Goal: Information Seeking & Learning: Learn about a topic

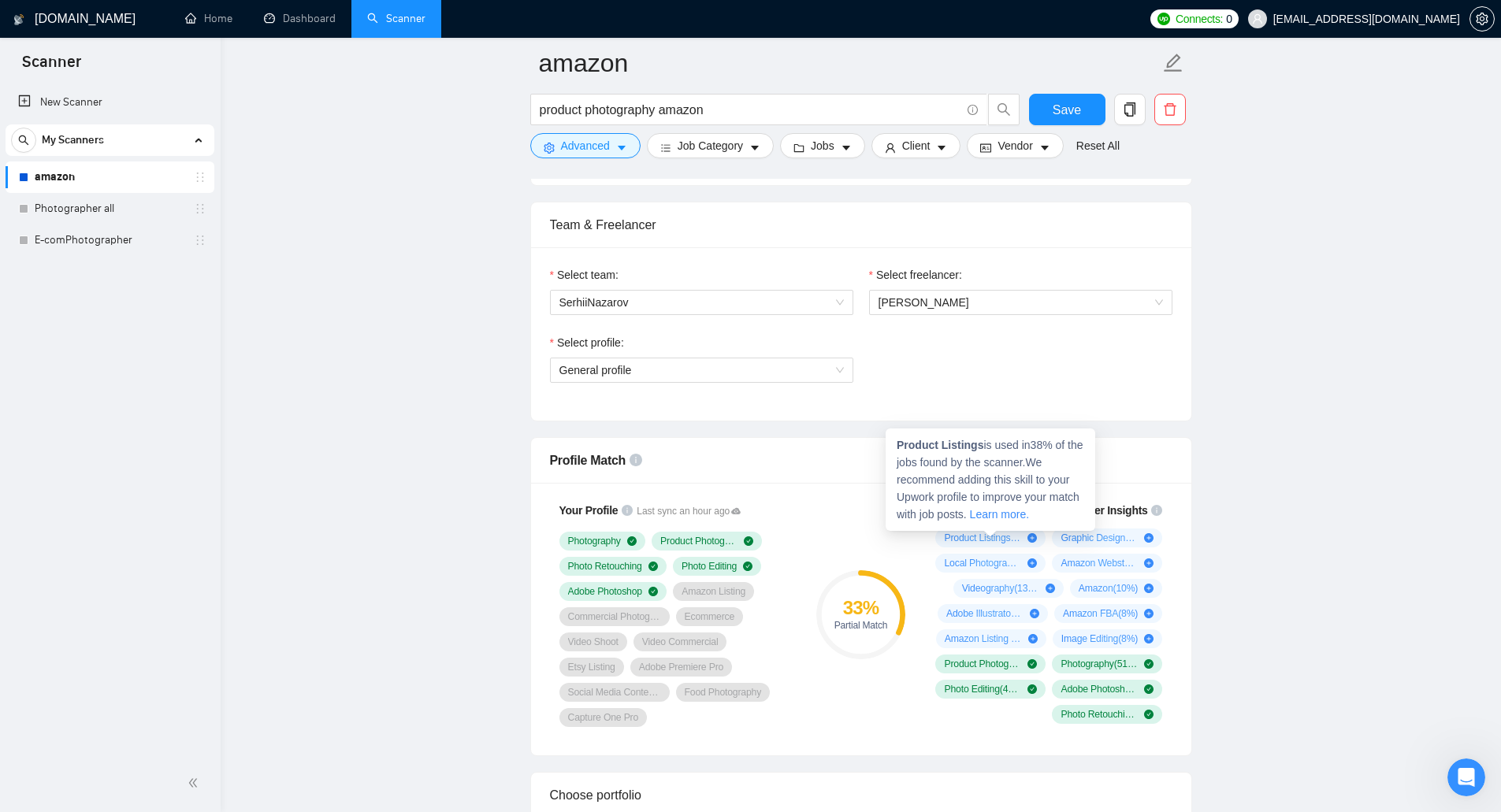
click at [1029, 538] on icon "plus-circle" at bounding box center [1031, 537] width 9 height 9
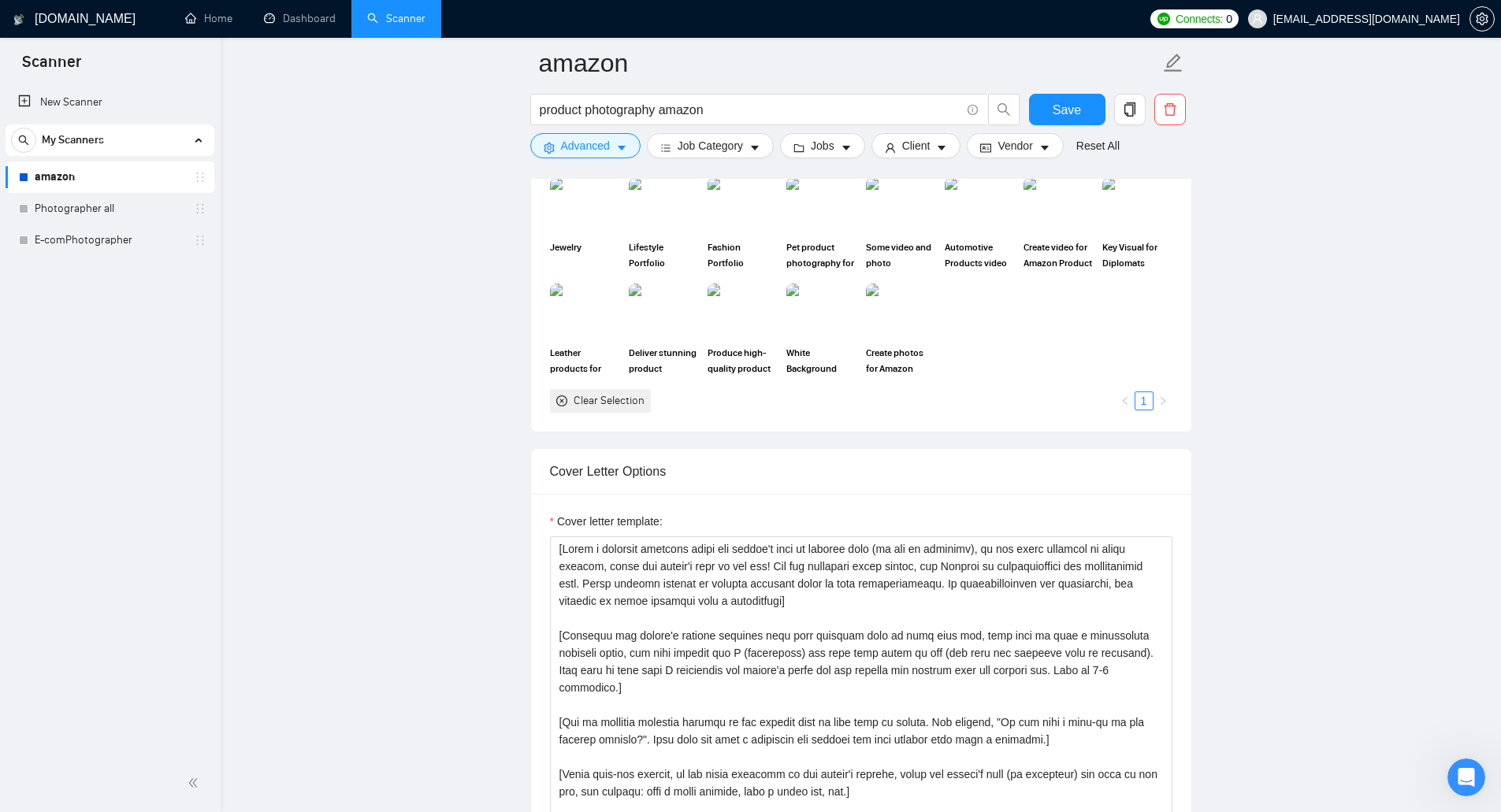
scroll to position [1318, 0]
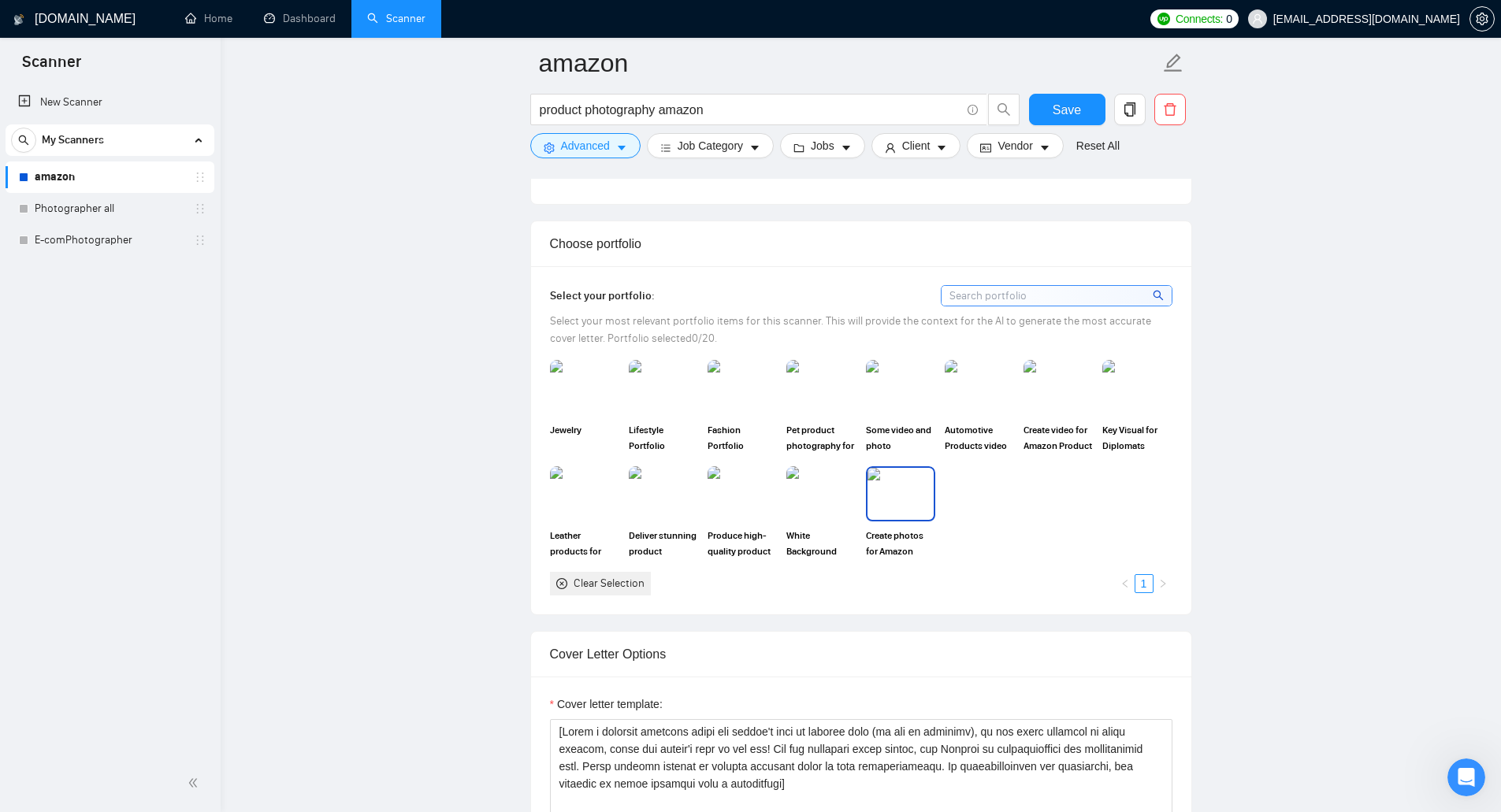
click at [899, 492] on img at bounding box center [901, 493] width 66 height 52
click at [976, 391] on img at bounding box center [979, 387] width 66 height 52
click at [834, 388] on img at bounding box center [821, 387] width 66 height 52
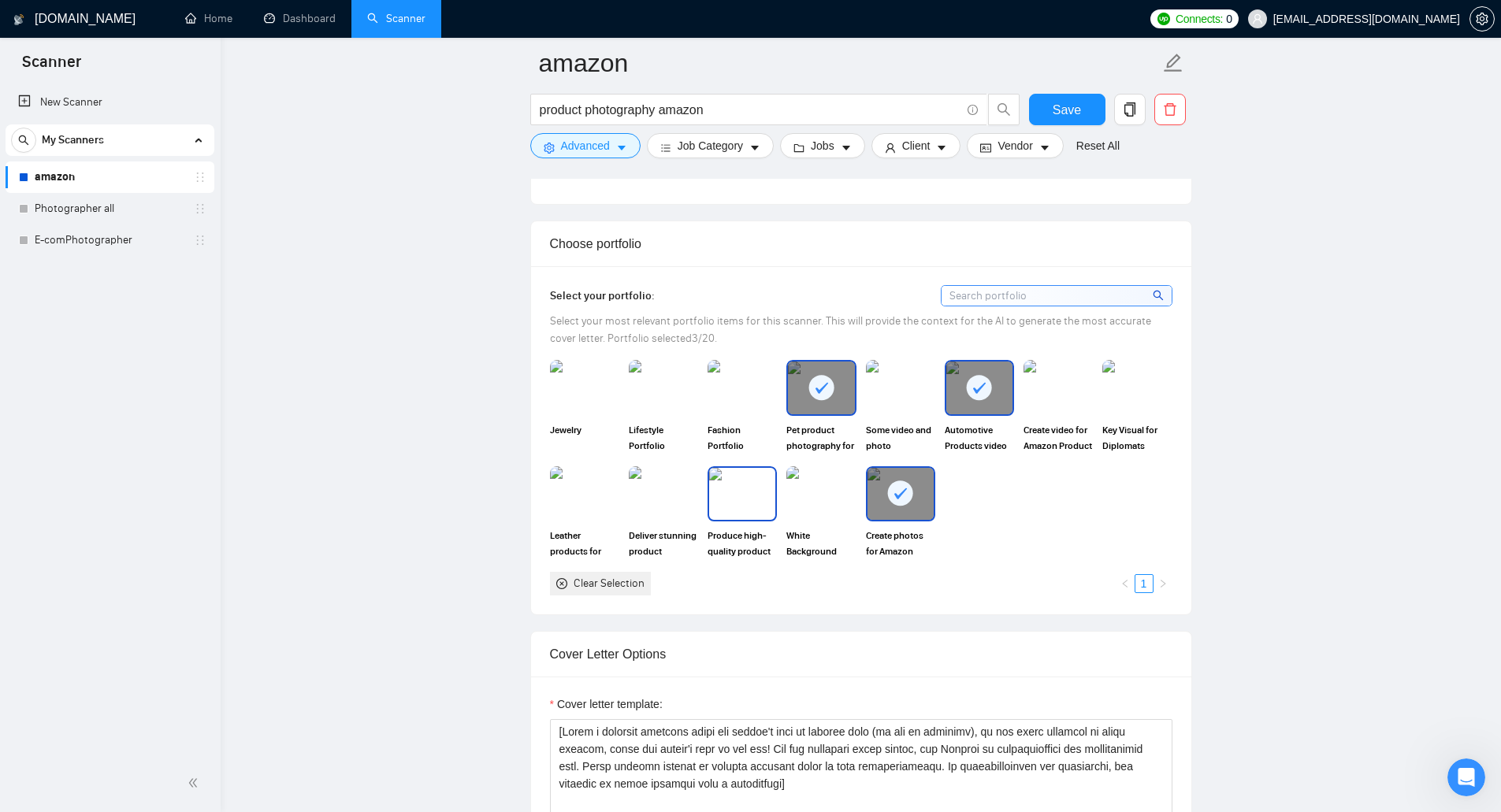
click at [739, 492] on img at bounding box center [742, 493] width 66 height 52
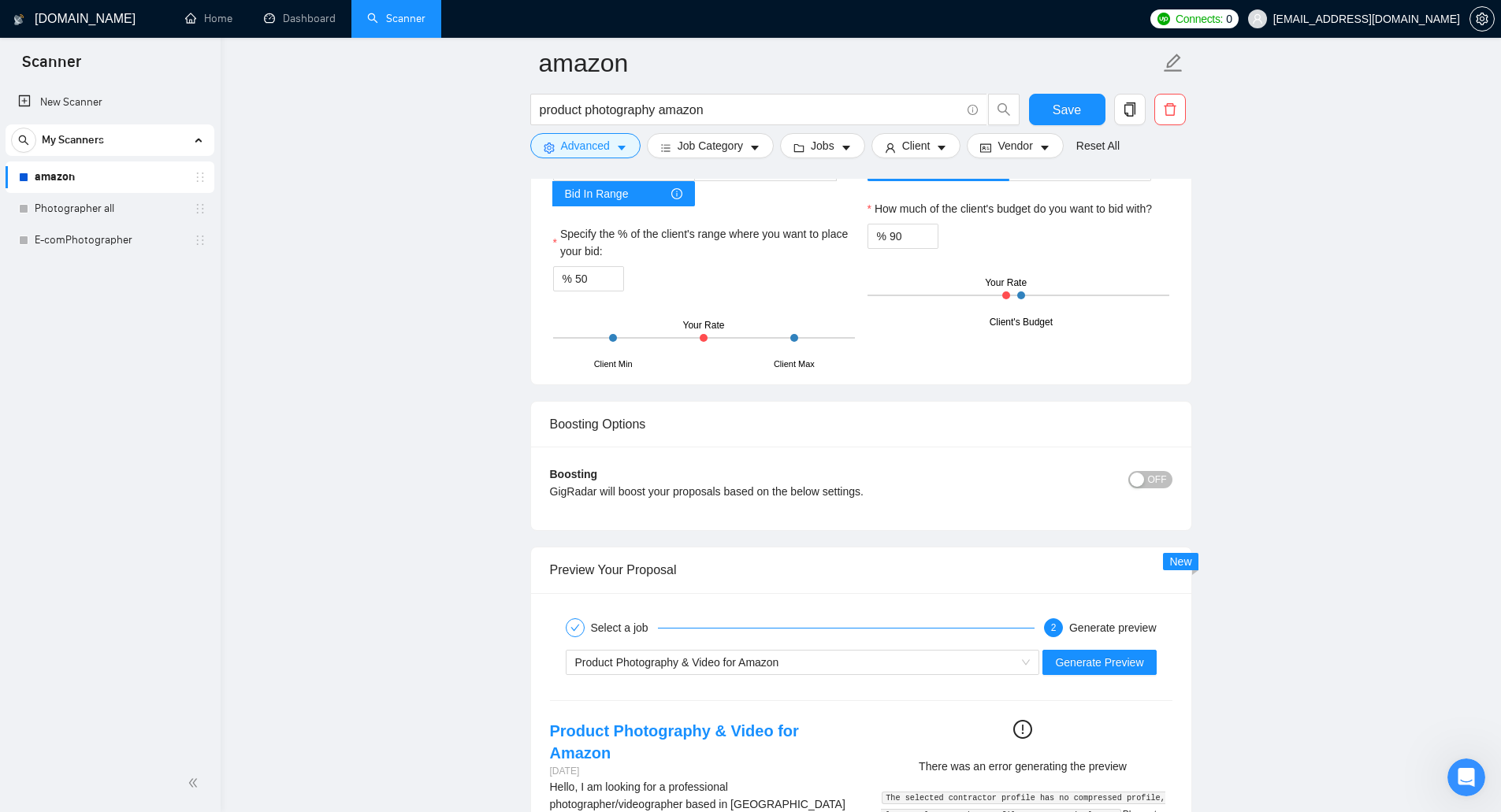
scroll to position [2893, 0]
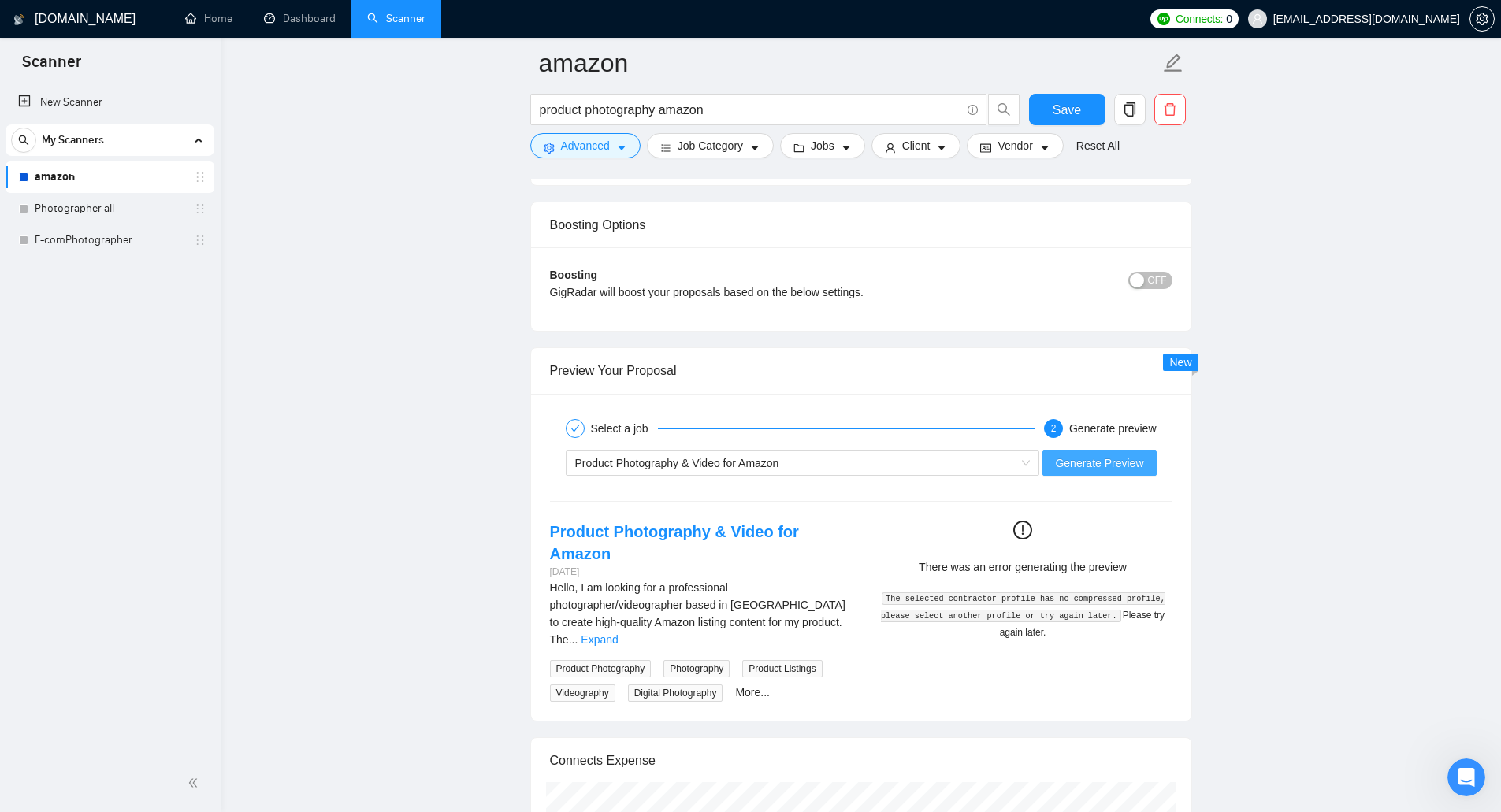
click at [1113, 466] on span "Generate Preview" at bounding box center [1099, 463] width 88 height 17
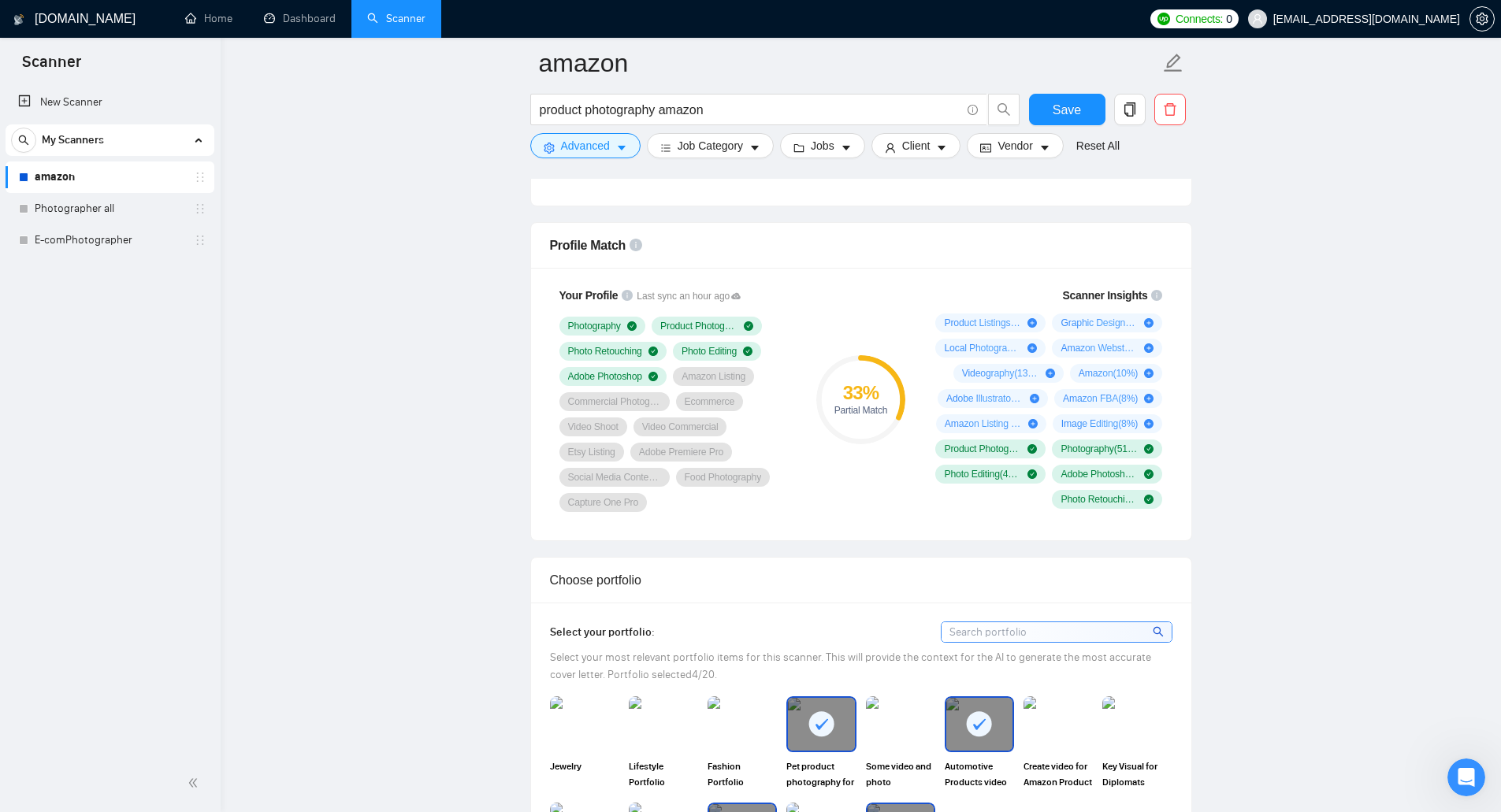
scroll to position [1004, 0]
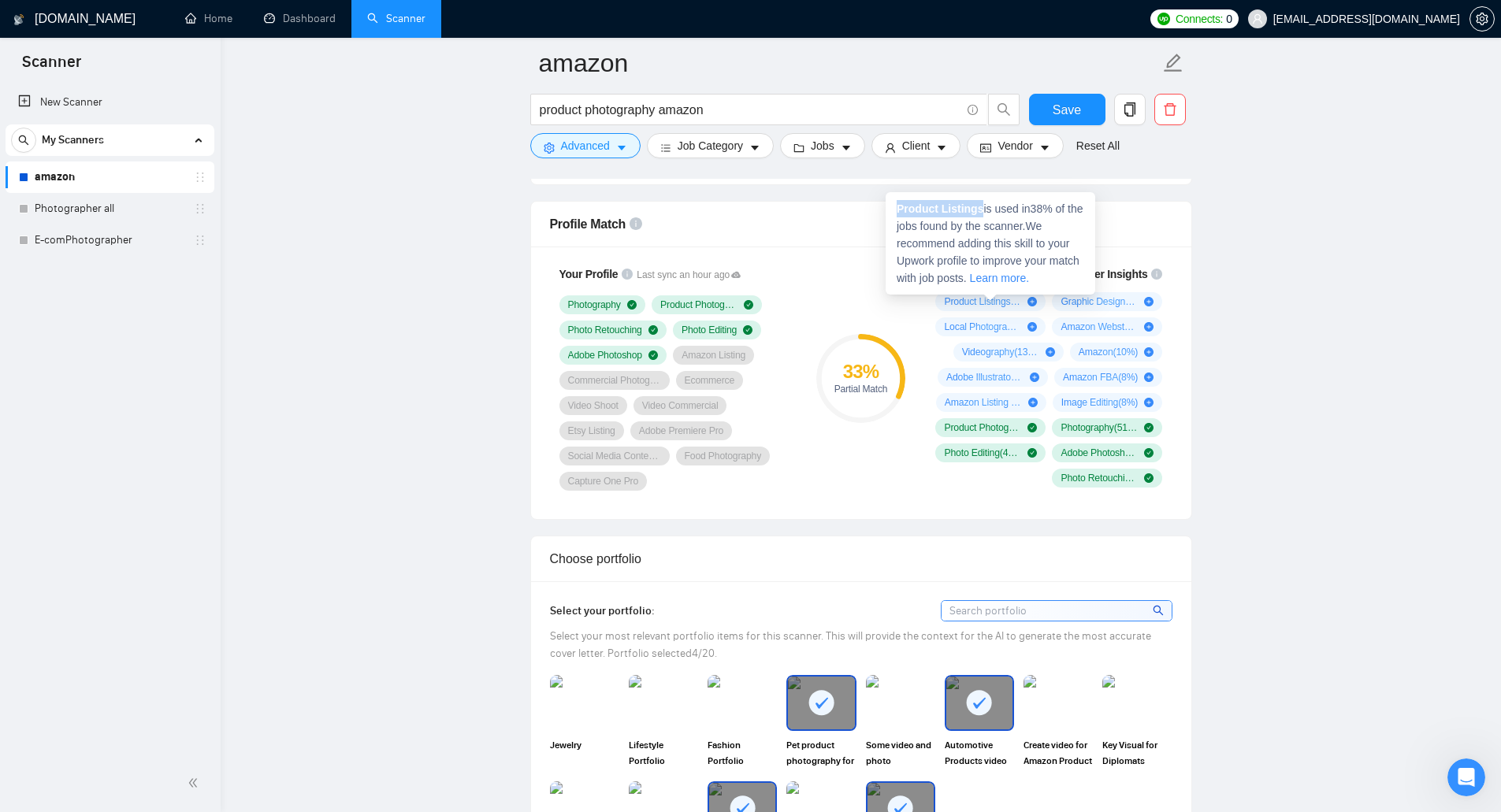
drag, startPoint x: 896, startPoint y: 206, endPoint x: 979, endPoint y: 210, distance: 83.1
click at [979, 210] on strong "Product Listings" at bounding box center [940, 209] width 86 height 13
copy strong "Product Listings"
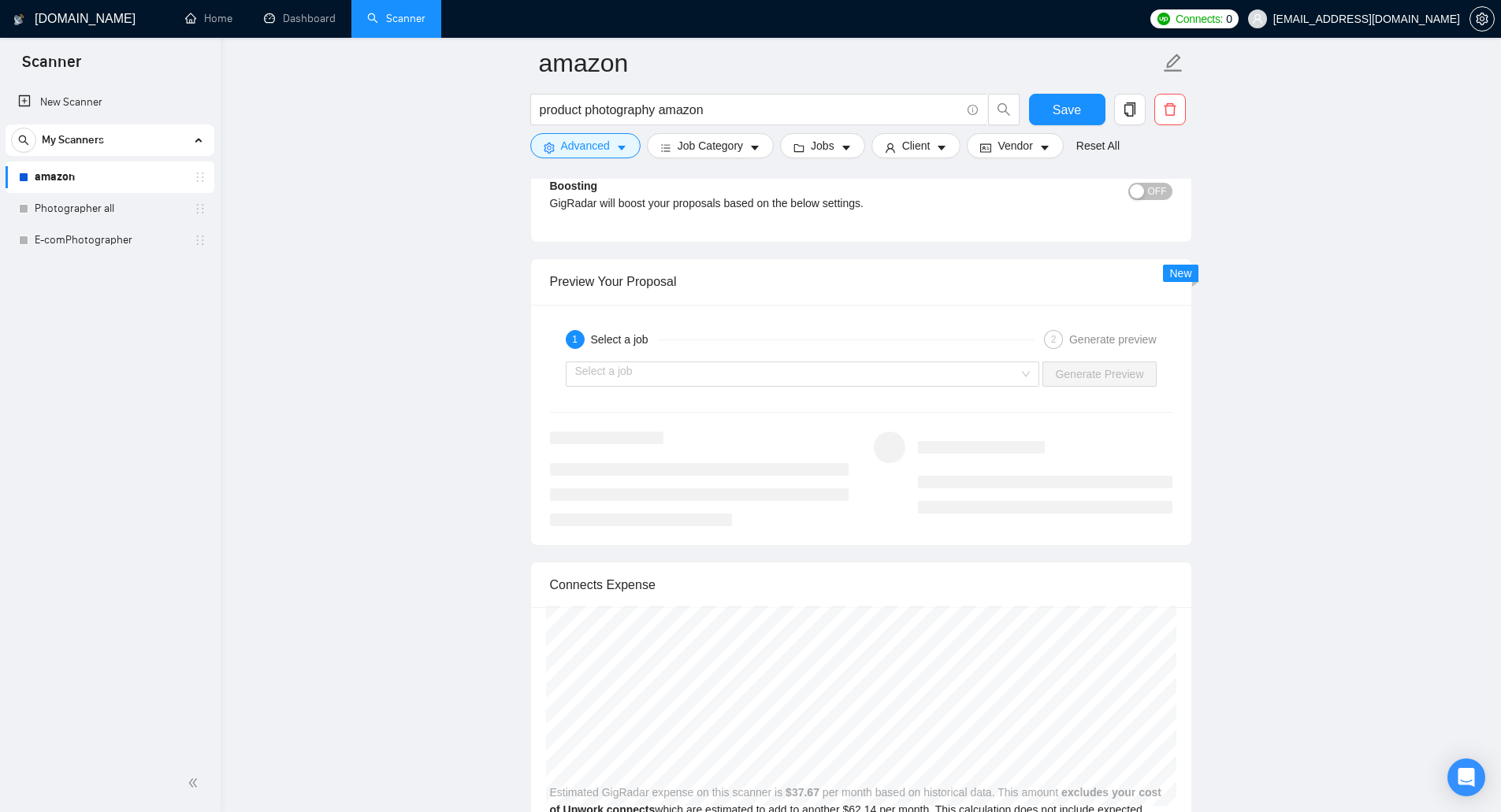
scroll to position [2667, 0]
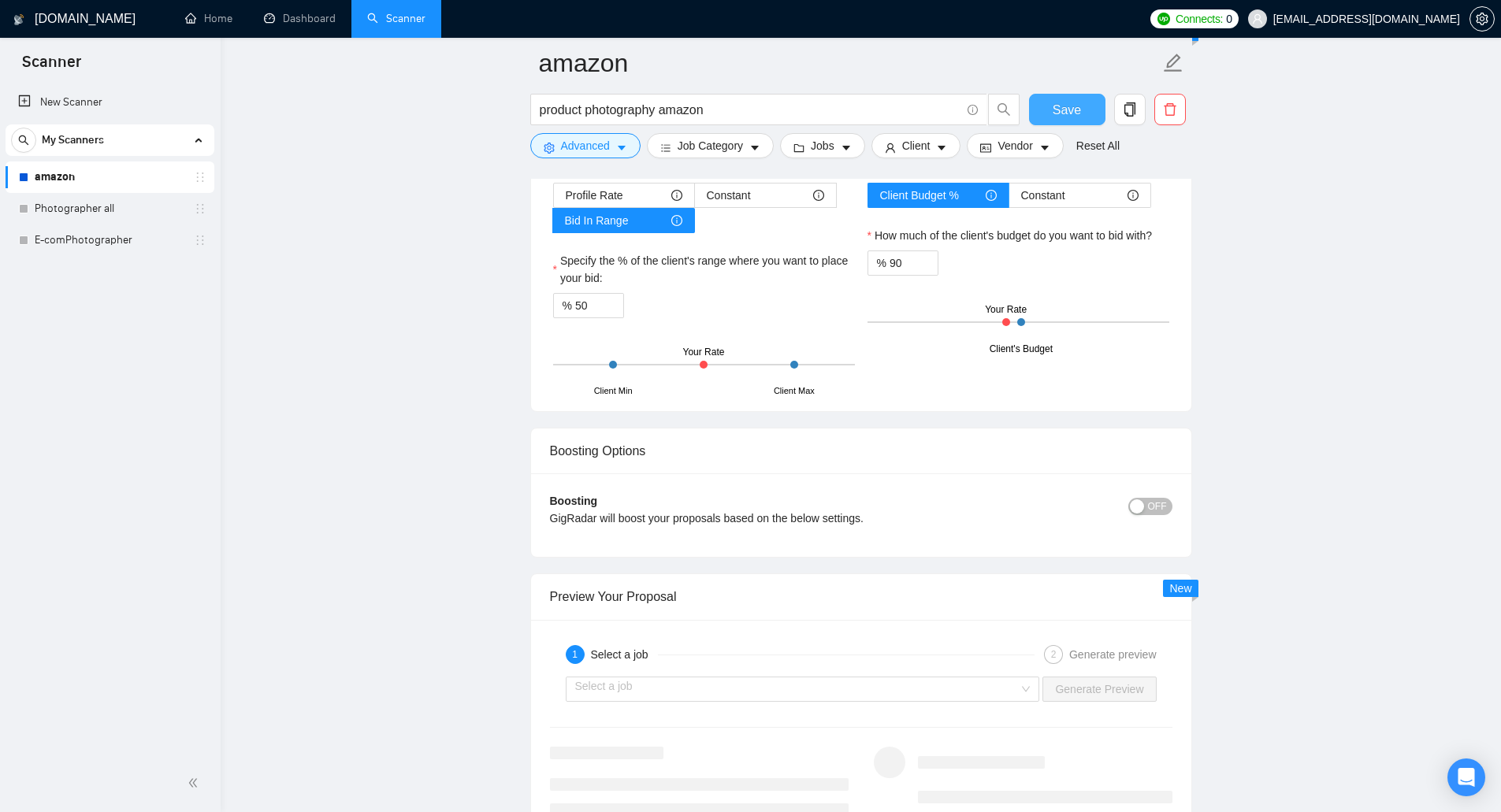
click at [1049, 103] on button "Save" at bounding box center [1067, 109] width 76 height 31
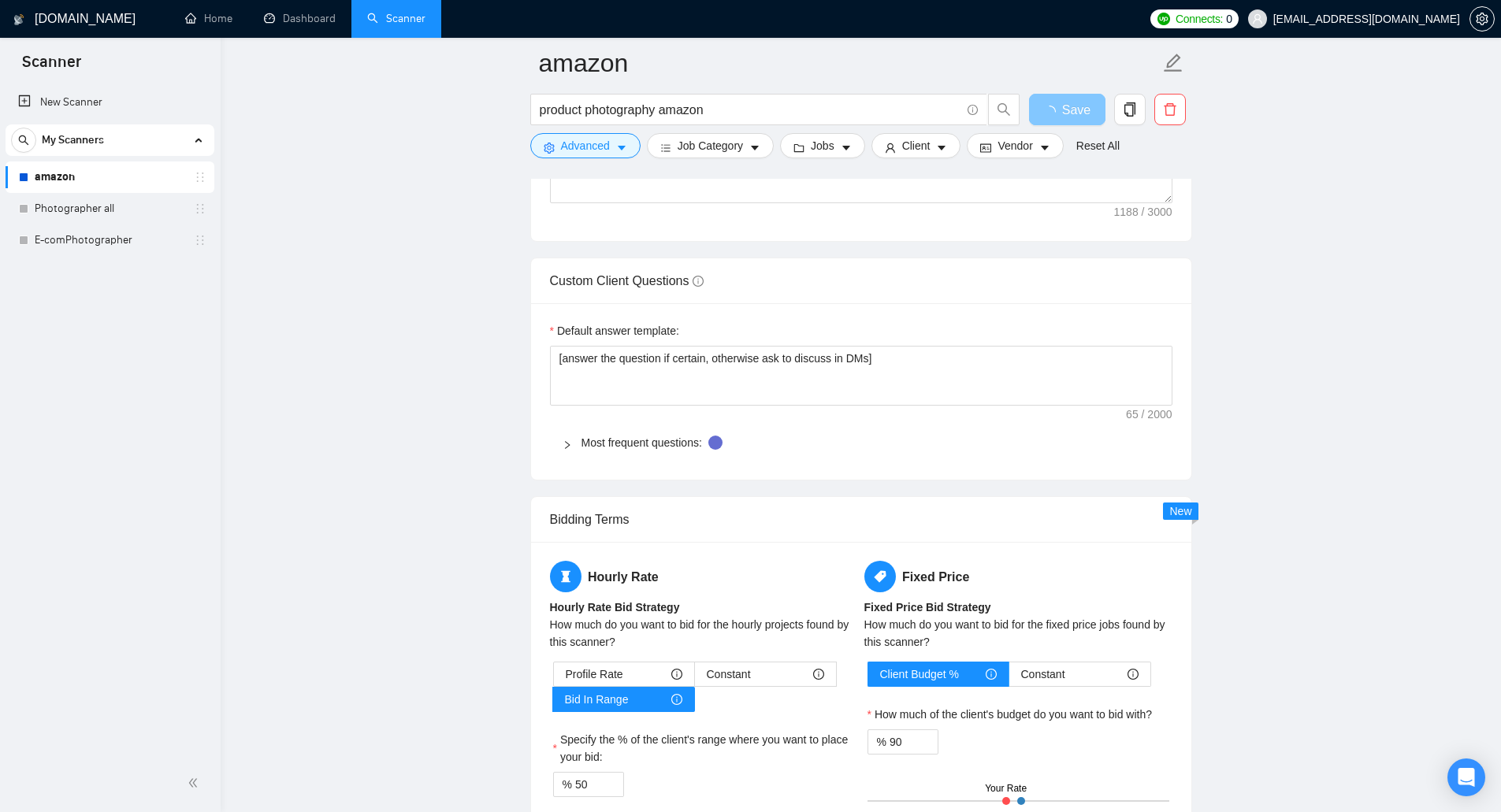
scroll to position [1987, 0]
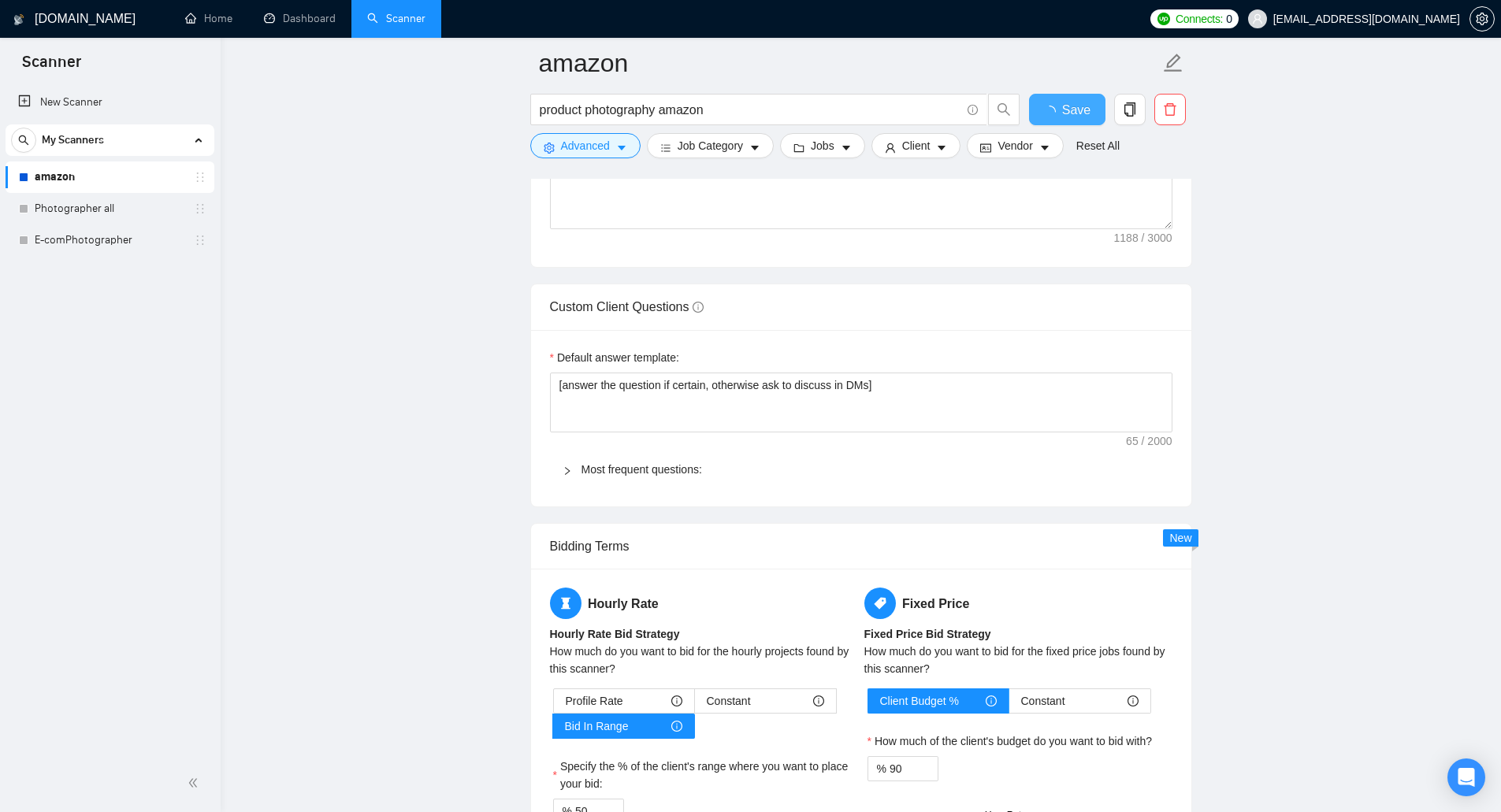
checkbox input "true"
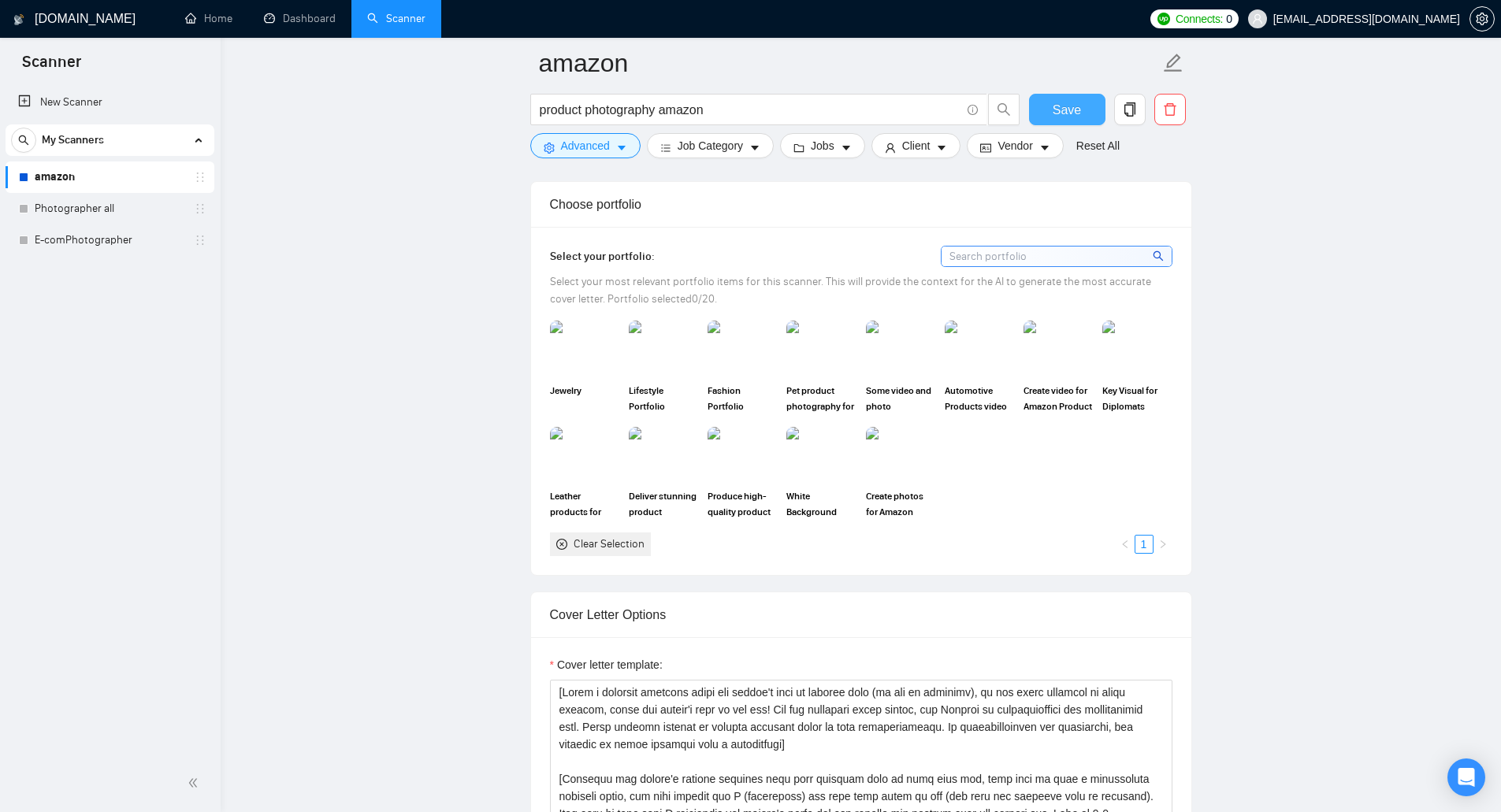
scroll to position [1171, 0]
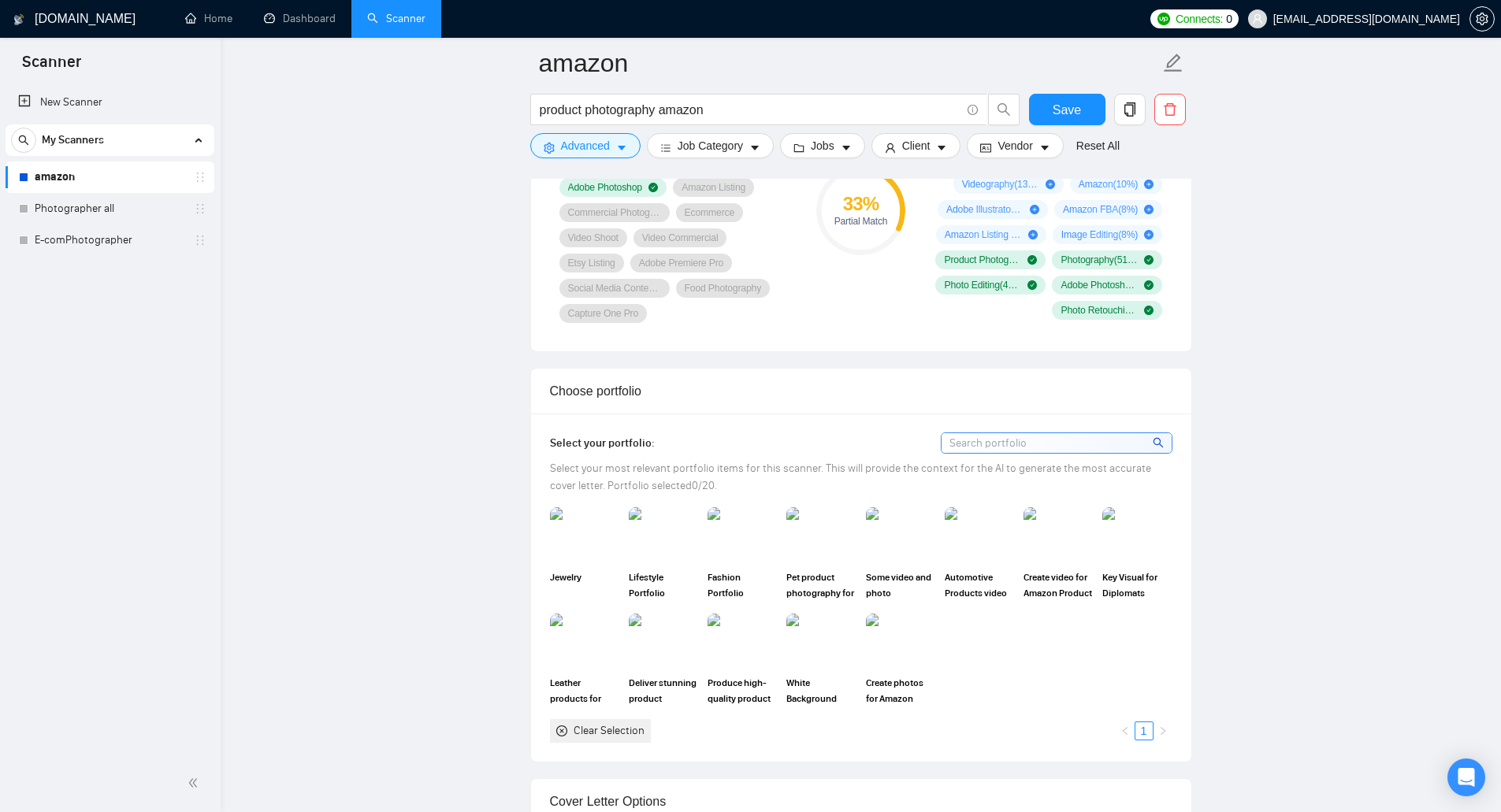
click at [561, 731] on icon "close-circle" at bounding box center [561, 731] width 11 height 11
click at [904, 636] on img at bounding box center [901, 641] width 66 height 52
click at [963, 538] on img at bounding box center [979, 534] width 66 height 52
click at [724, 641] on img at bounding box center [742, 641] width 66 height 52
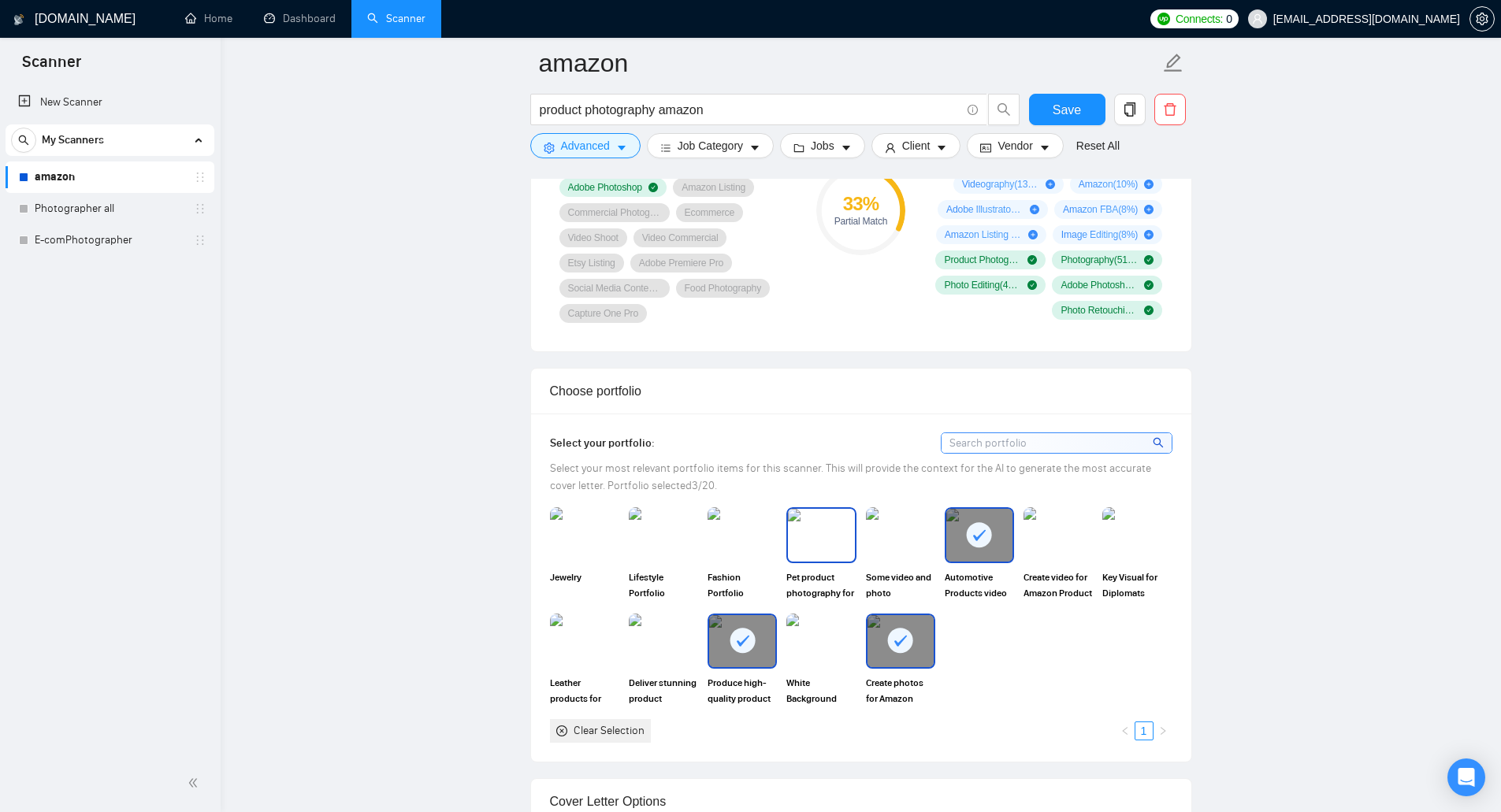
click at [818, 531] on img at bounding box center [821, 534] width 66 height 52
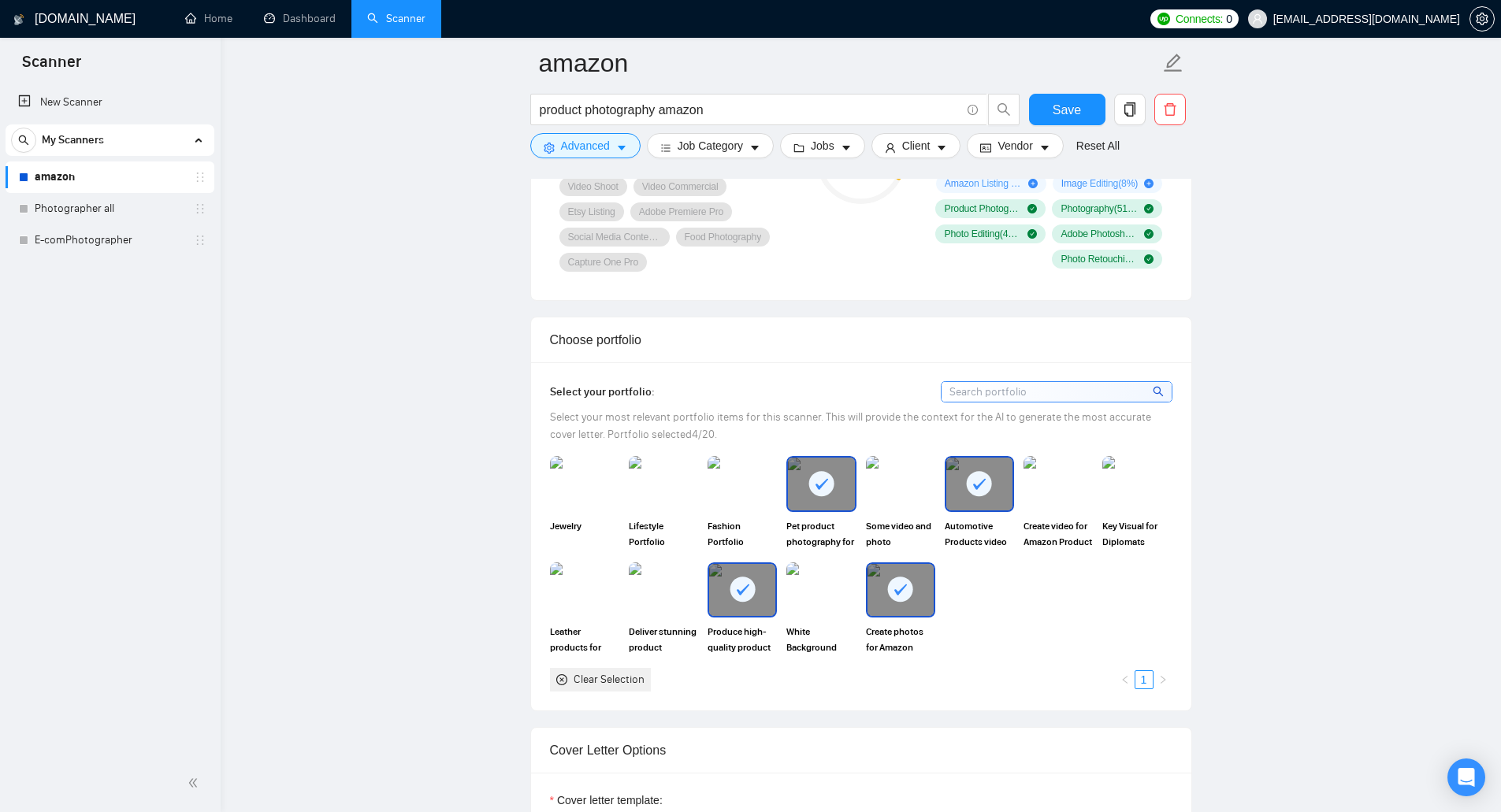
scroll to position [1249, 0]
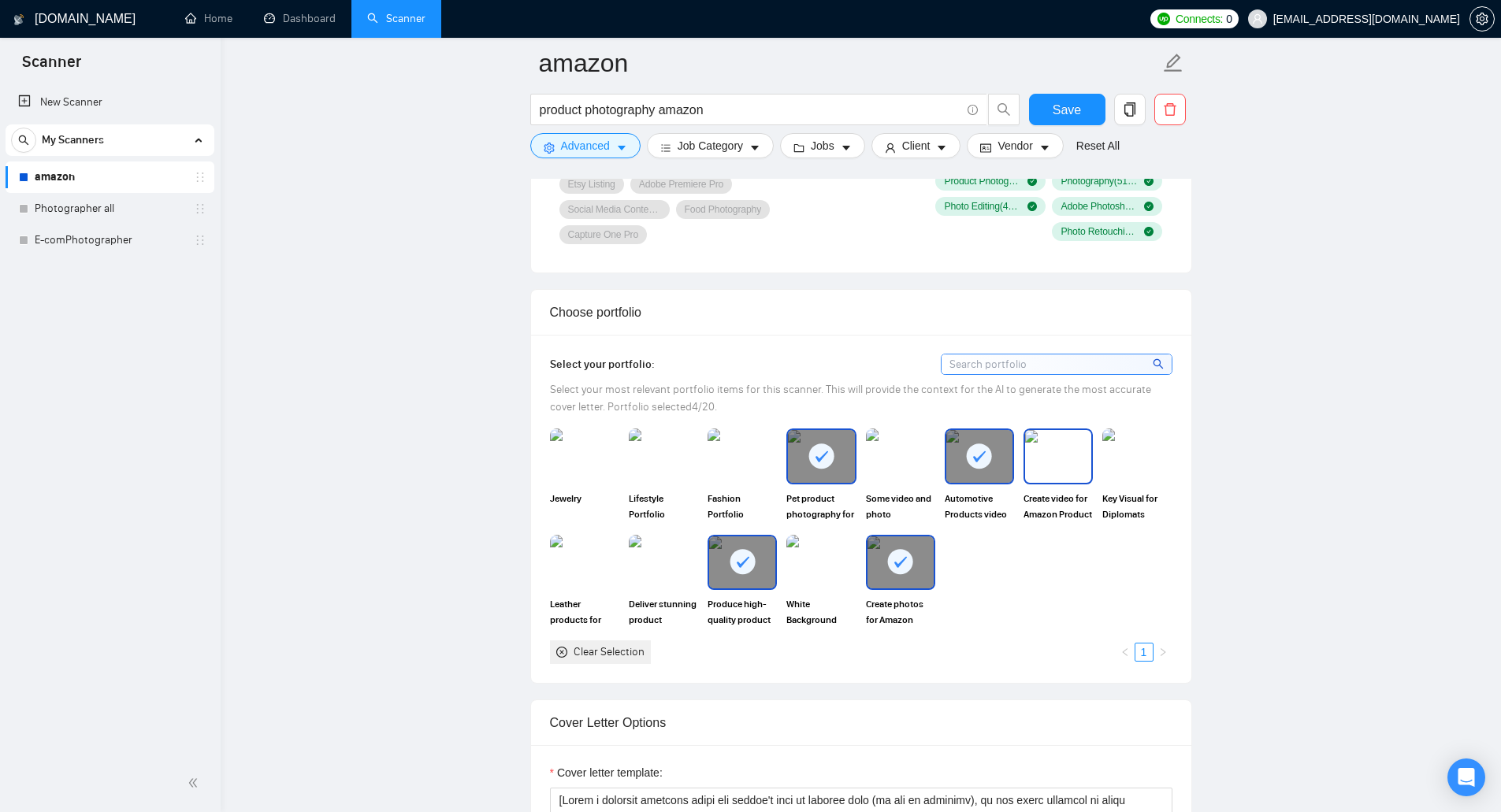
click at [1029, 459] on img at bounding box center [1058, 455] width 66 height 52
click at [895, 472] on img at bounding box center [901, 455] width 66 height 52
click at [549, 566] on div "Leather products for online sales and marketing" at bounding box center [584, 581] width 79 height 93
click at [606, 559] on img at bounding box center [584, 562] width 66 height 52
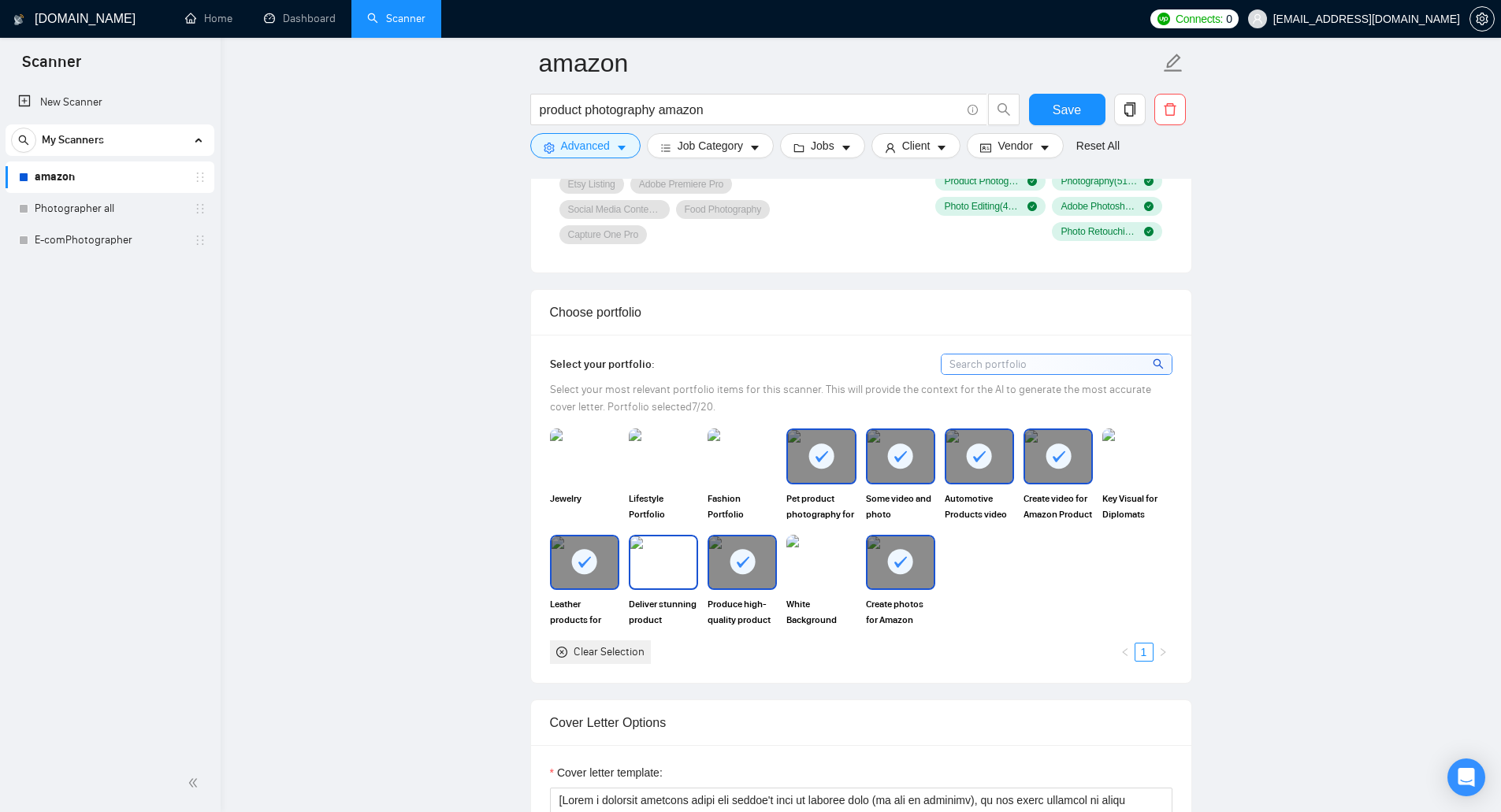
drag, startPoint x: 656, startPoint y: 554, endPoint x: 708, endPoint y: 563, distance: 52.8
click at [658, 554] on img at bounding box center [663, 562] width 66 height 52
click at [839, 571] on img at bounding box center [821, 562] width 66 height 52
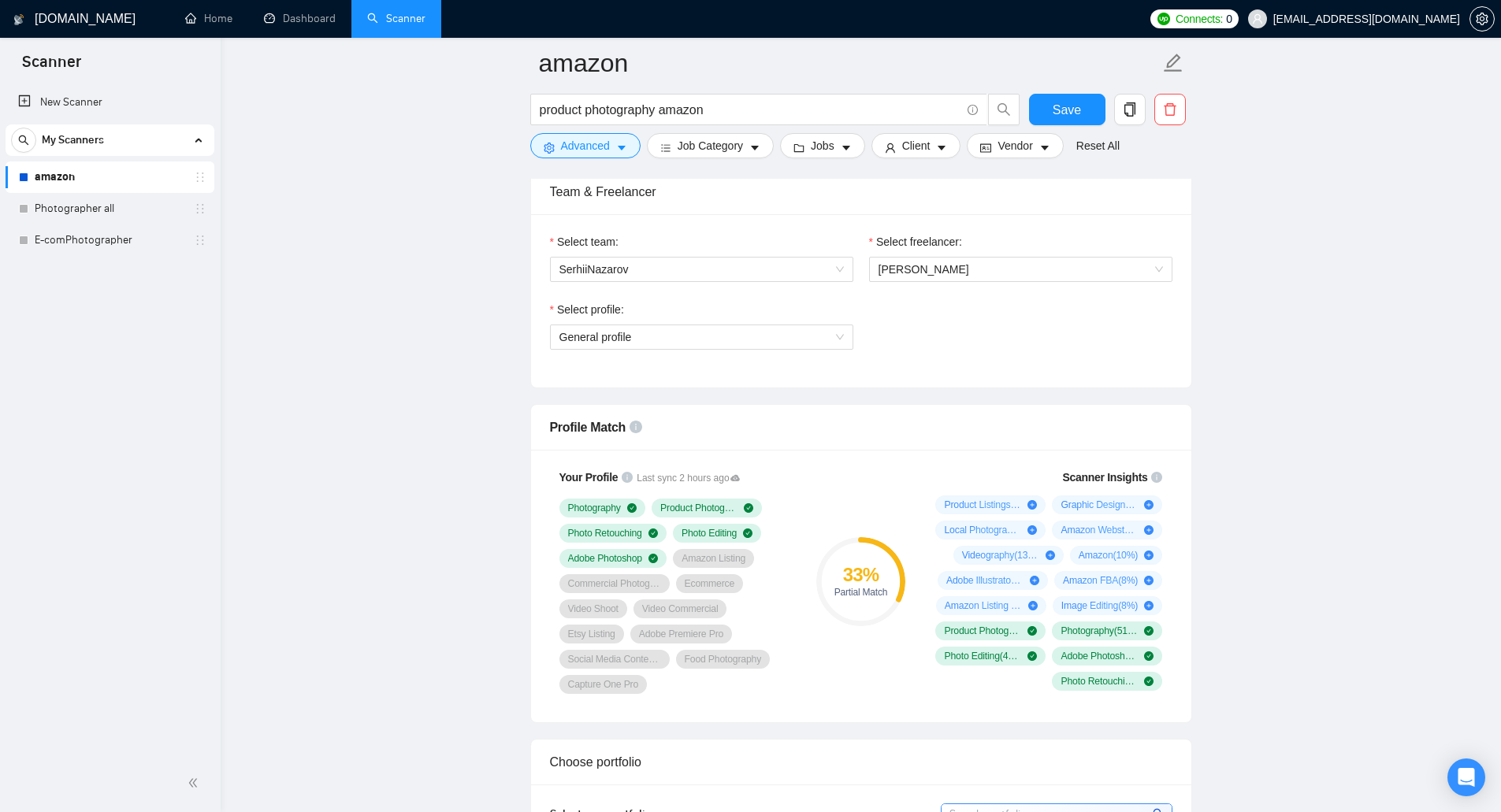
scroll to position [620, 0]
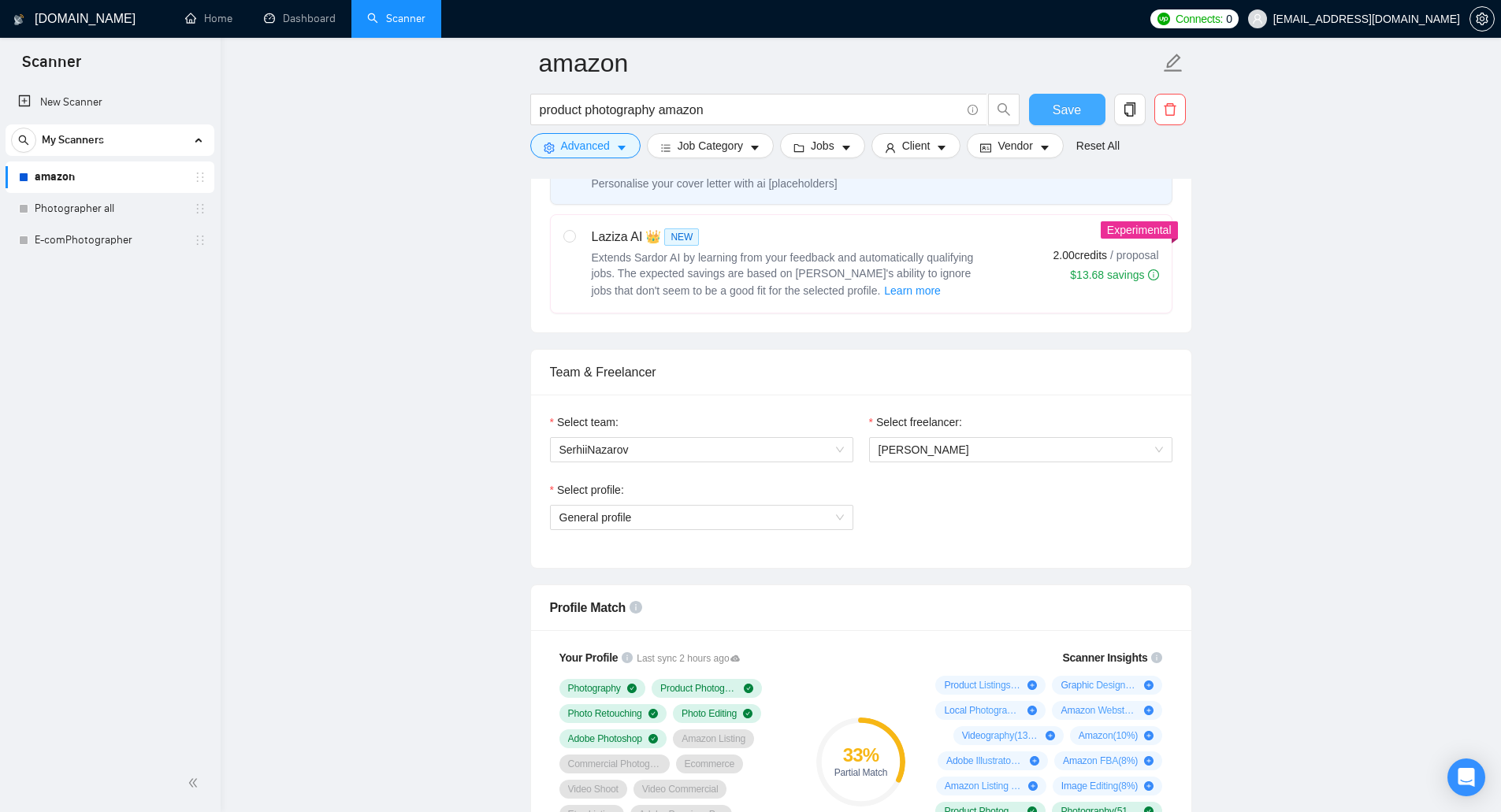
click at [1060, 102] on span "Save" at bounding box center [1066, 109] width 28 height 19
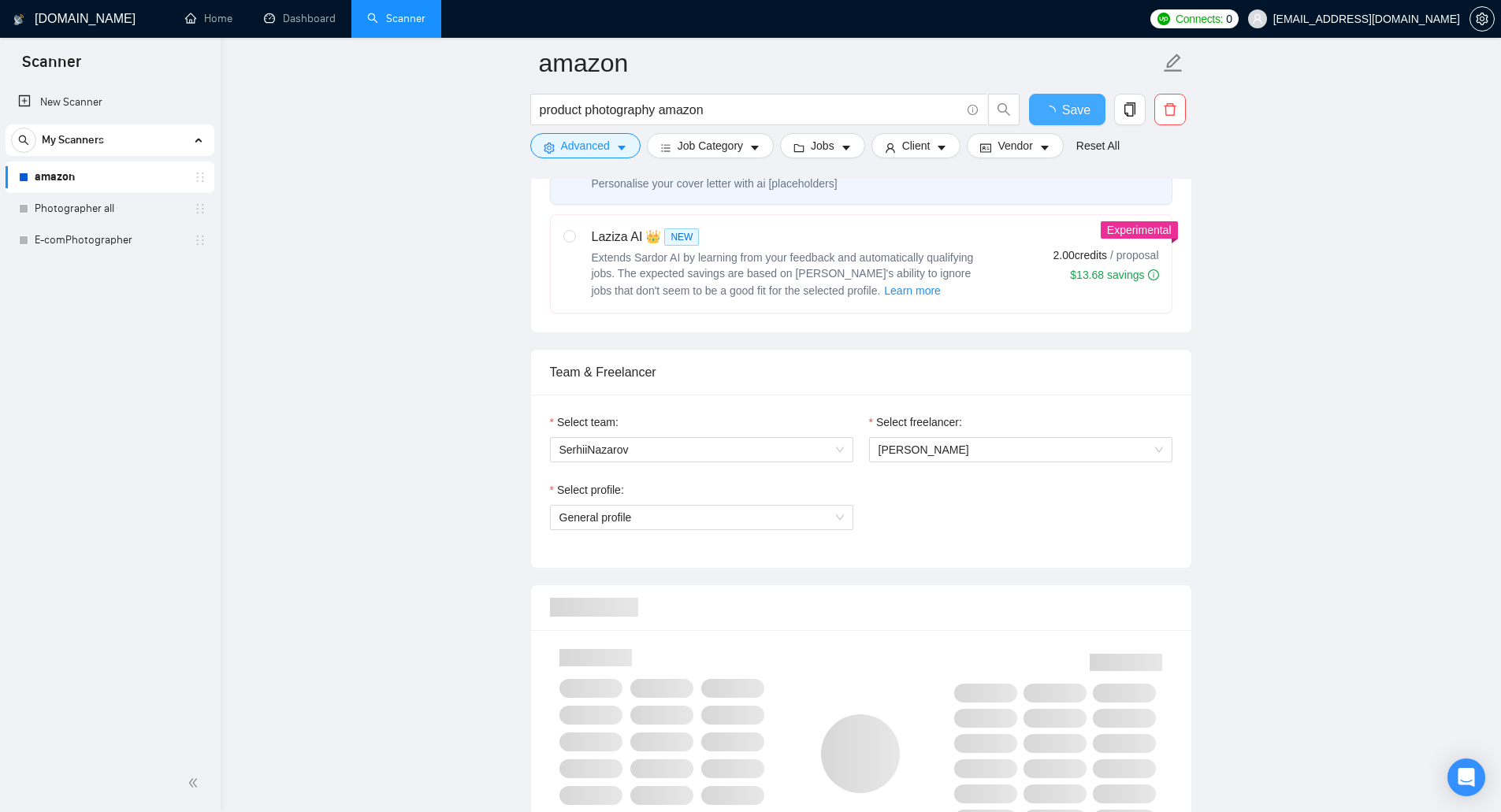
checkbox input "true"
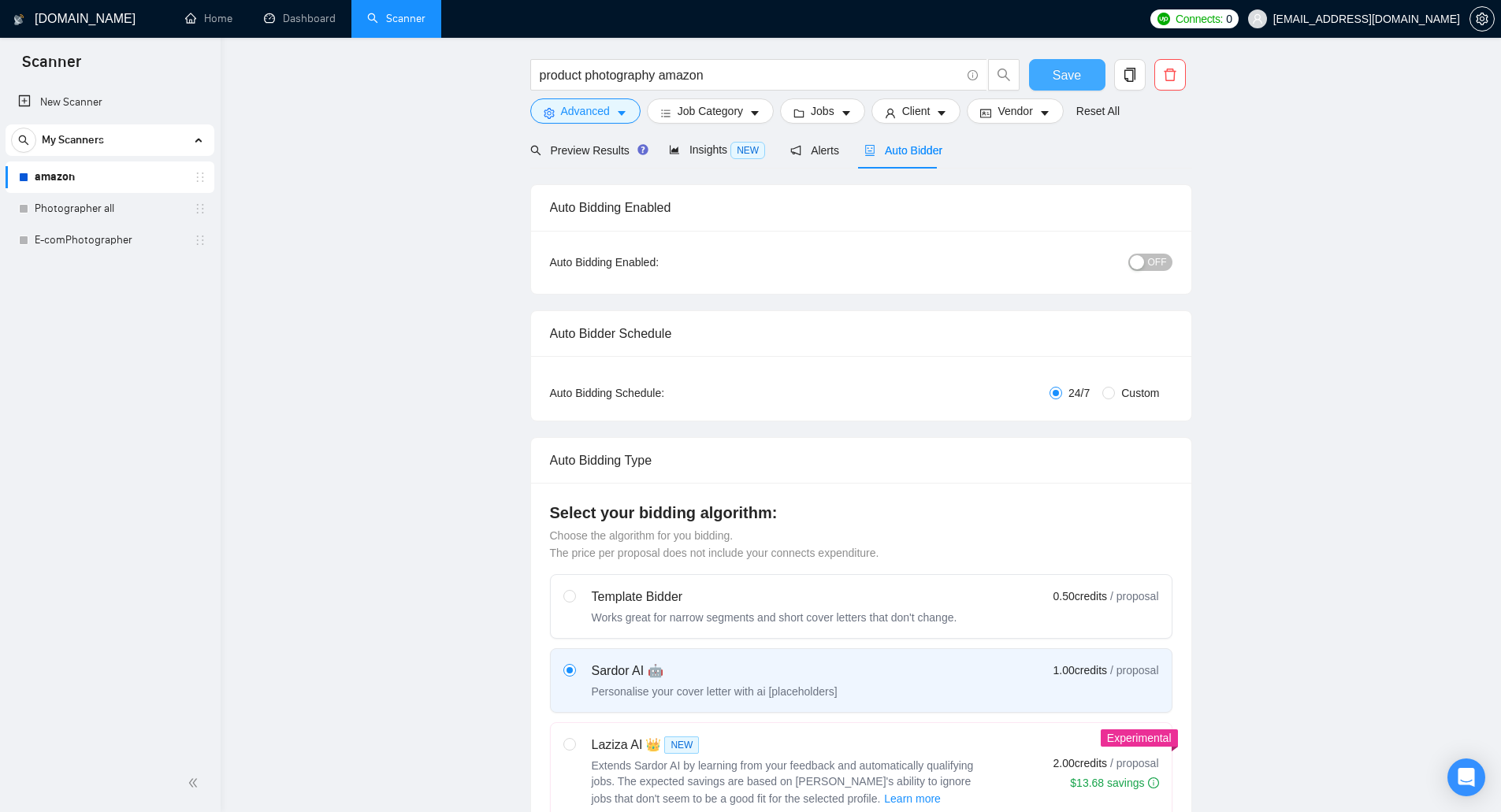
scroll to position [0, 0]
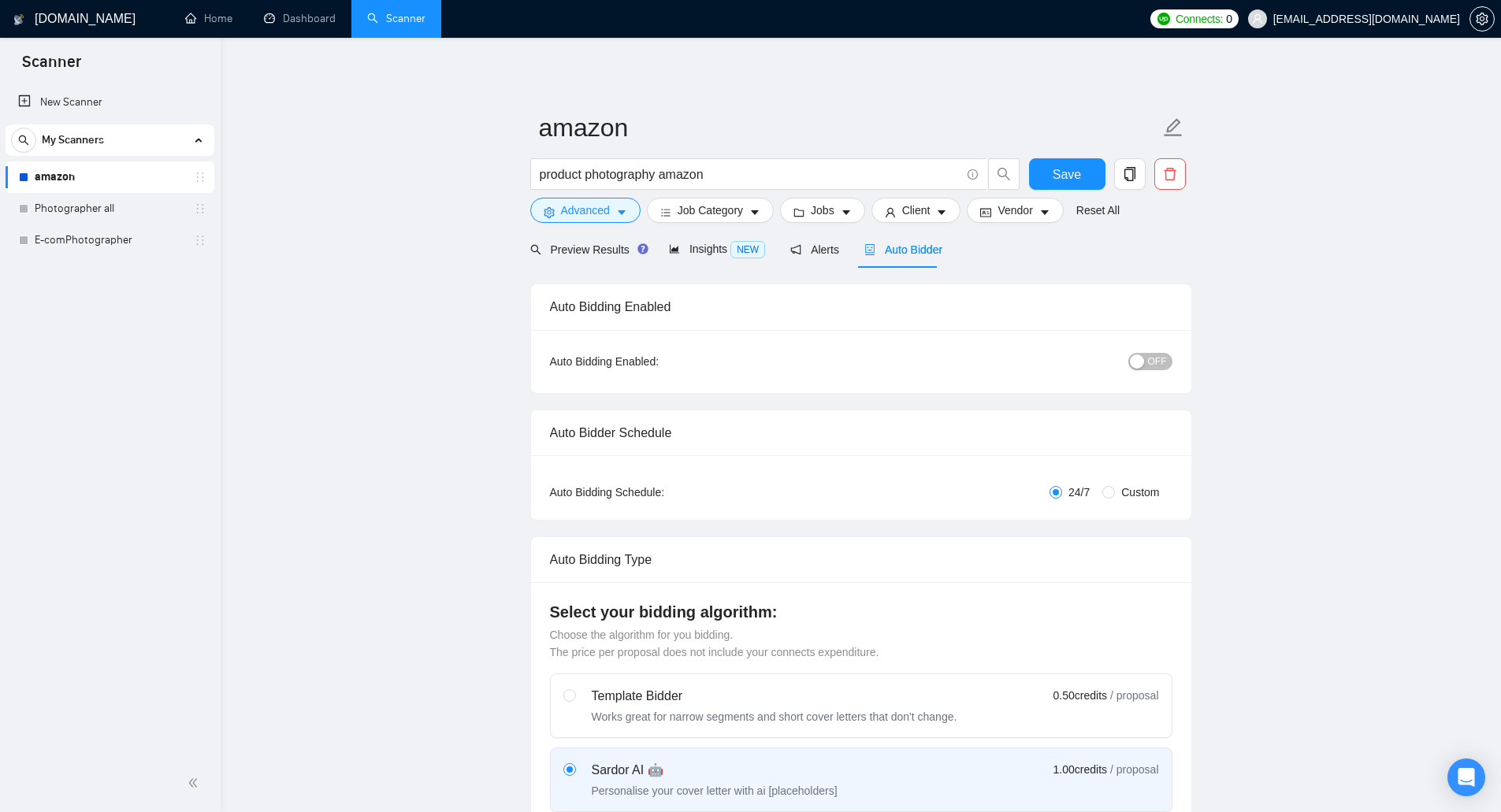
click at [1167, 366] on button "OFF" at bounding box center [1150, 361] width 44 height 17
click at [608, 253] on span "Preview Results" at bounding box center [587, 249] width 114 height 13
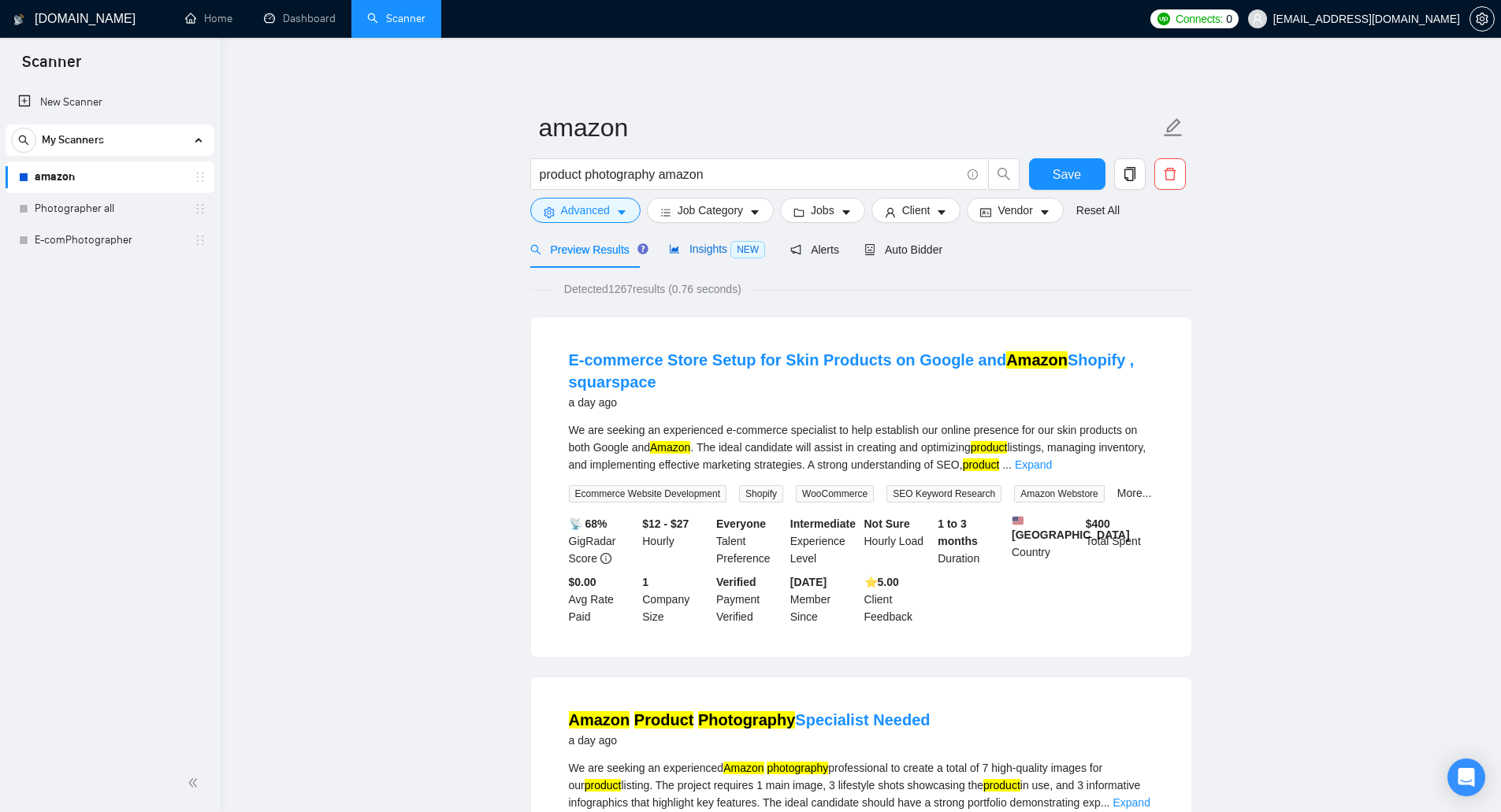
click at [719, 253] on span "Insights NEW" at bounding box center [717, 248] width 96 height 13
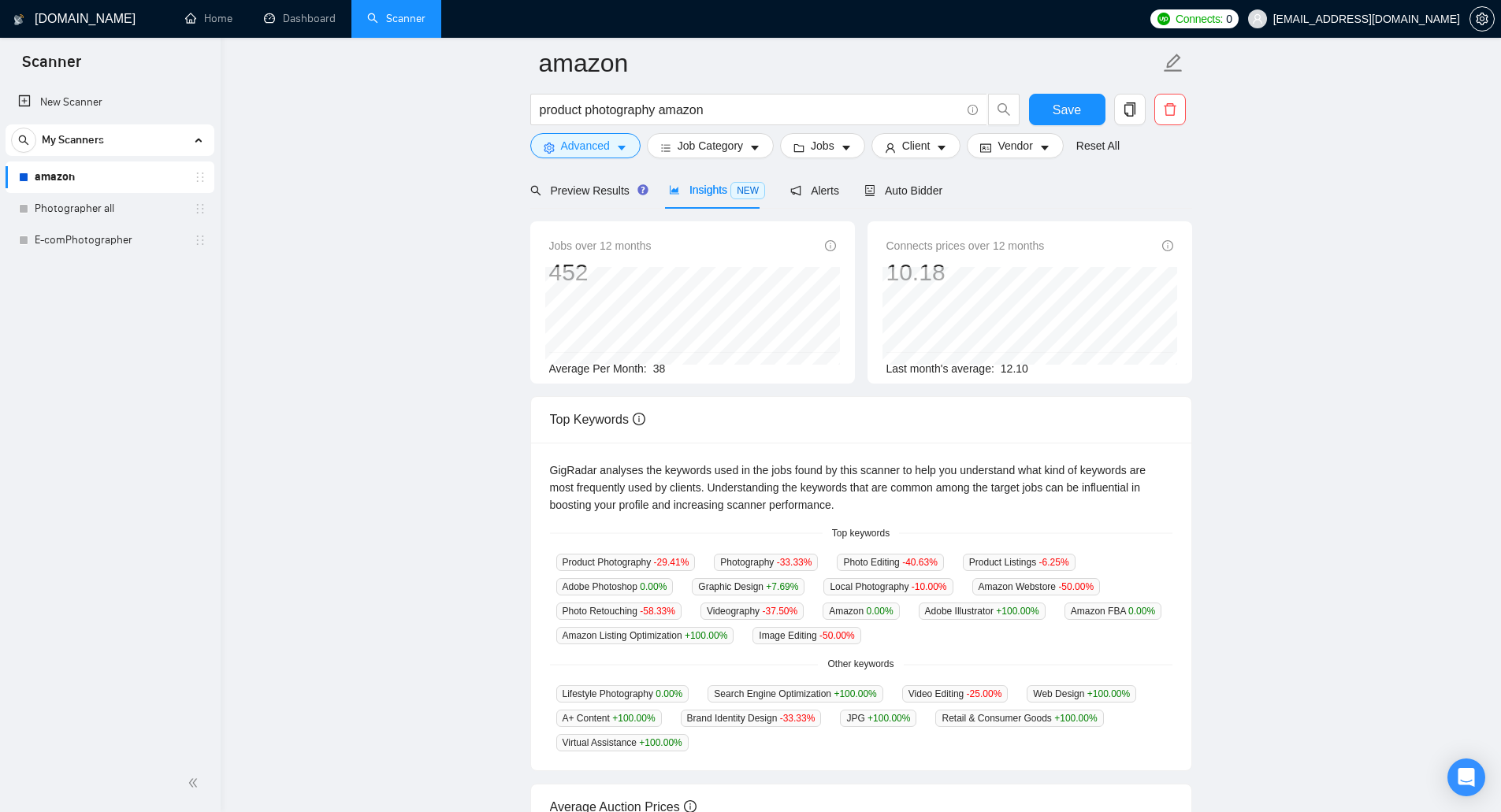
scroll to position [236, 0]
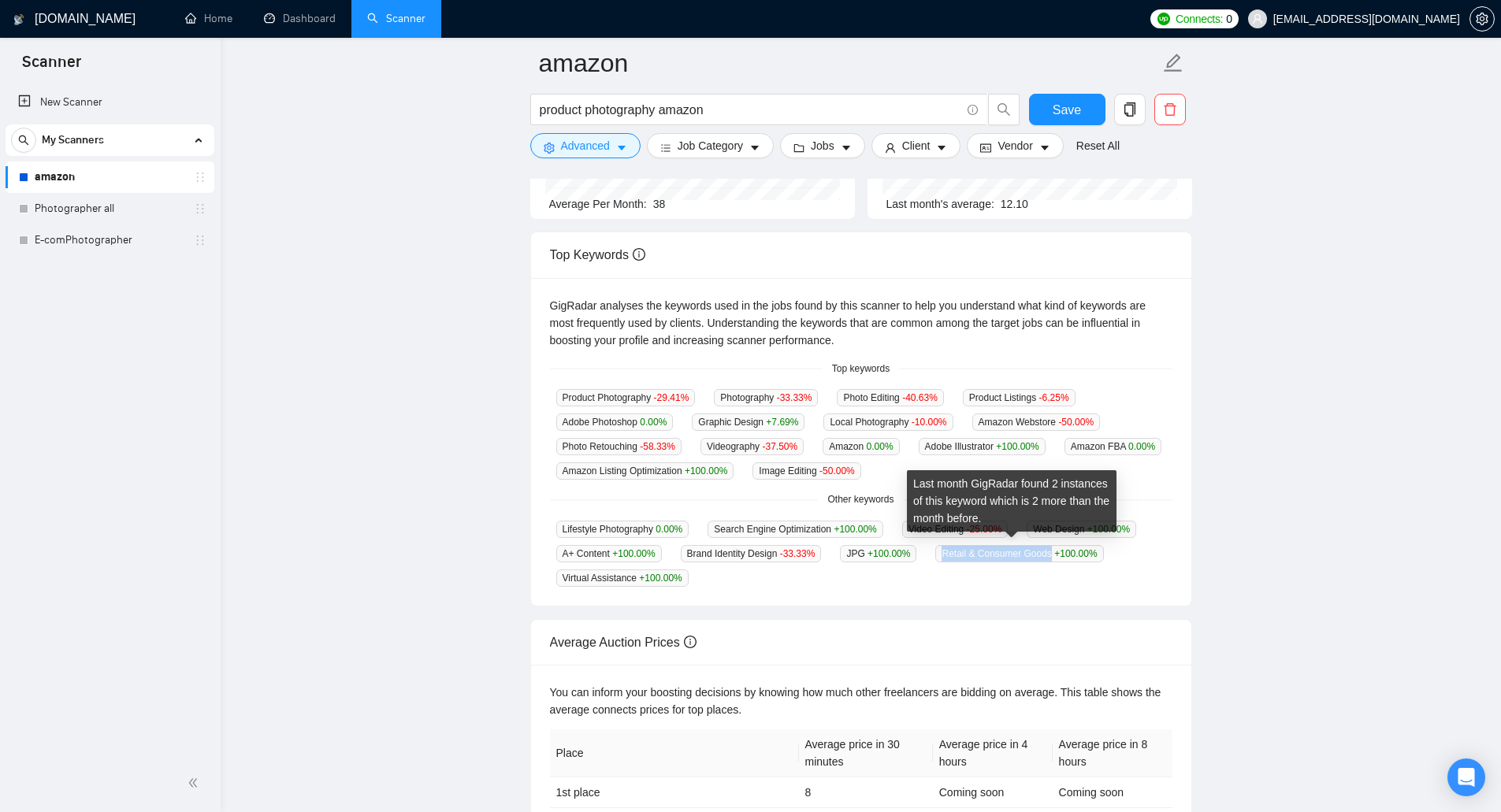
drag, startPoint x: 935, startPoint y: 549, endPoint x: 1043, endPoint y: 553, distance: 108.1
click at [1043, 553] on span "Retail & Consumer Goods +100.00 %" at bounding box center [1019, 553] width 168 height 17
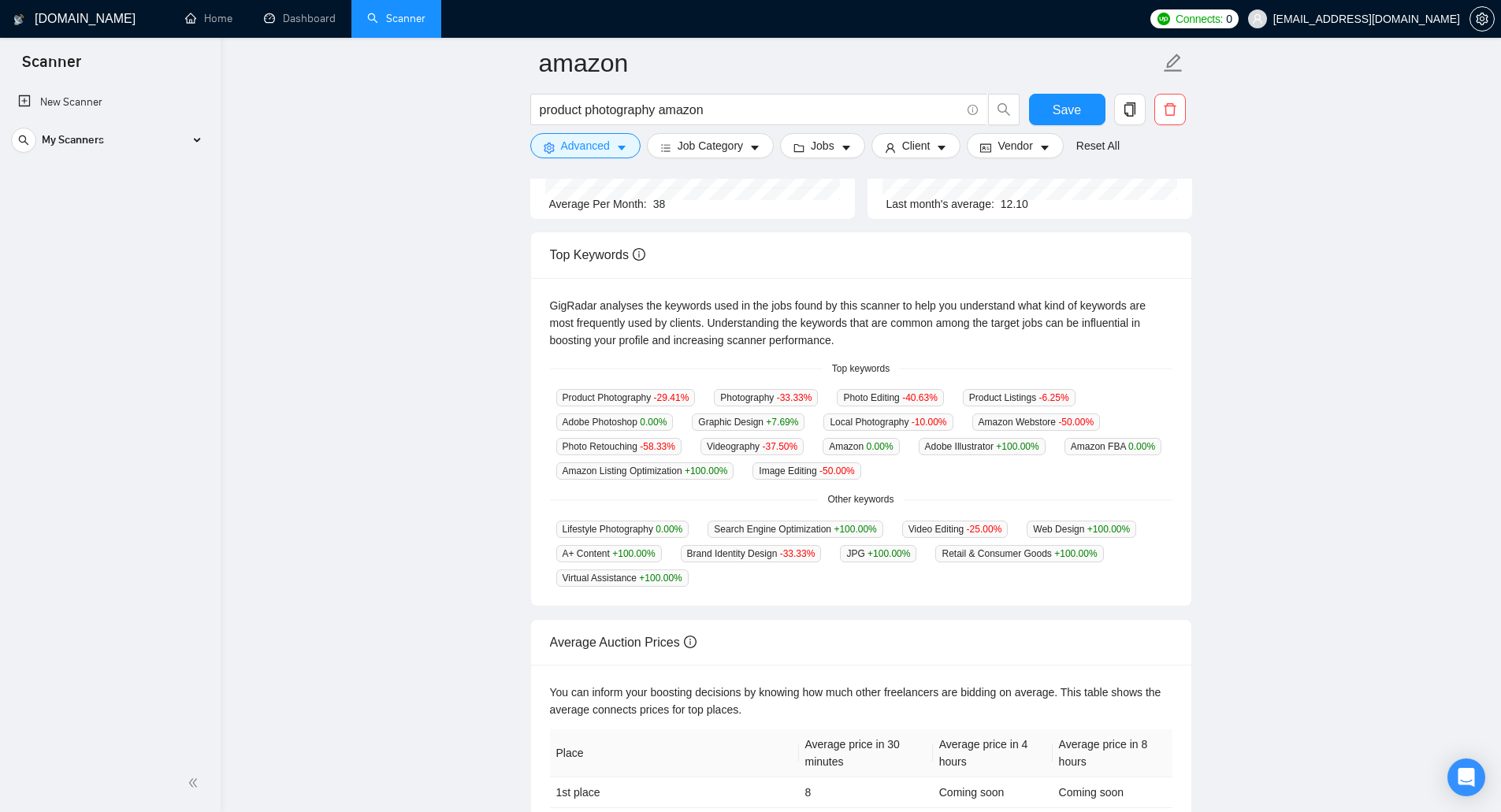
click at [960, 593] on div "GigRadar analyses the keywords used in the jobs found by this scanner to help y…" at bounding box center [861, 442] width 661 height 328
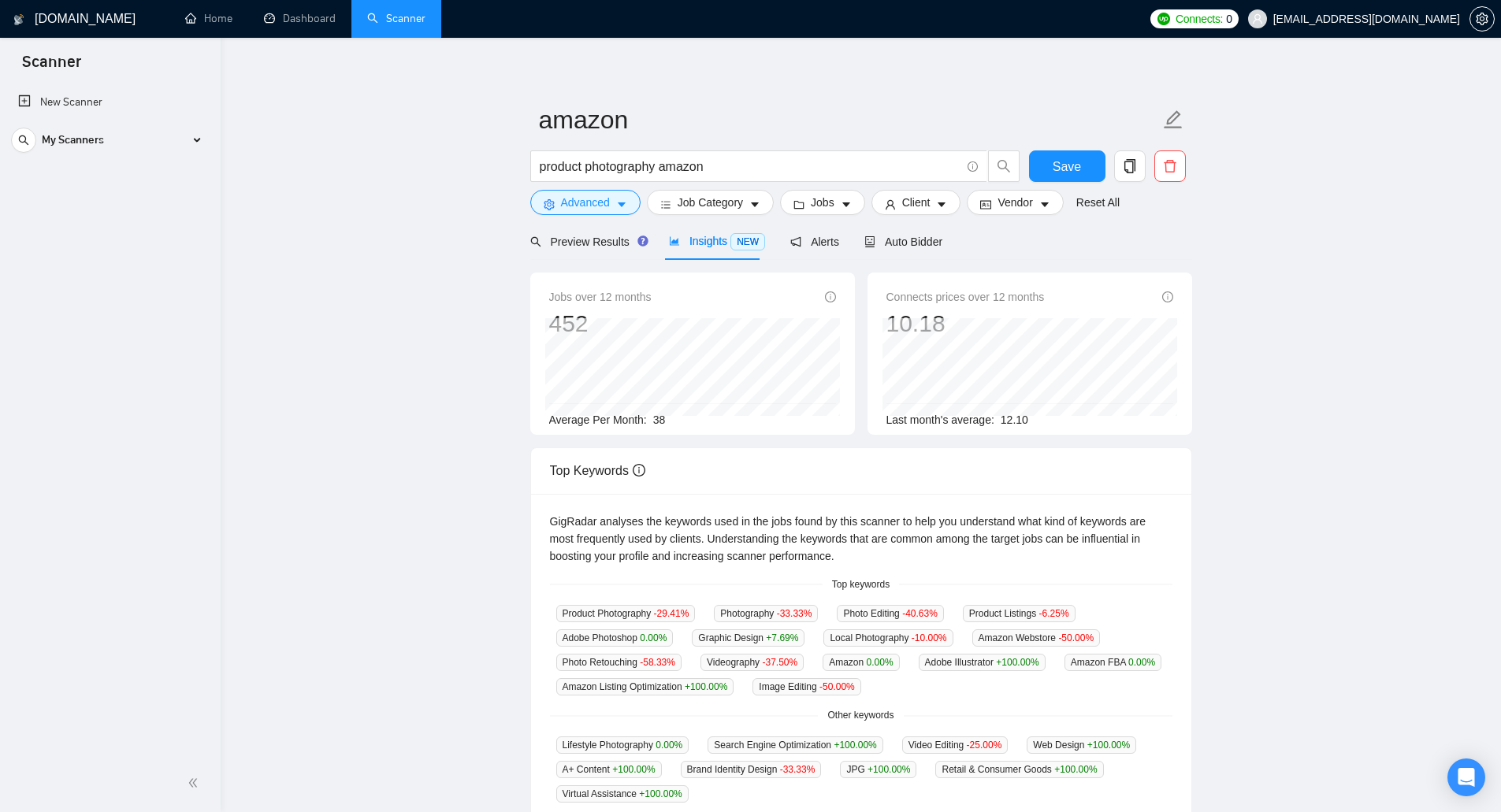
scroll to position [0, 0]
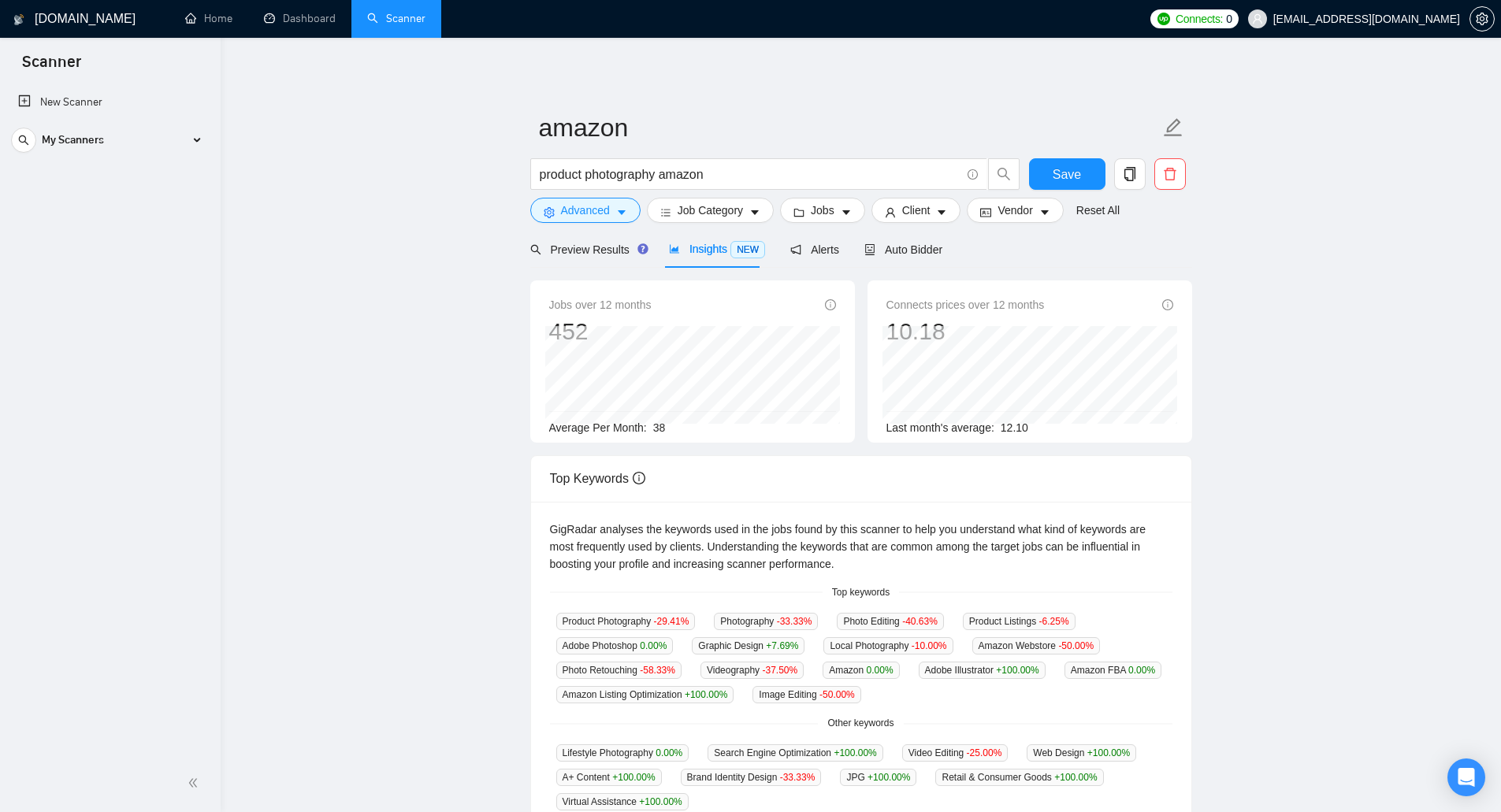
click at [1223, 19] on span "Connects:" at bounding box center [1199, 19] width 47 height 17
click at [1264, 102] on link "Auto Top-Up is OFF" at bounding box center [1251, 105] width 187 height 17
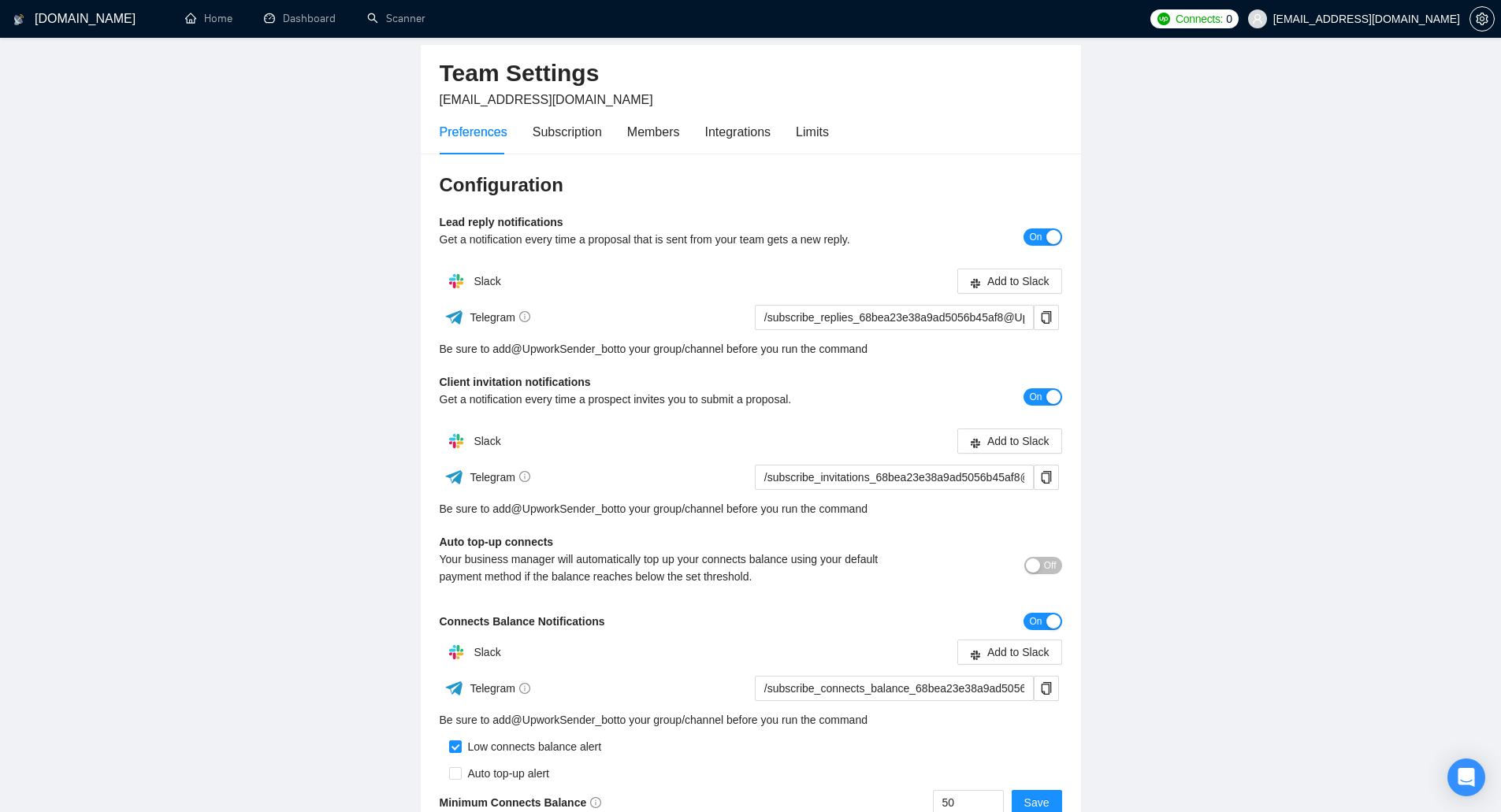
scroll to position [158, 0]
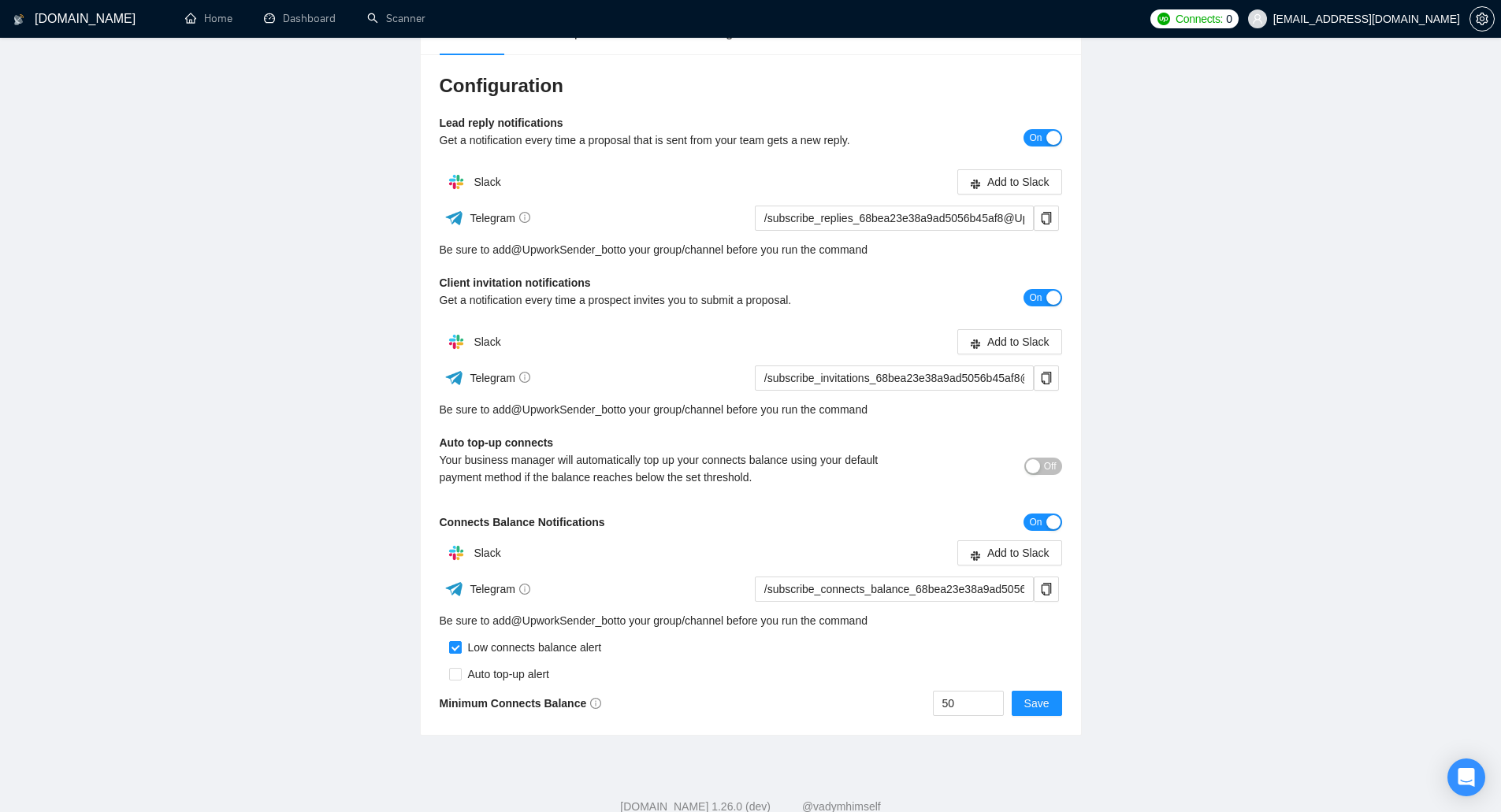
drag, startPoint x: 650, startPoint y: 460, endPoint x: 619, endPoint y: 465, distance: 31.4
click at [619, 465] on div "Your business manager will automatically top up your connects balance using you…" at bounding box center [672, 468] width 467 height 35
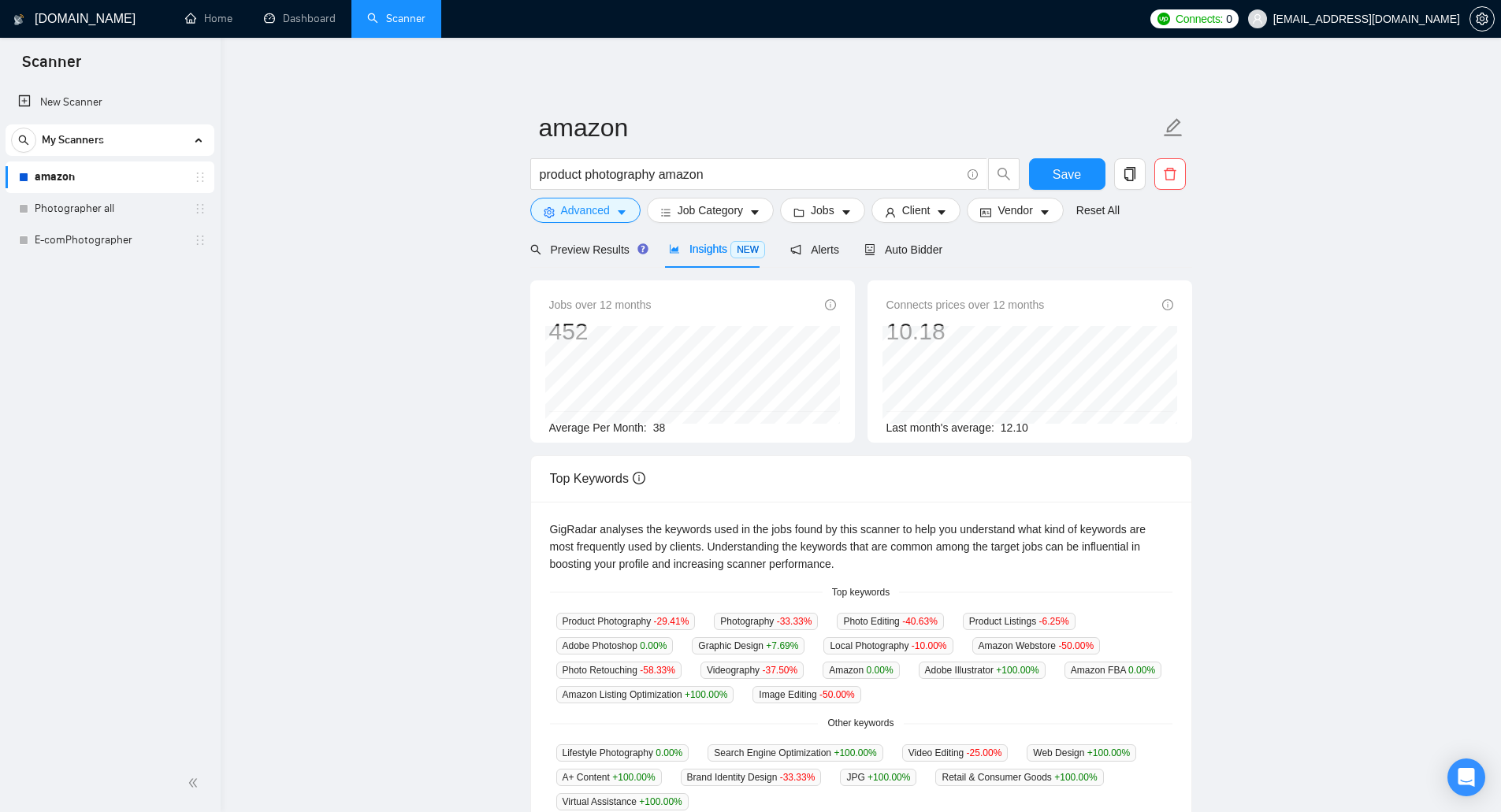
click at [1414, 19] on span "[EMAIL_ADDRESS][DOMAIN_NAME]" at bounding box center [1366, 19] width 187 height 0
click at [1482, 12] on button "button" at bounding box center [1482, 19] width 25 height 25
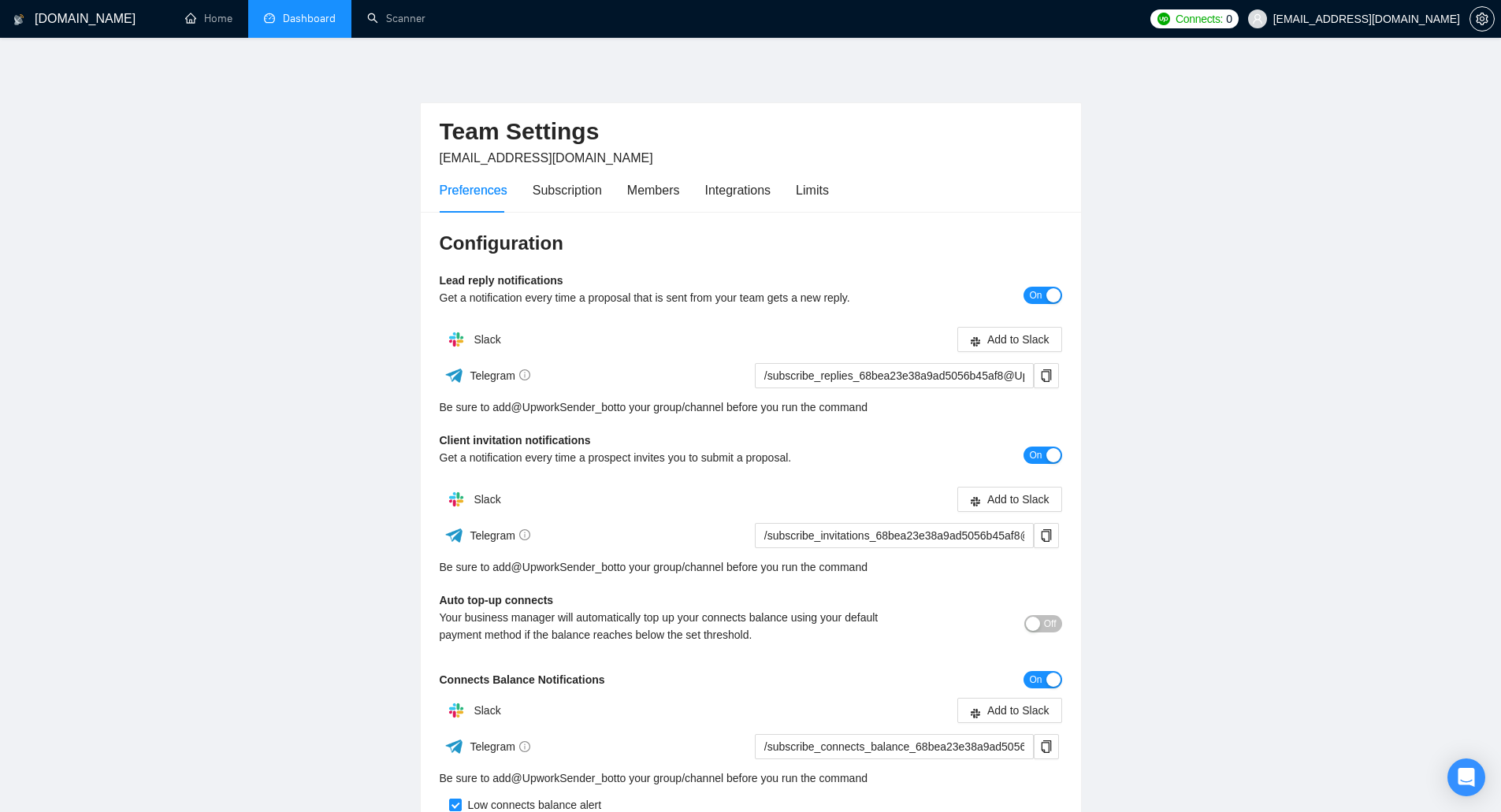
click at [315, 21] on link "Dashboard" at bounding box center [299, 19] width 72 height 14
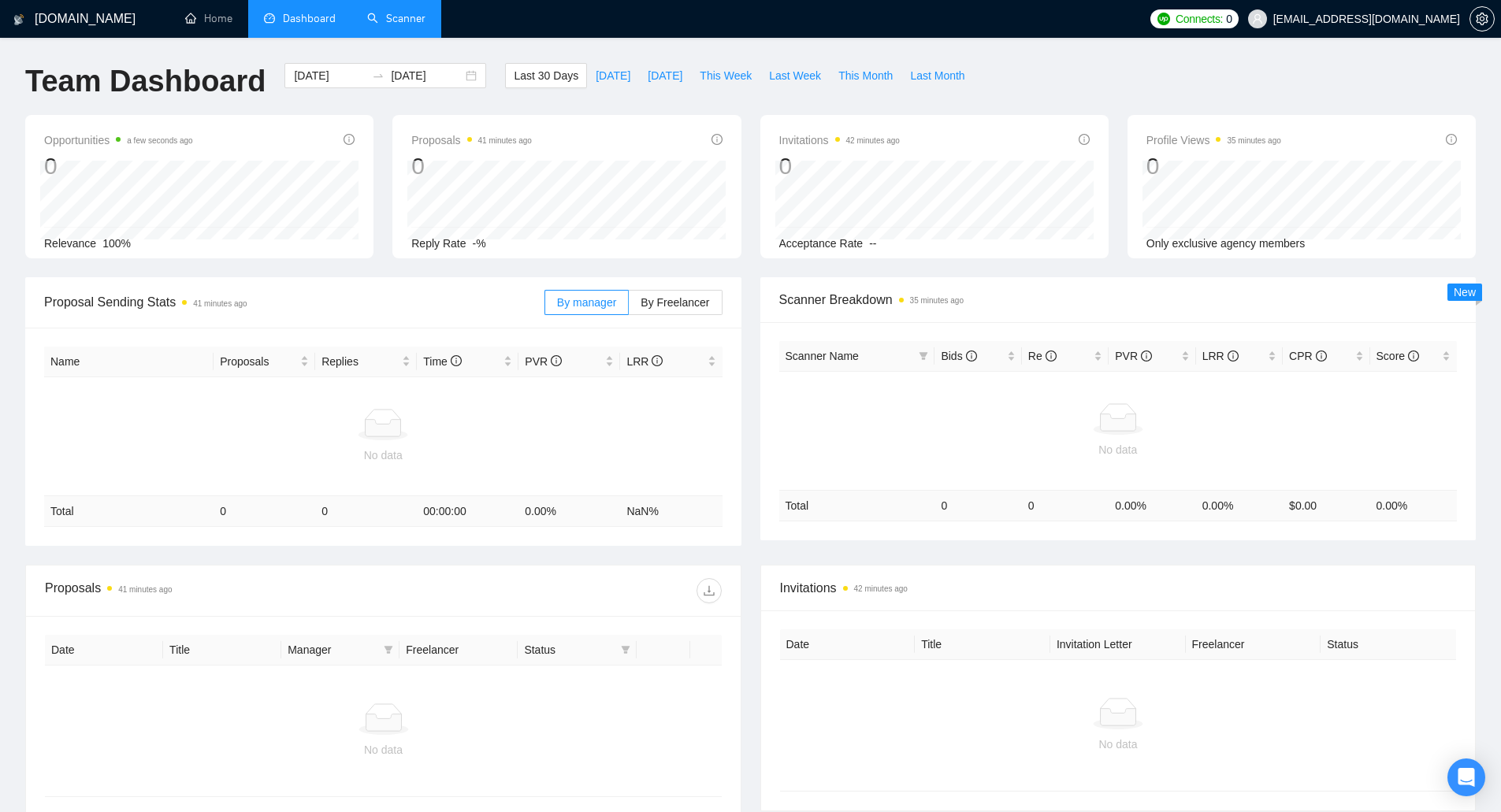
click at [394, 19] on link "Scanner" at bounding box center [396, 19] width 59 height 14
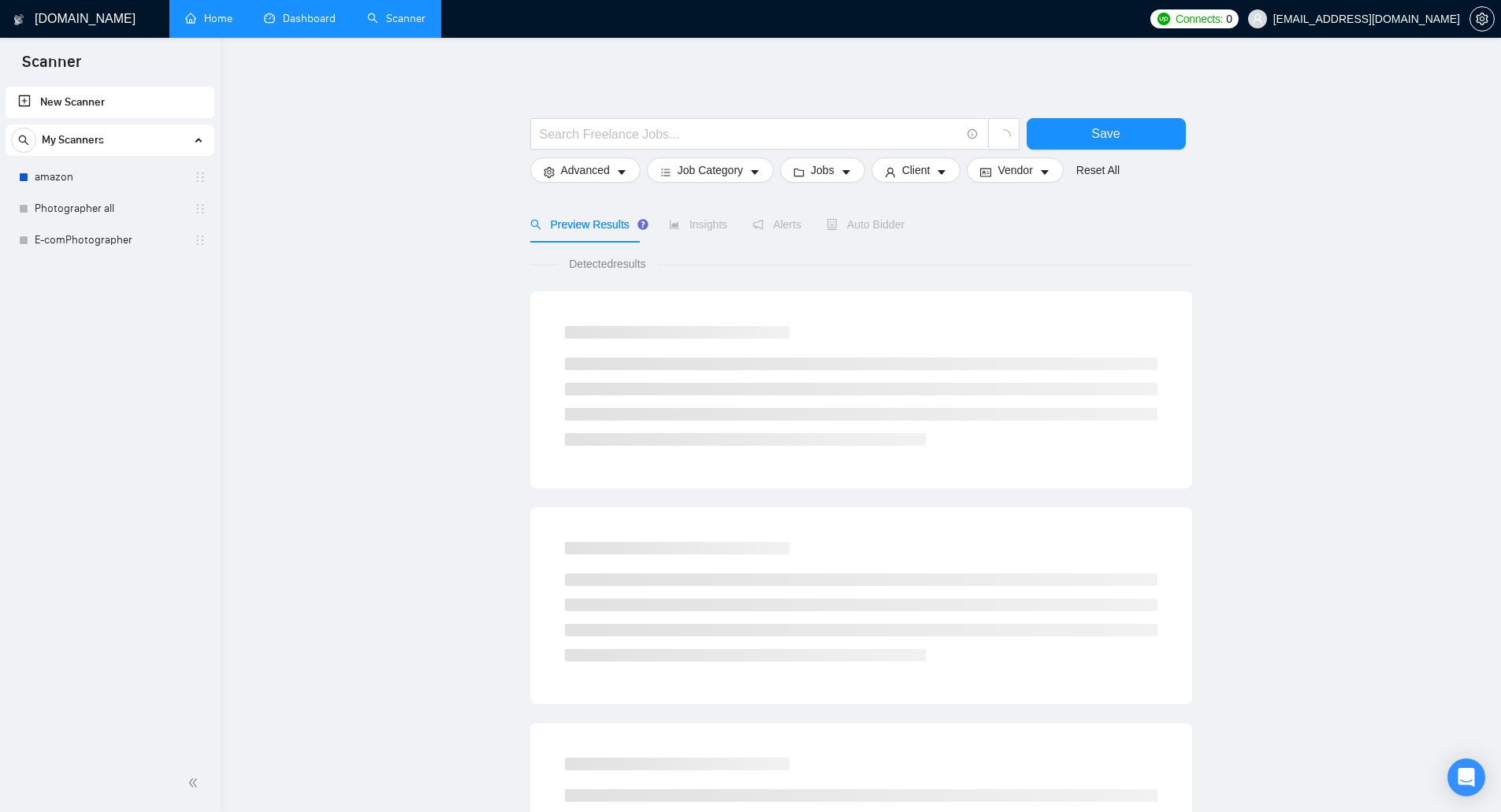
click at [194, 16] on link "Home" at bounding box center [209, 19] width 47 height 14
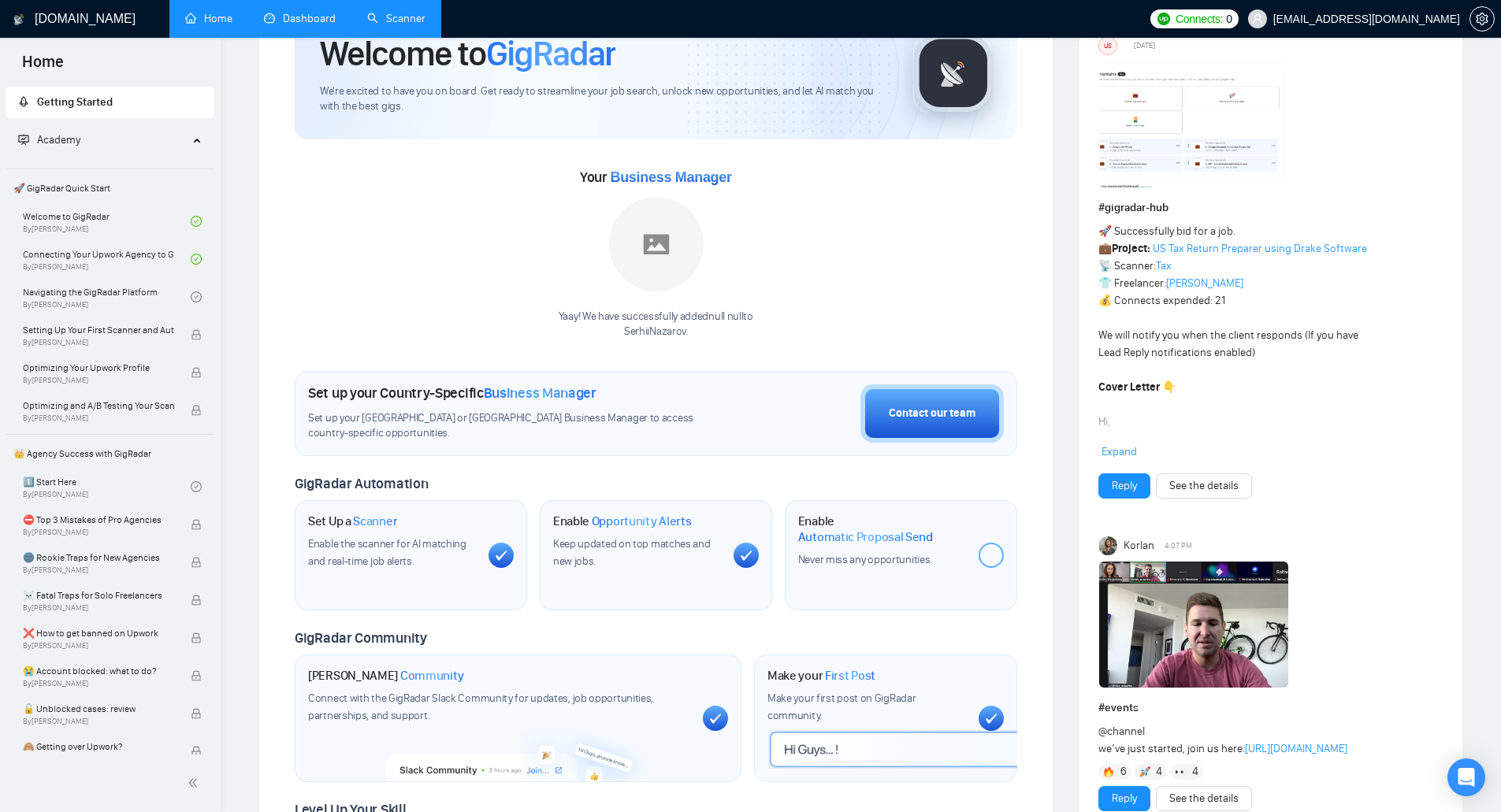
scroll to position [236, 0]
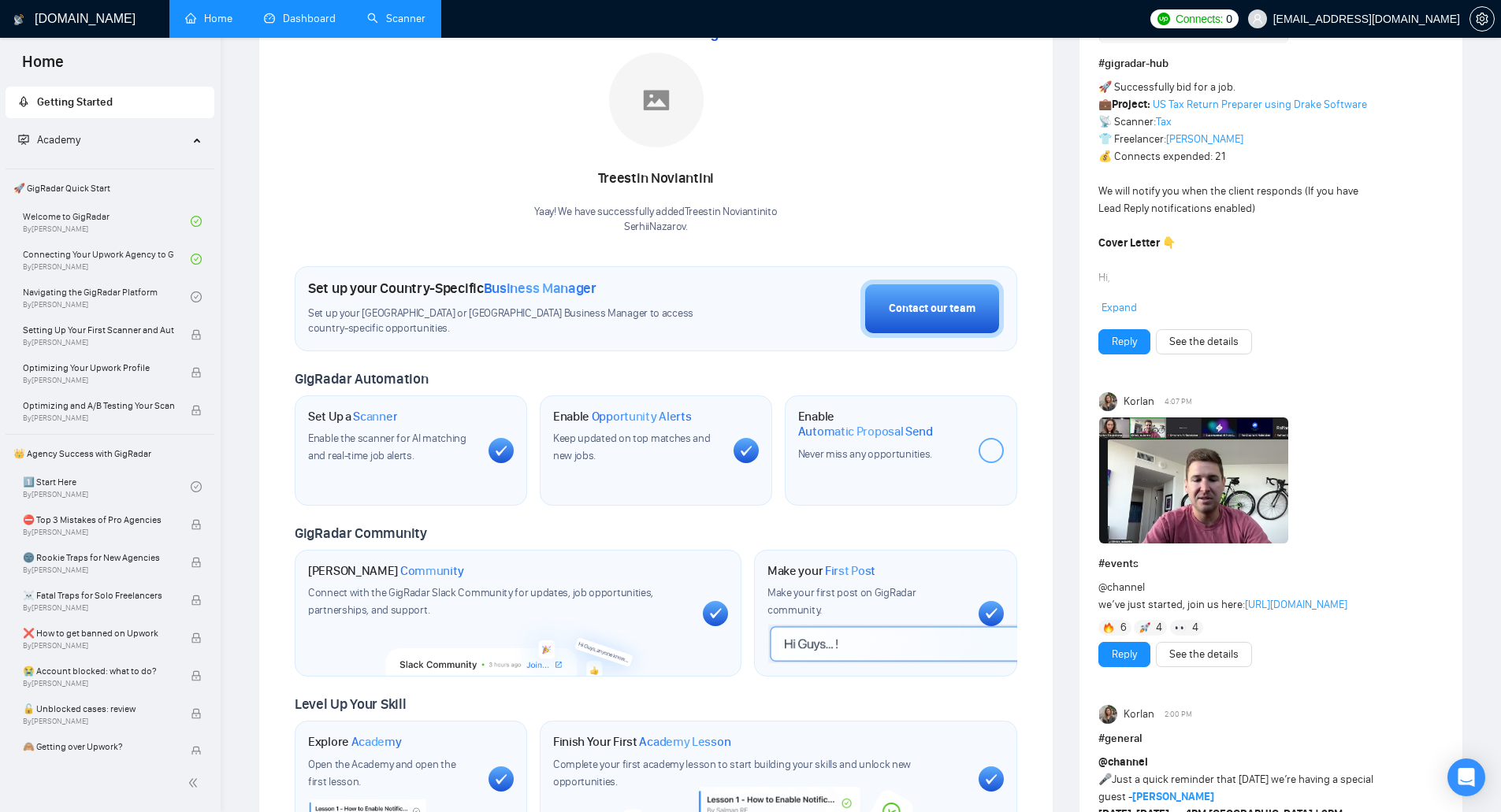
click at [904, 464] on div "Enable Automatic Proposal Send Never miss any opportunities." at bounding box center [901, 450] width 232 height 110
click at [896, 451] on span "Never miss any opportunities." at bounding box center [865, 454] width 134 height 14
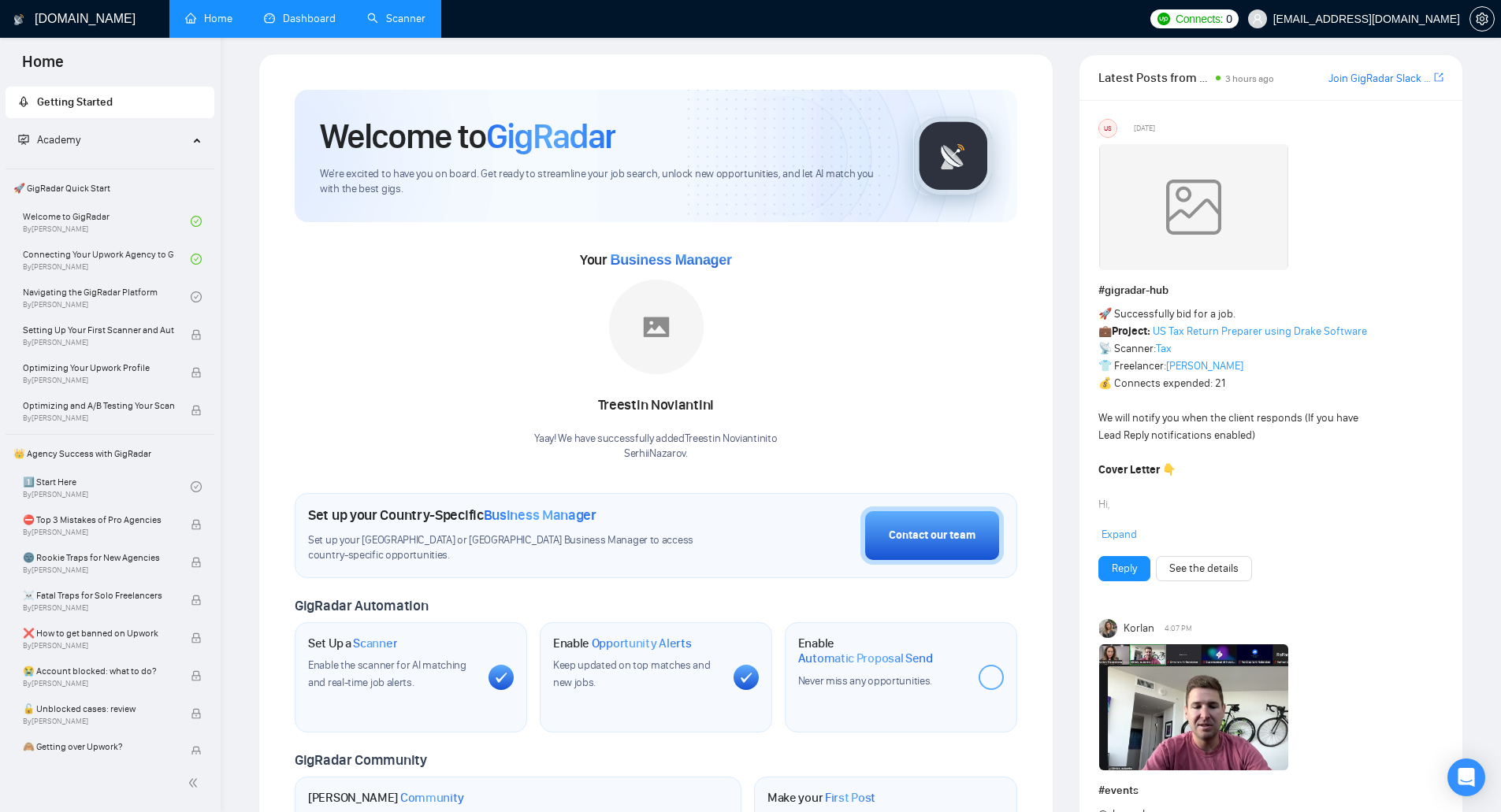
scroll to position [0, 0]
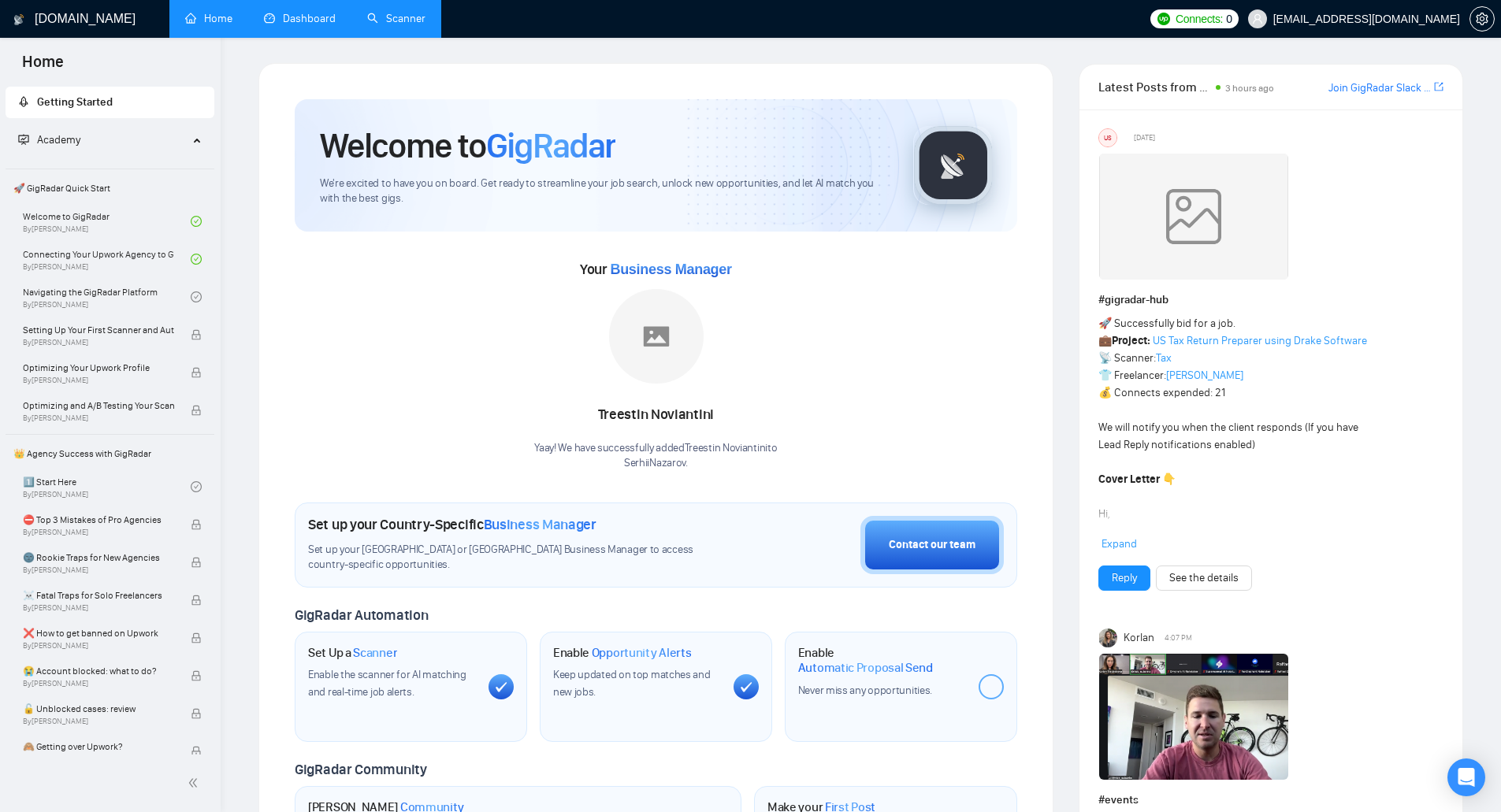
click at [382, 25] on link "Scanner" at bounding box center [396, 19] width 59 height 14
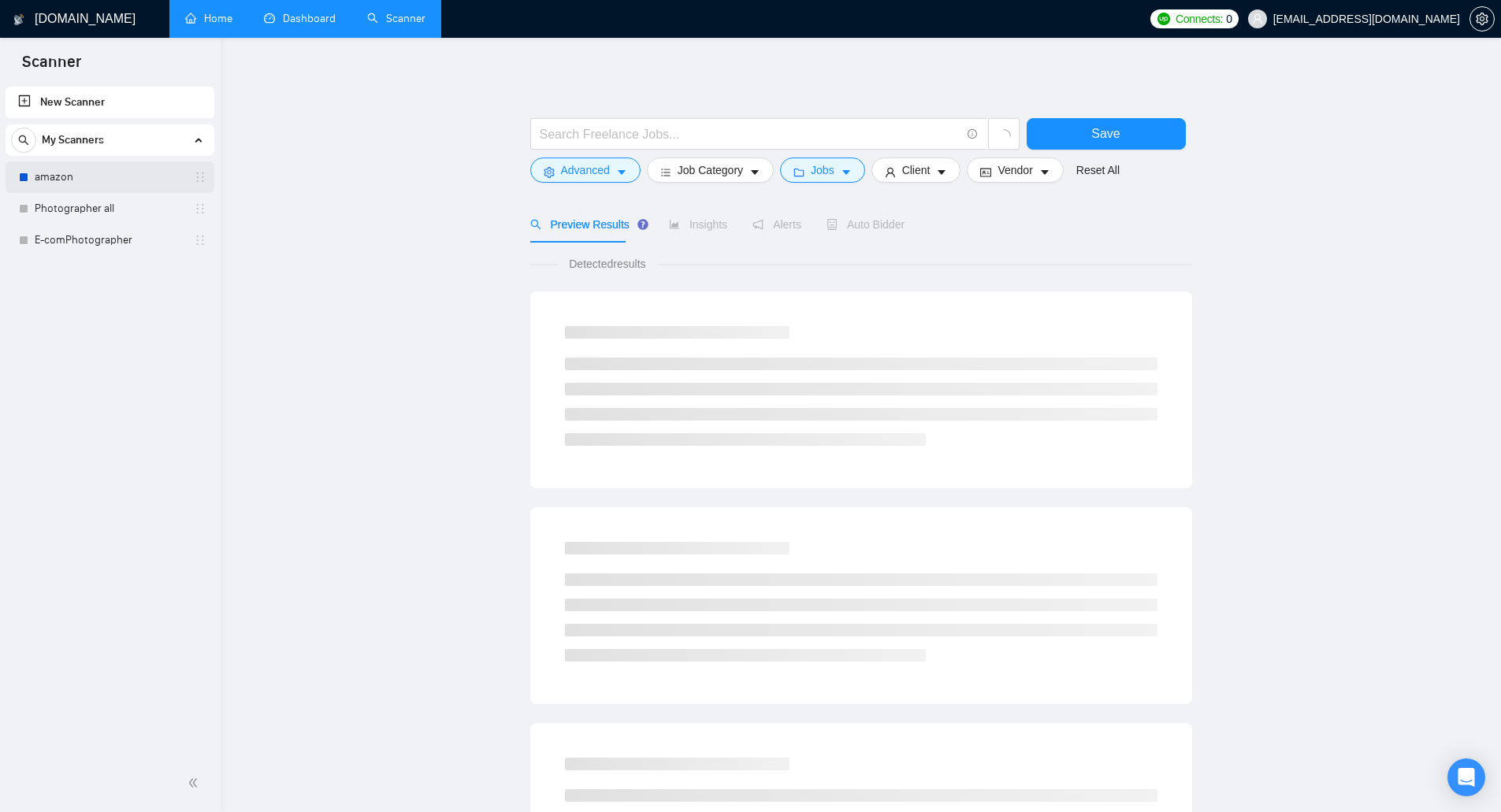
click at [126, 172] on link "amazon" at bounding box center [109, 176] width 150 height 31
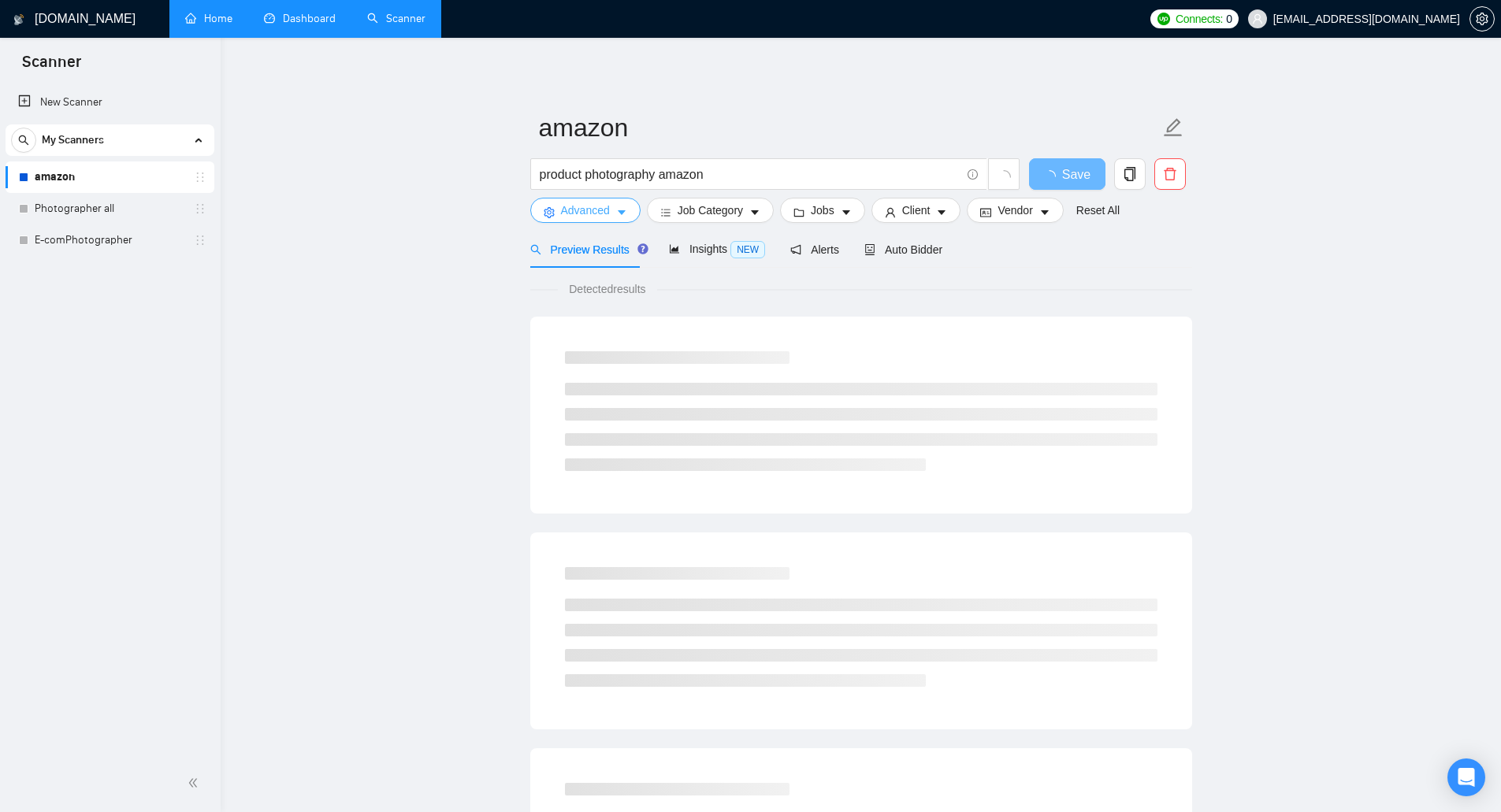
click at [622, 206] on span "caret-down" at bounding box center [621, 212] width 11 height 12
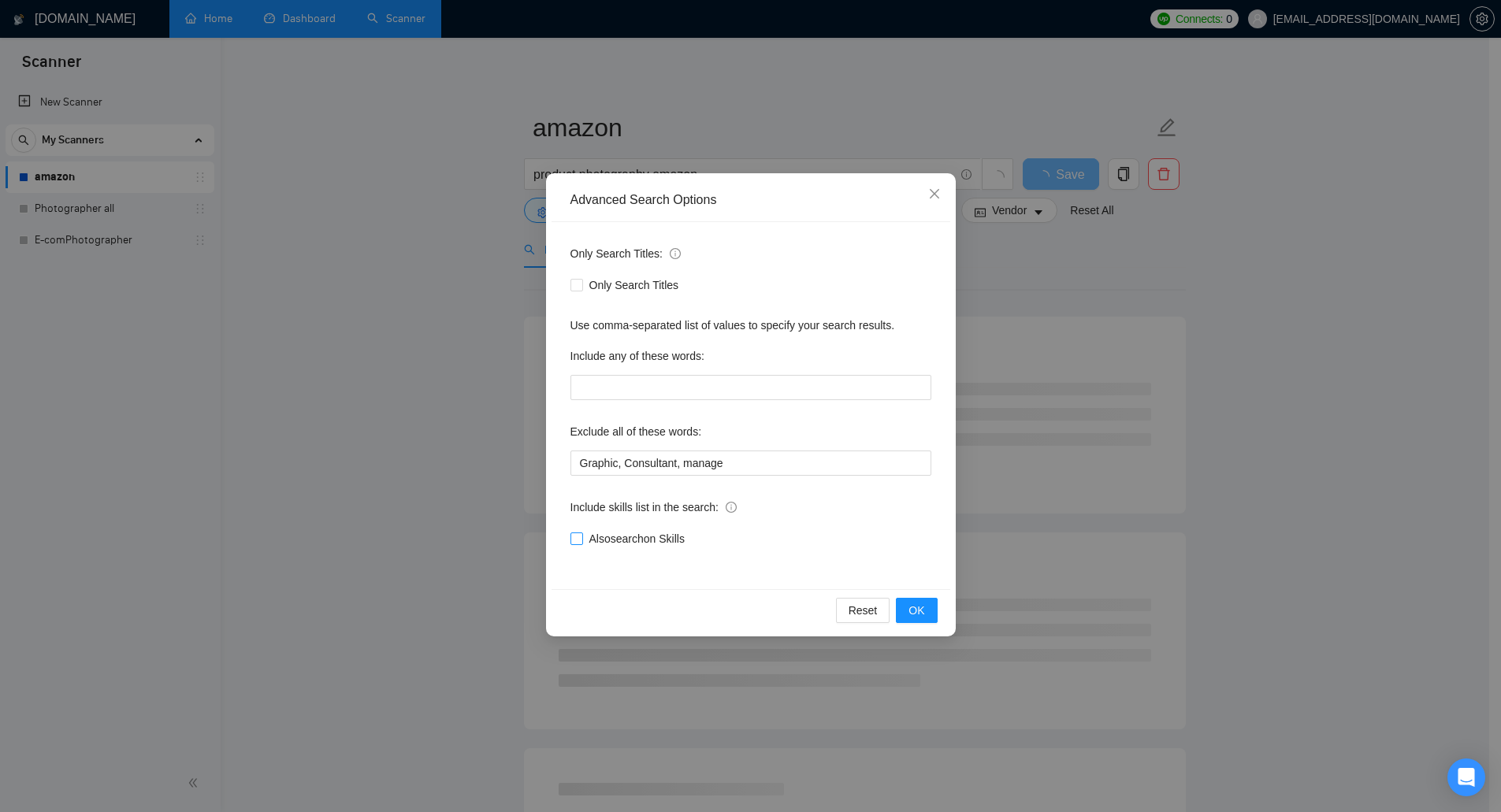
click at [640, 542] on span "Also search on Skills" at bounding box center [636, 538] width 108 height 17
click at [582, 542] on input "Also search on Skills" at bounding box center [576, 537] width 11 height 11
checkbox input "true"
click at [913, 609] on span "OK" at bounding box center [916, 610] width 16 height 17
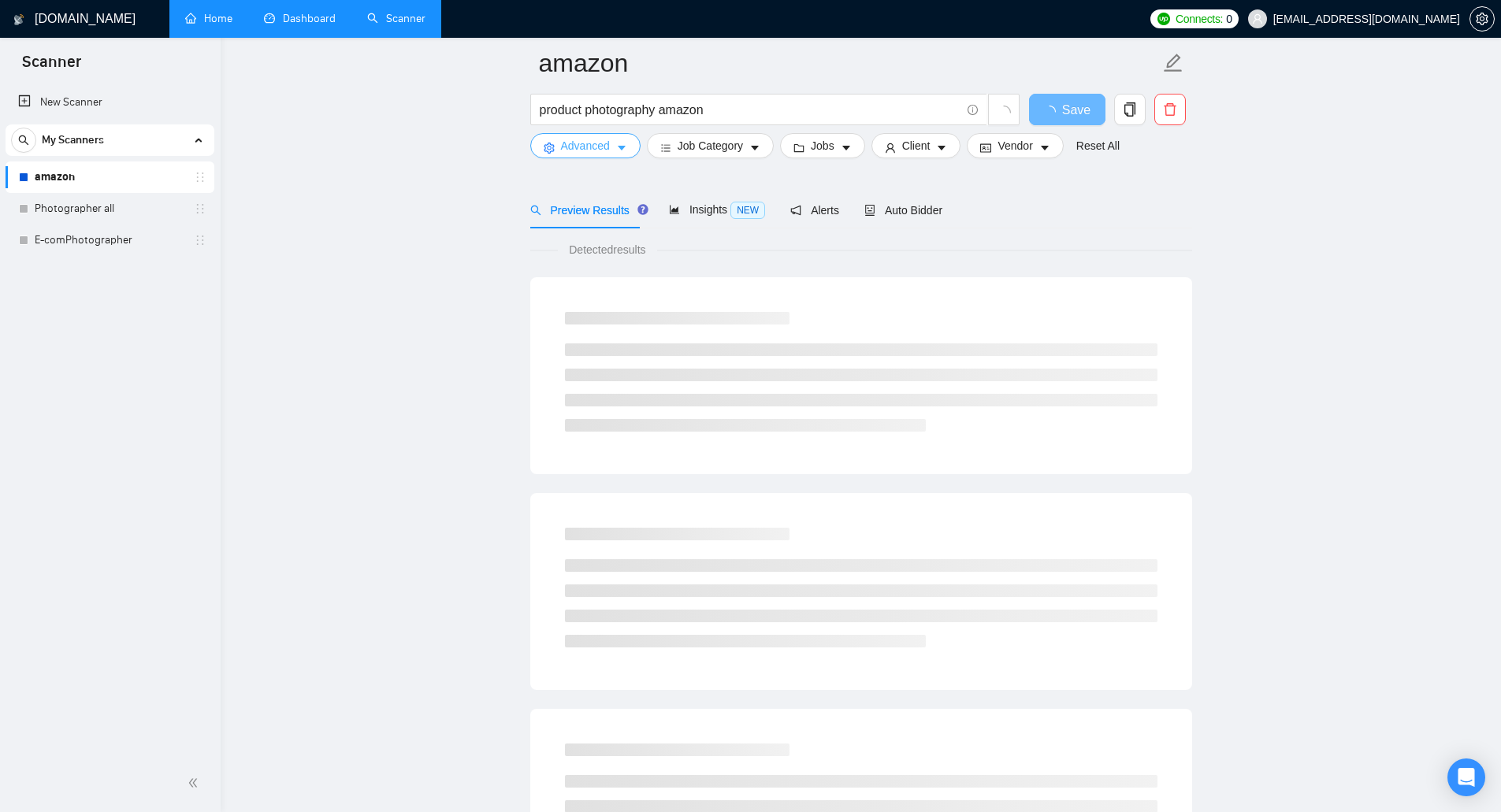
scroll to position [236, 0]
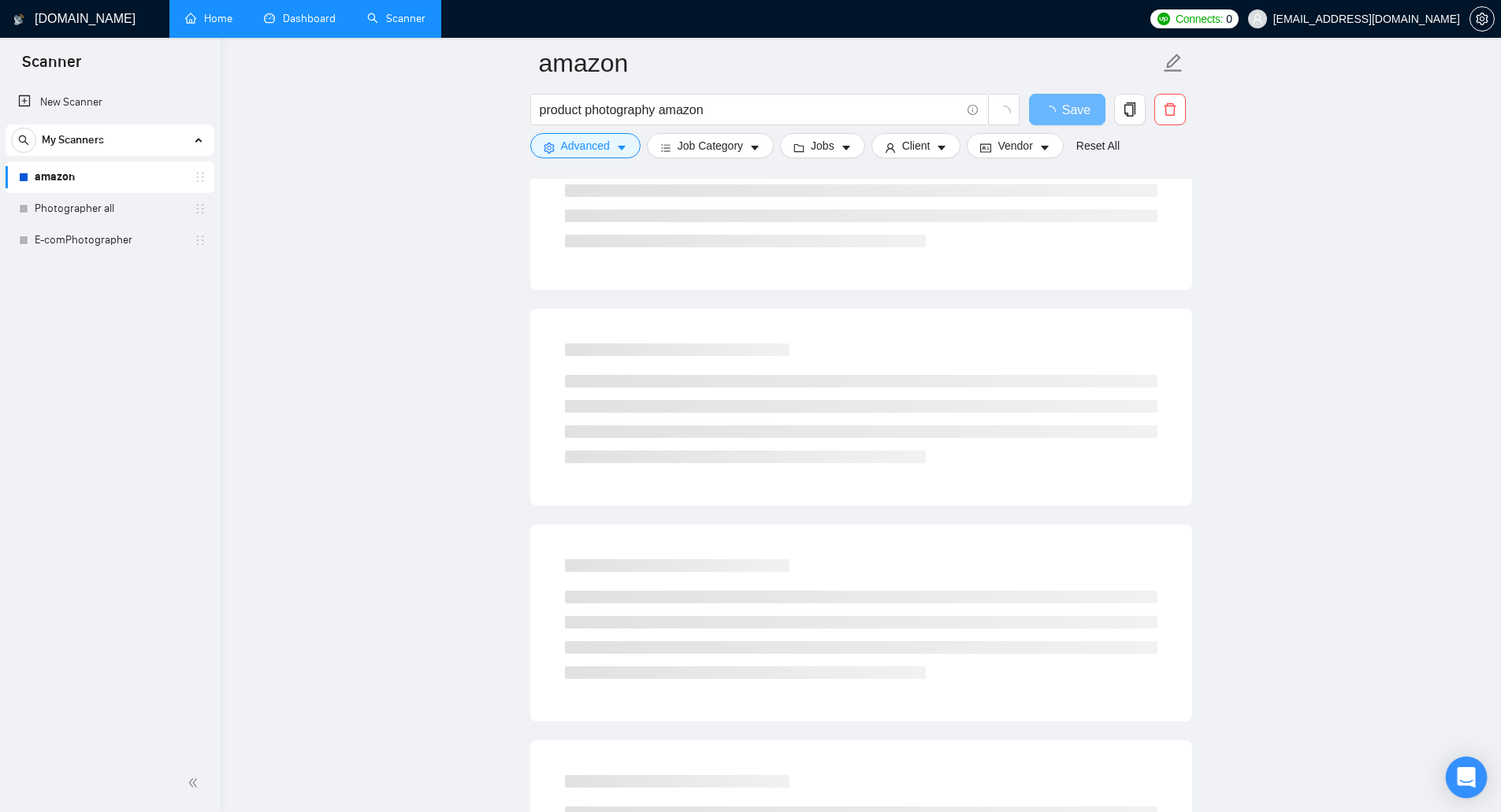
click at [1455, 776] on div "Open Intercom Messenger" at bounding box center [1466, 777] width 42 height 42
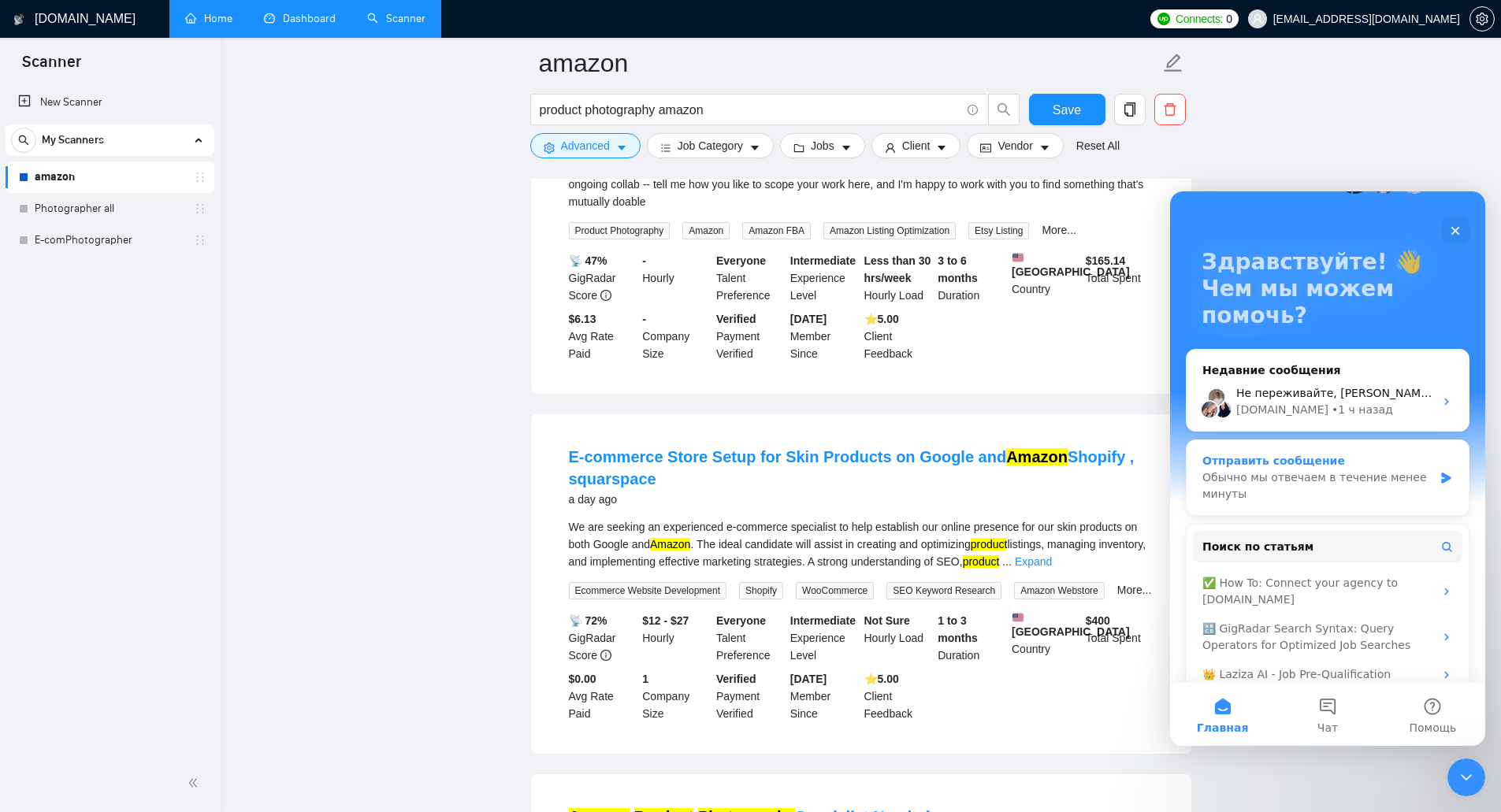
scroll to position [105, 0]
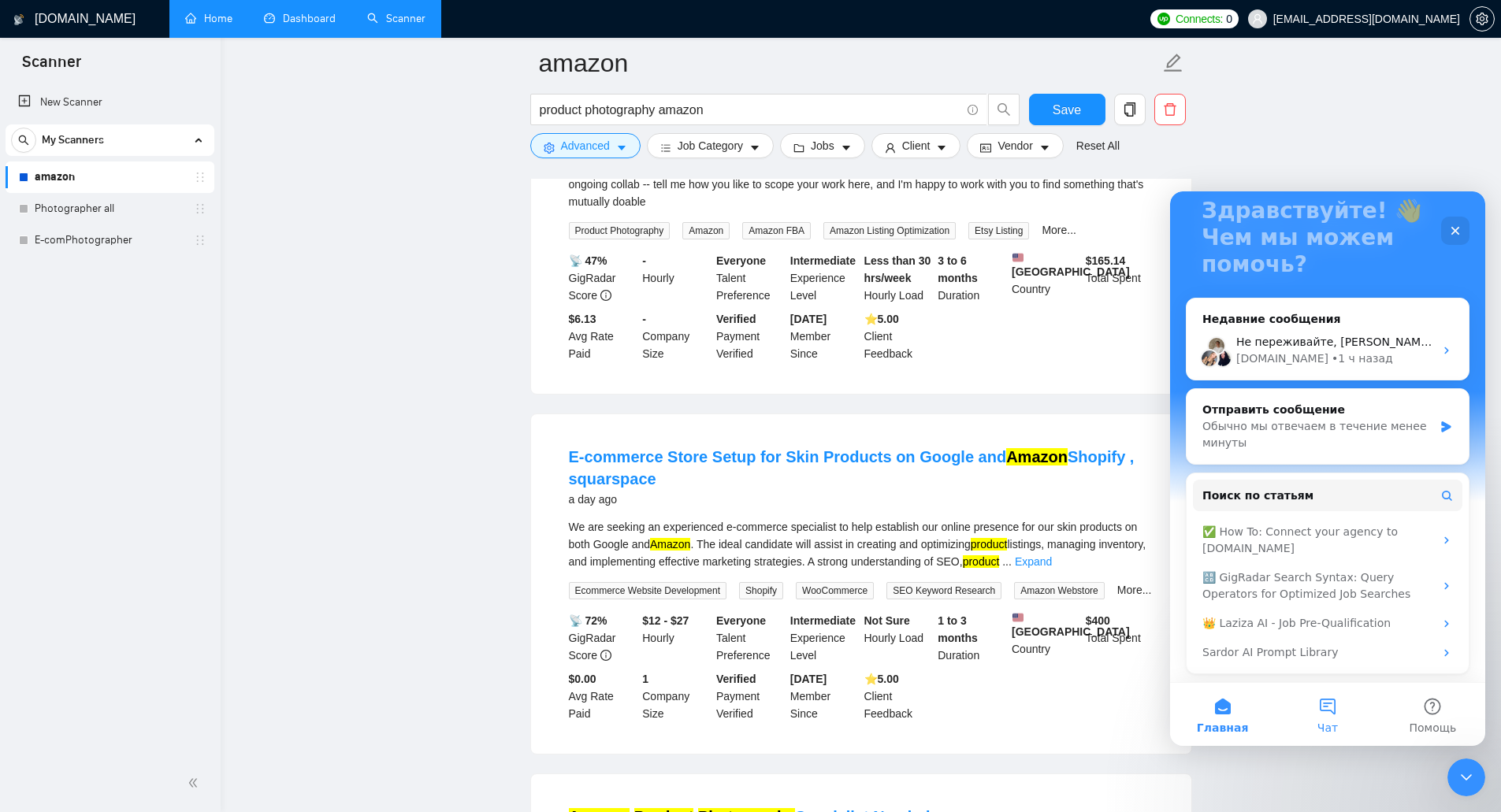
click at [1325, 717] on button "Чат" at bounding box center [1327, 714] width 105 height 63
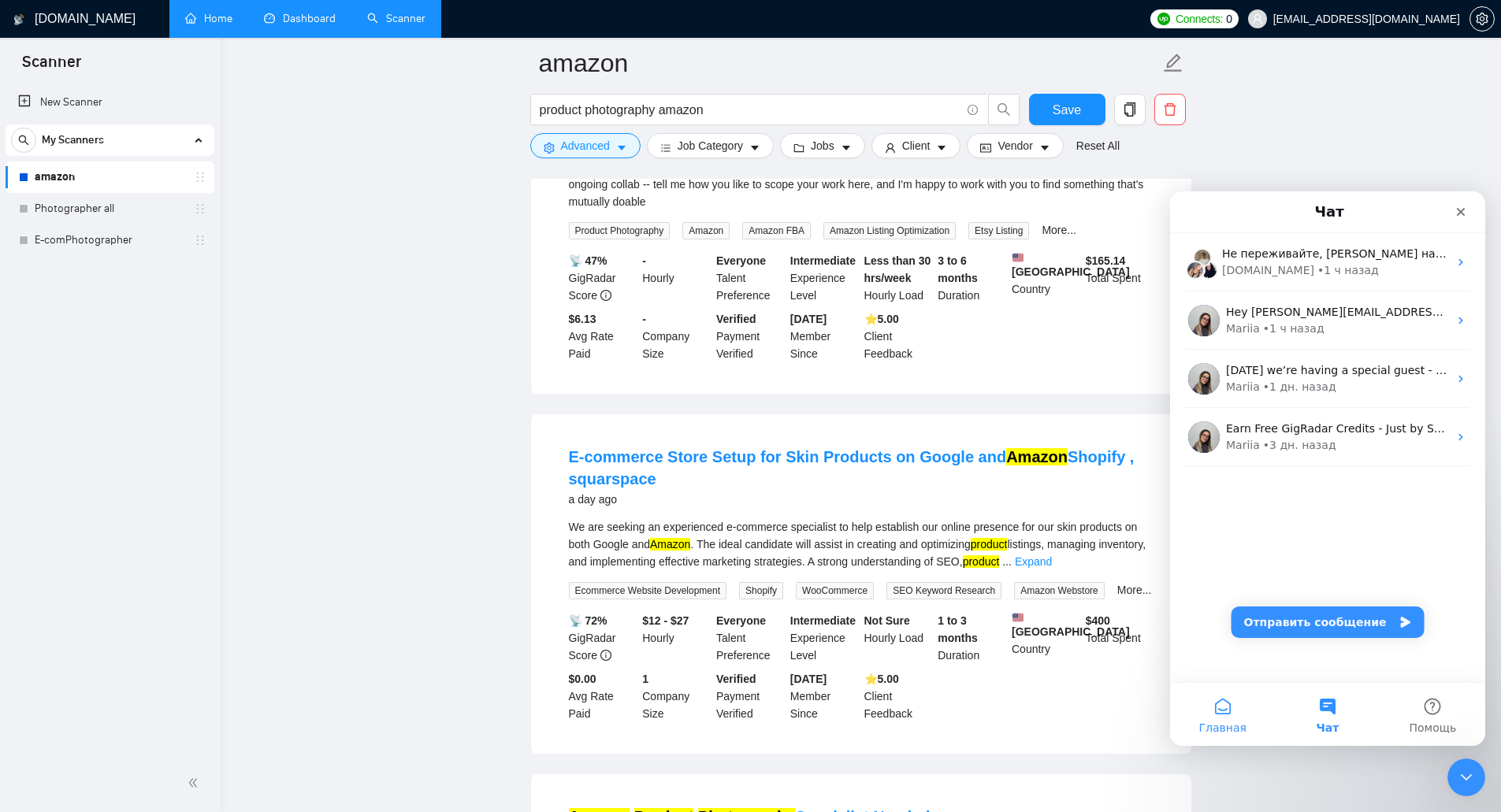
click at [1233, 723] on span "Главная" at bounding box center [1222, 727] width 47 height 11
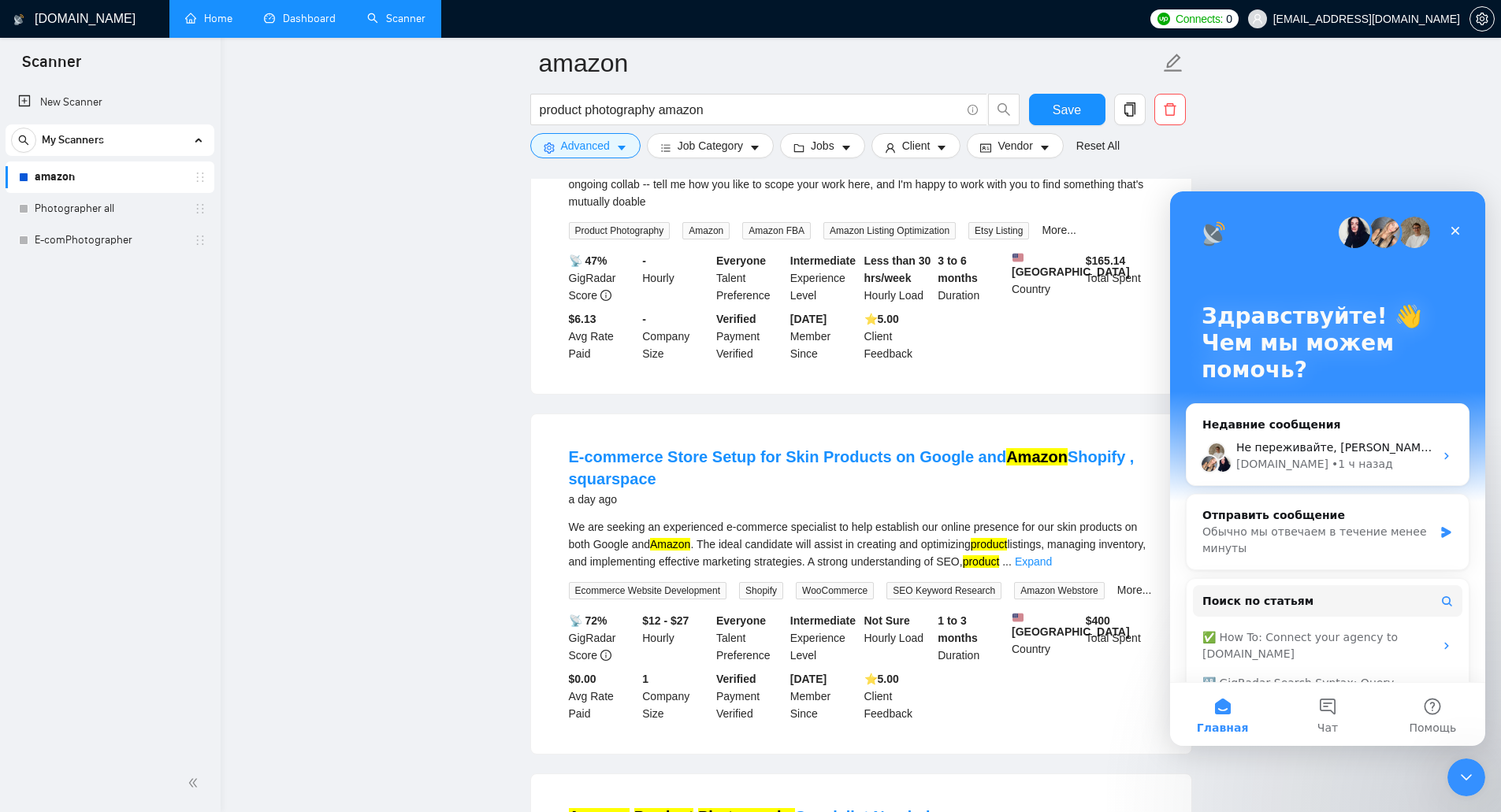
click at [1112, 500] on div "a day ago" at bounding box center [861, 499] width 584 height 19
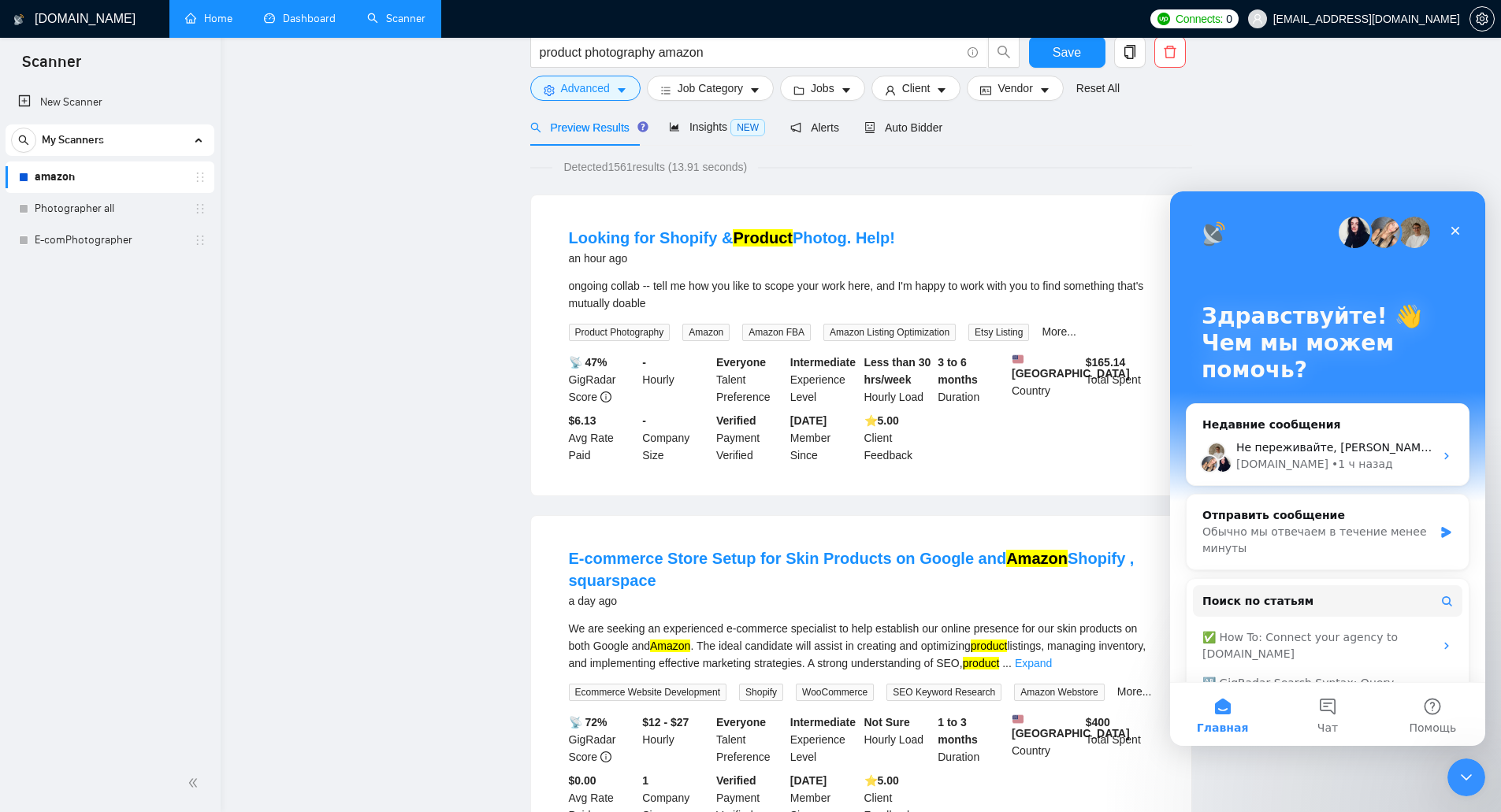
scroll to position [0, 0]
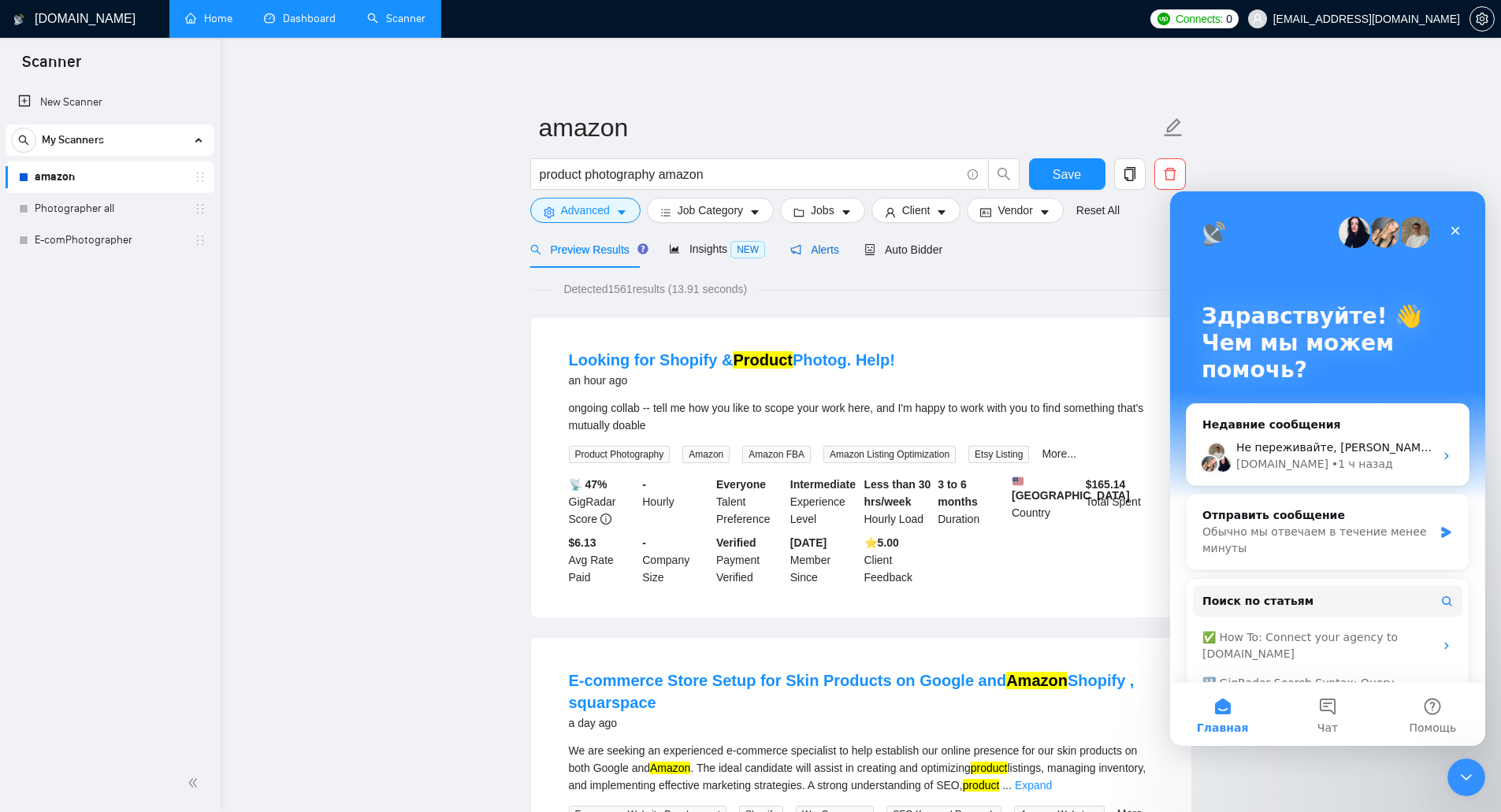
click at [829, 252] on span "Alerts" at bounding box center [815, 249] width 49 height 13
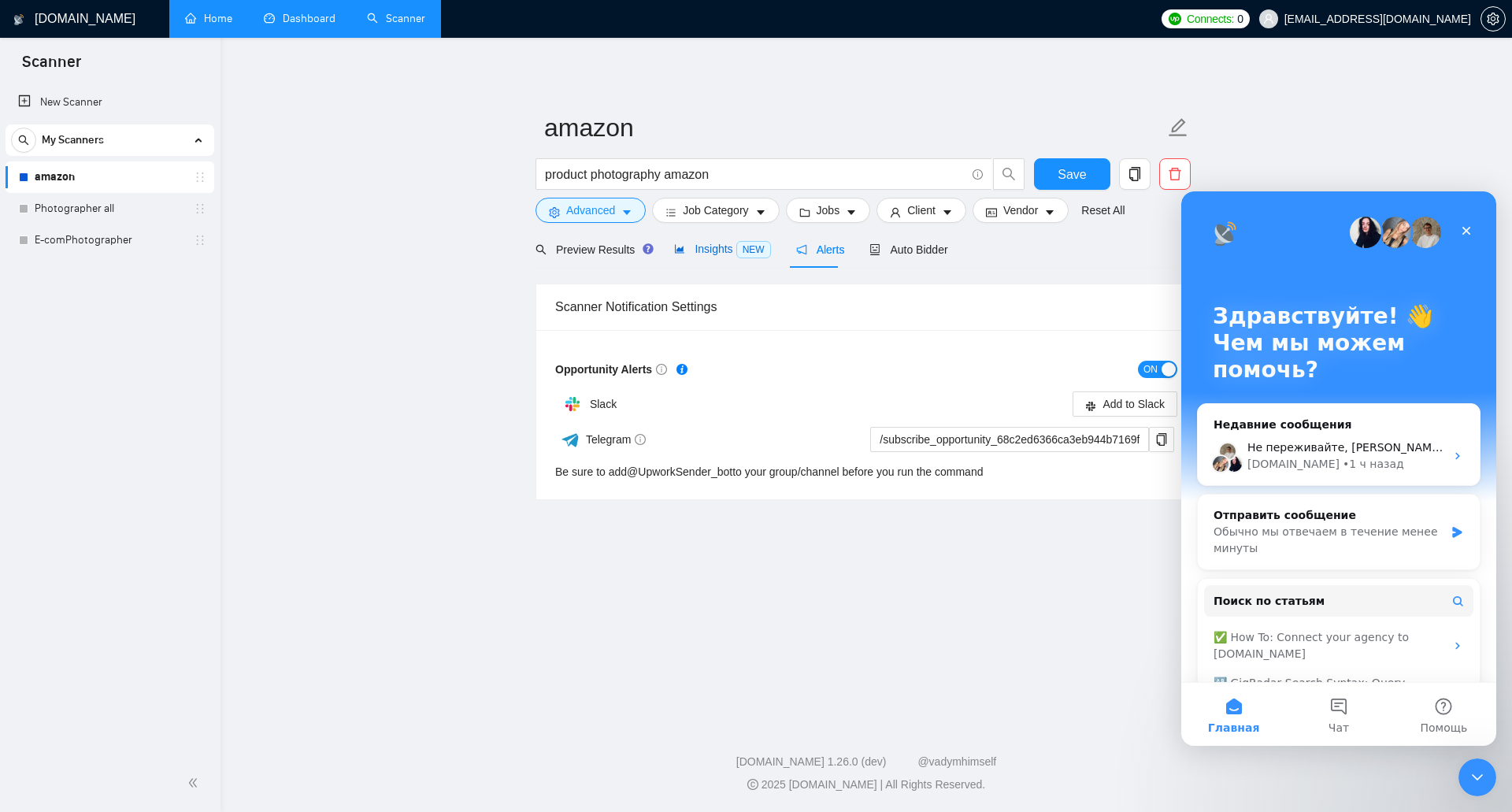
click at [726, 250] on span "Insights NEW" at bounding box center [721, 248] width 96 height 13
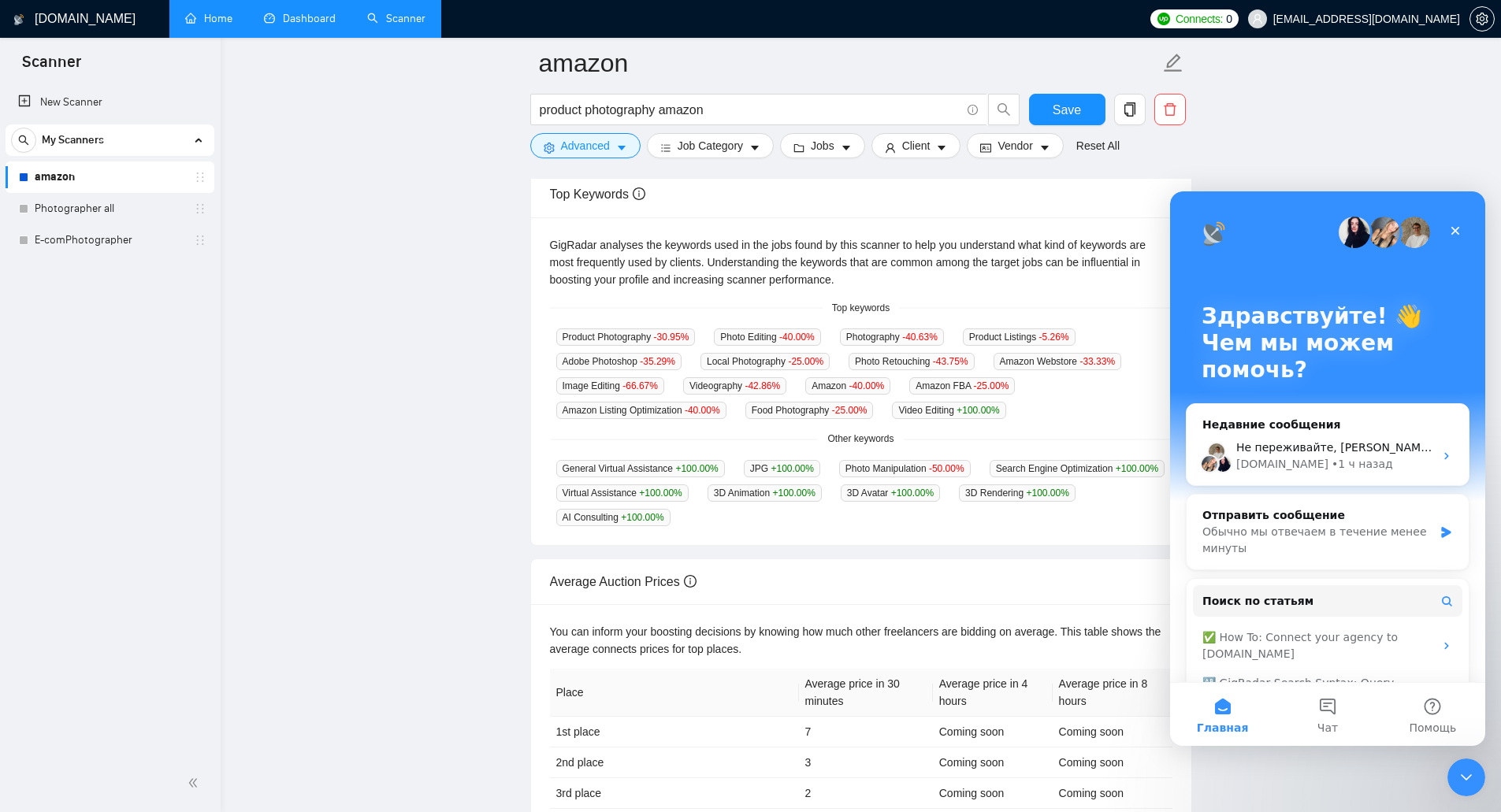
scroll to position [65, 0]
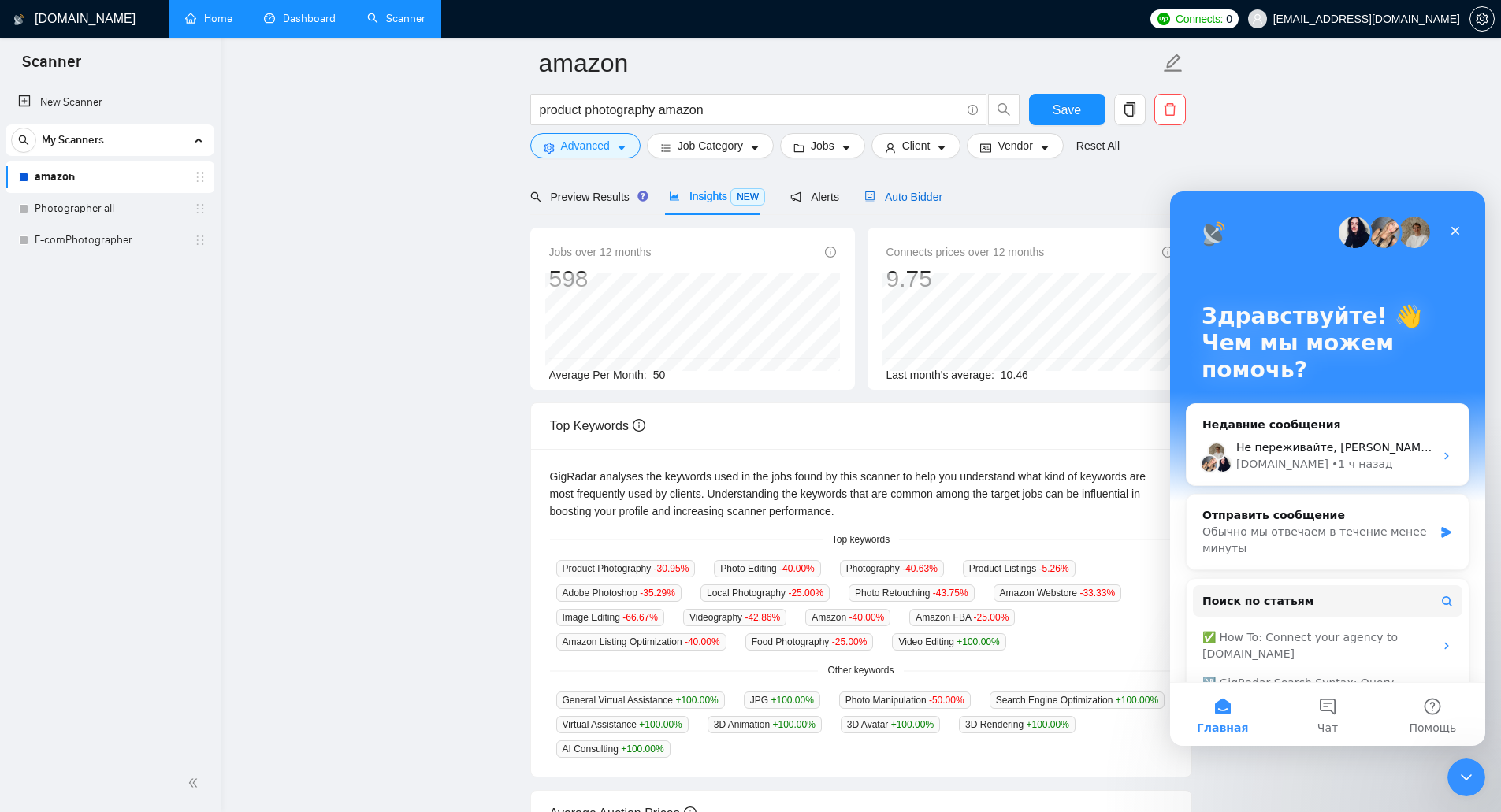
click at [915, 193] on span "Auto Bidder" at bounding box center [903, 197] width 78 height 13
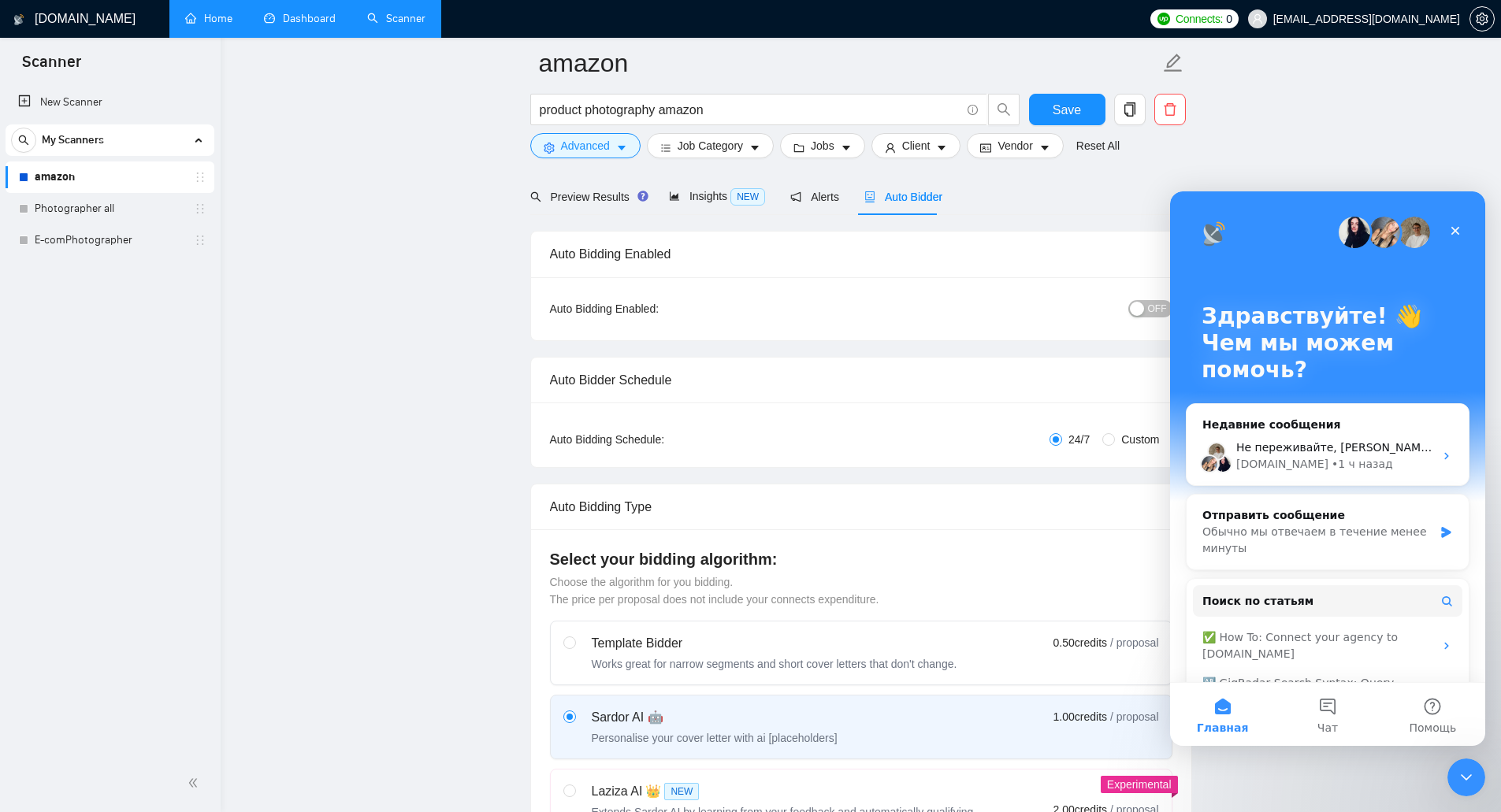
checkbox input "true"
click at [1139, 306] on div "button" at bounding box center [1136, 309] width 14 height 14
click at [1461, 232] on div "Закрыть" at bounding box center [1454, 230] width 28 height 28
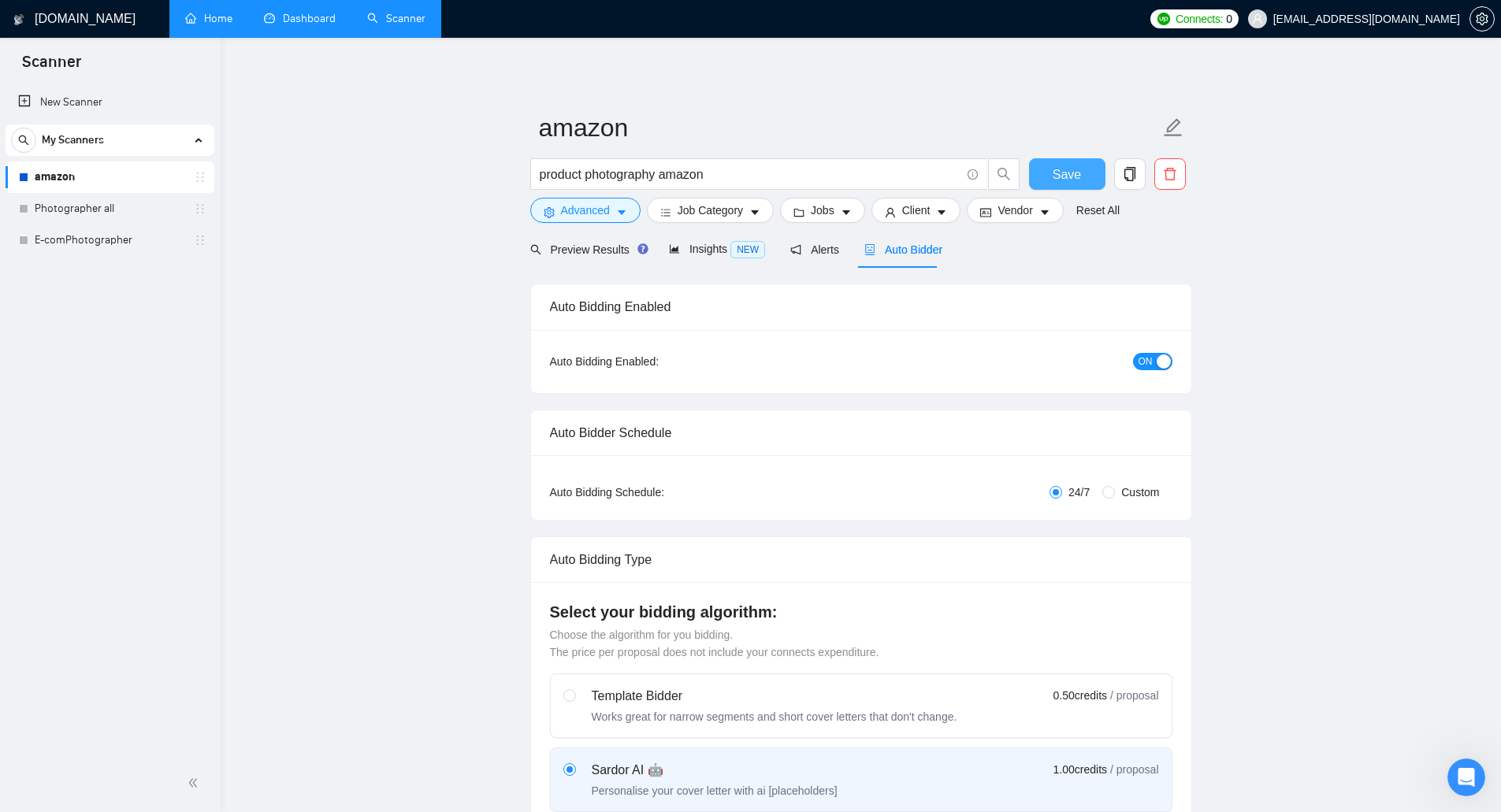
click at [1075, 170] on span "Save" at bounding box center [1066, 174] width 28 height 19
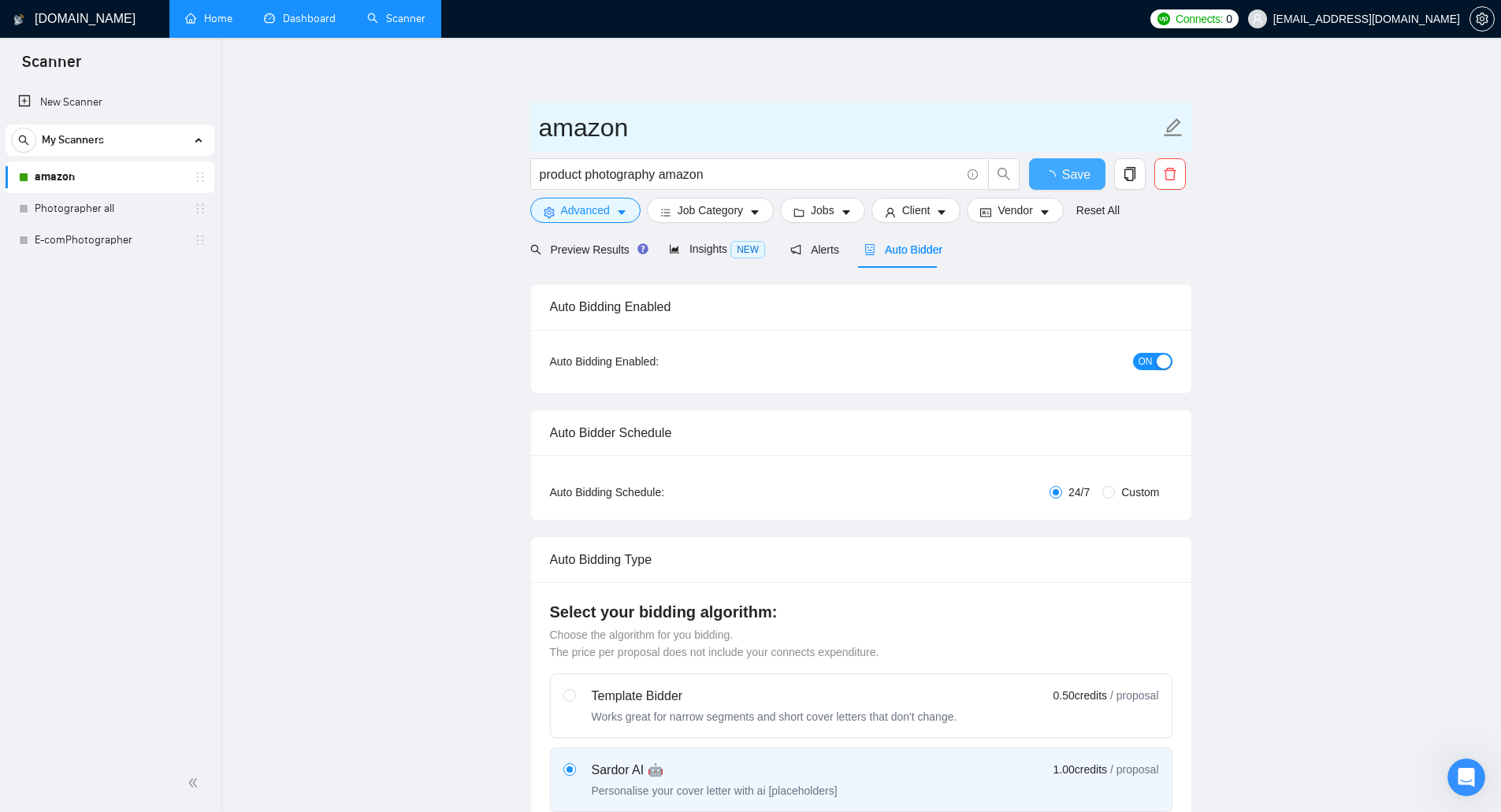
checkbox input "true"
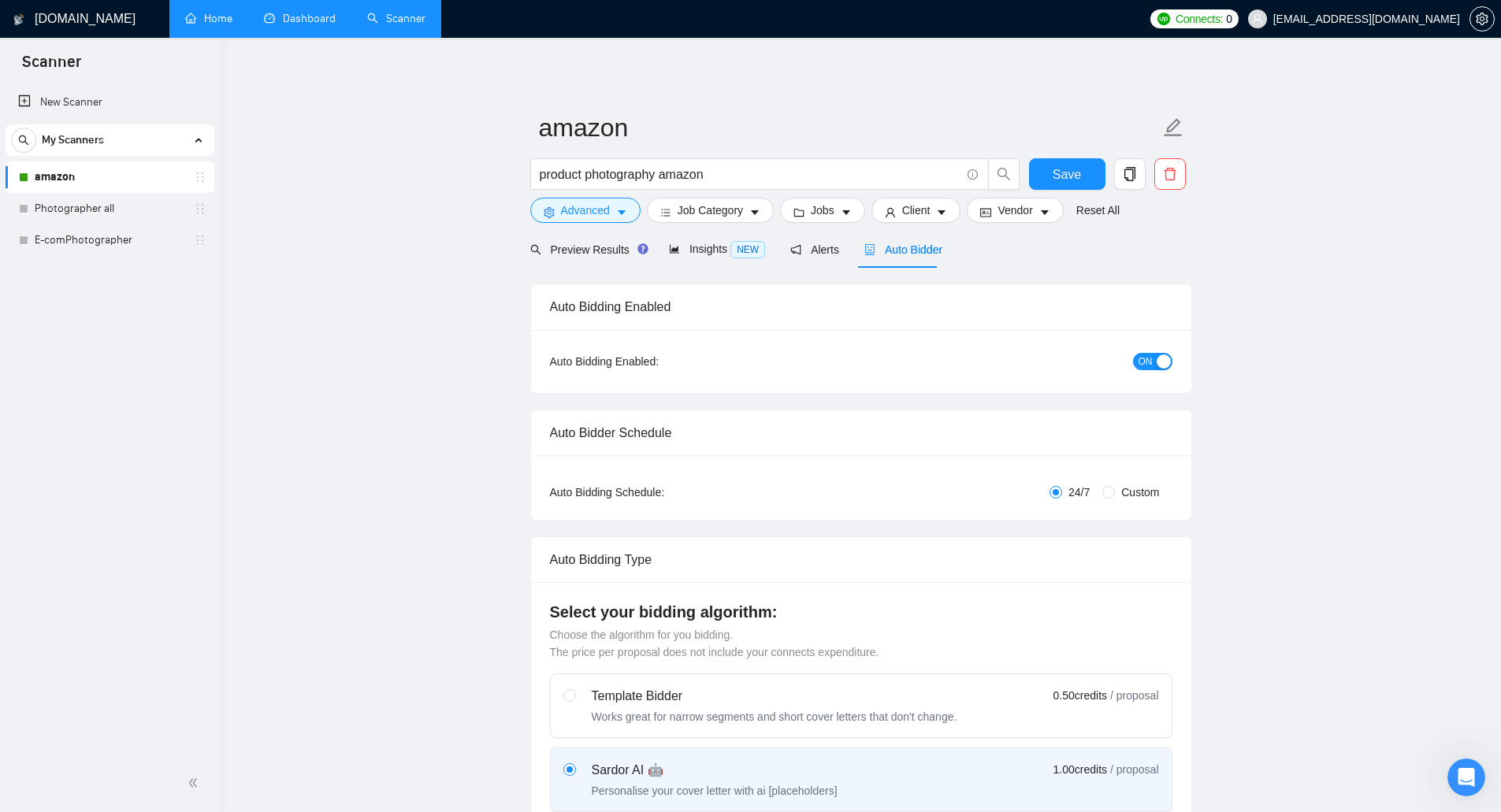
click at [293, 25] on link "Dashboard" at bounding box center [299, 19] width 72 height 14
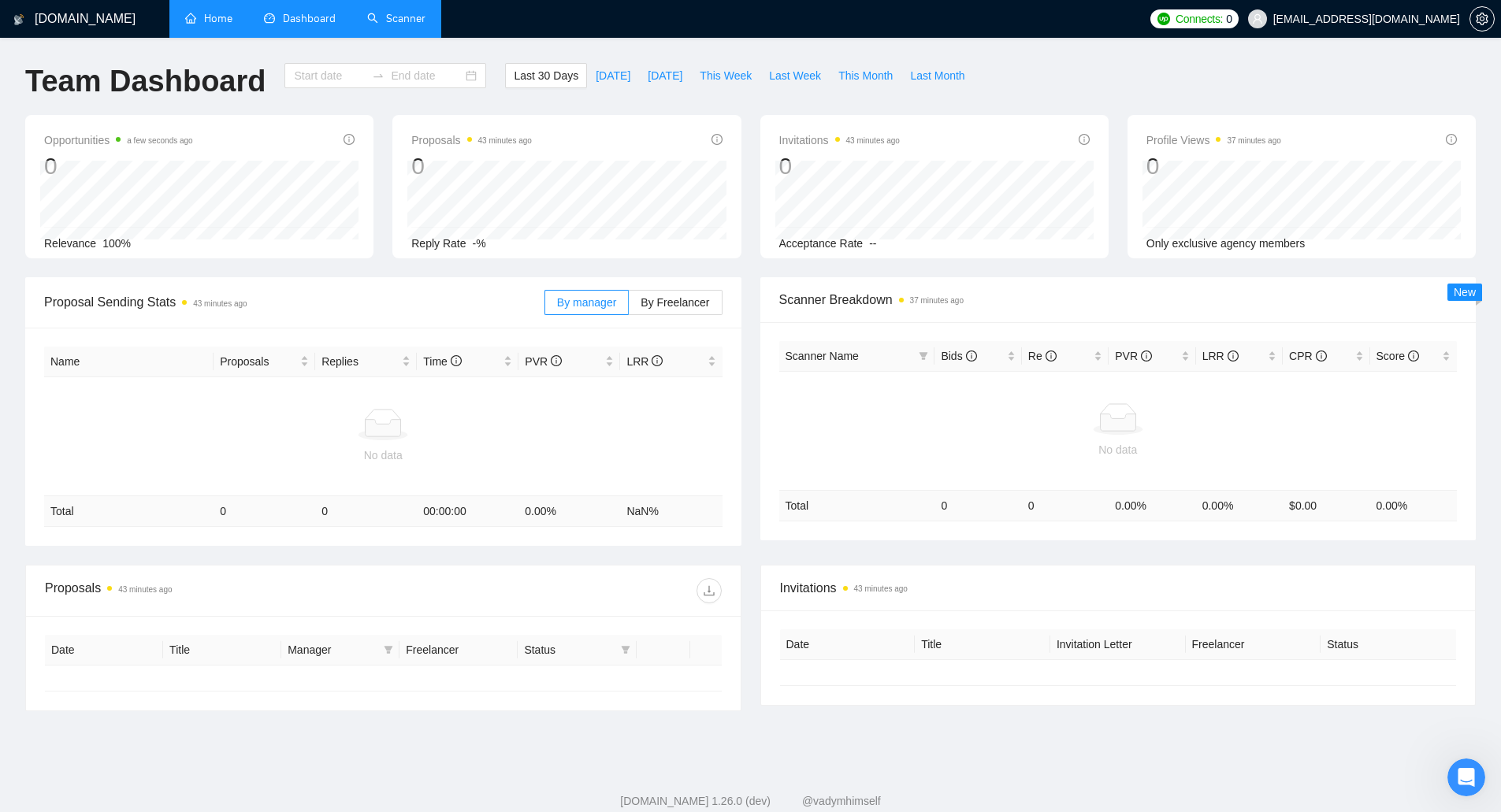
type input "[DATE]"
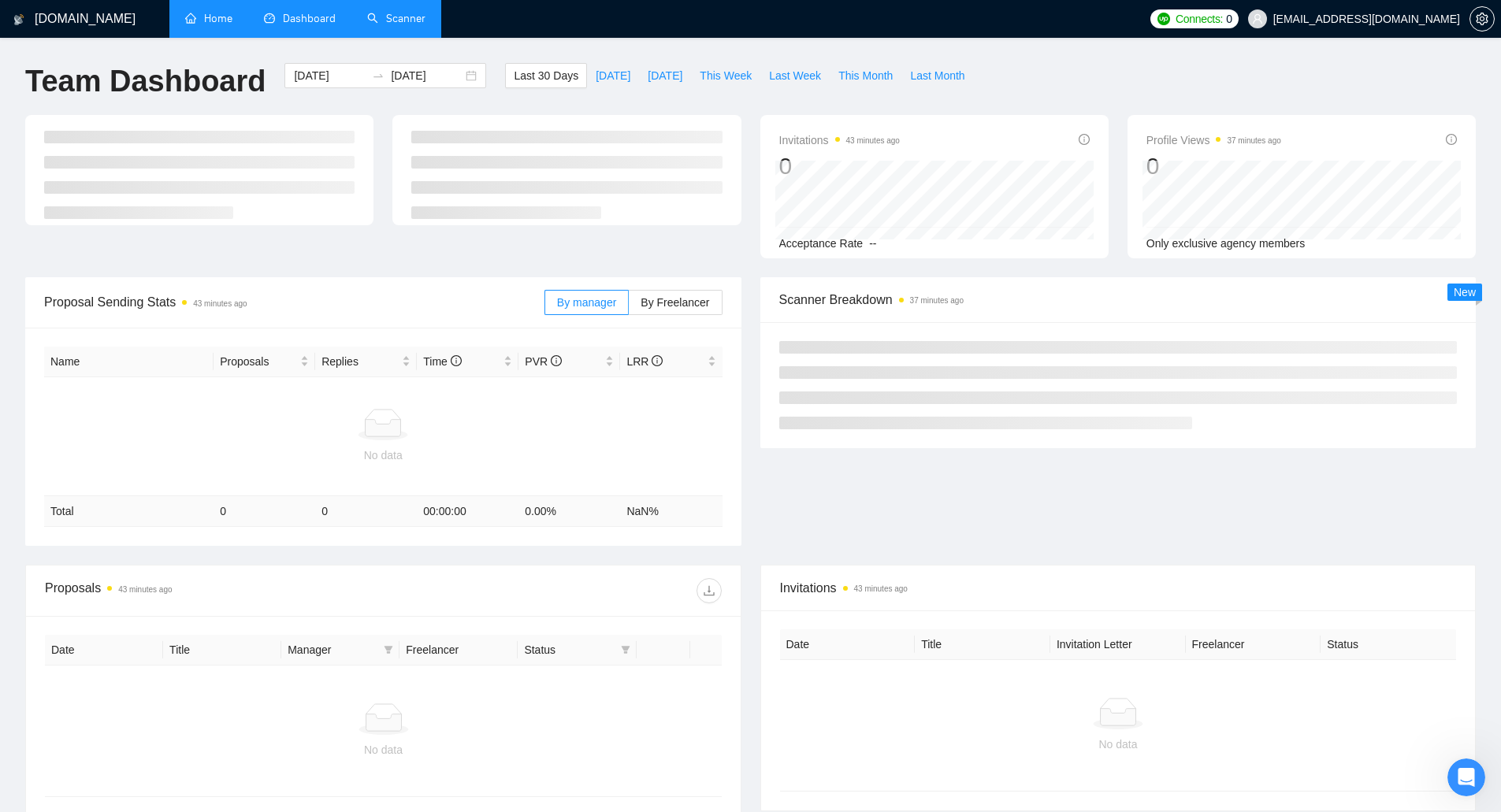
click at [204, 25] on link "Home" at bounding box center [209, 19] width 47 height 14
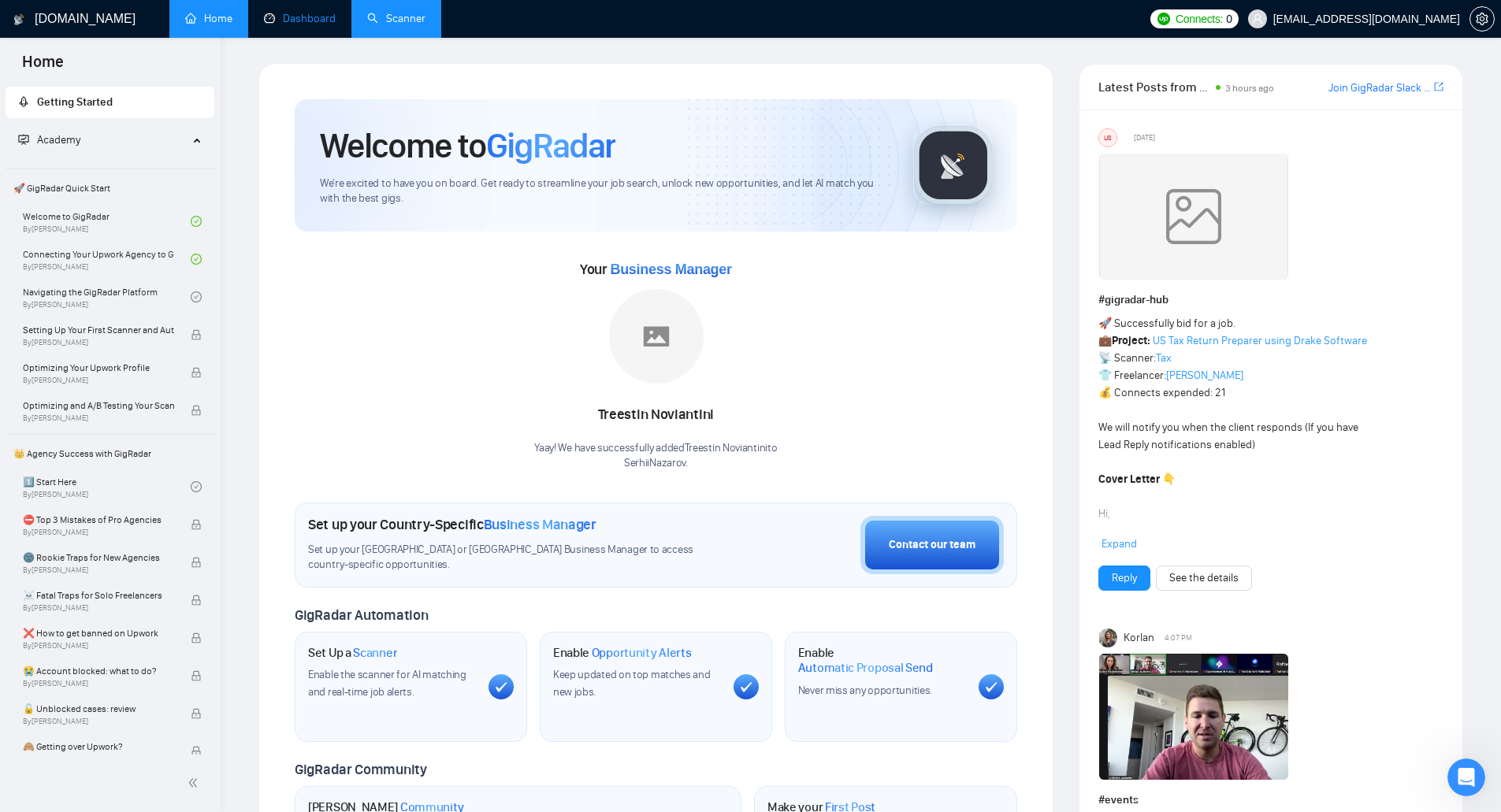
click at [328, 25] on link "Dashboard" at bounding box center [299, 19] width 72 height 14
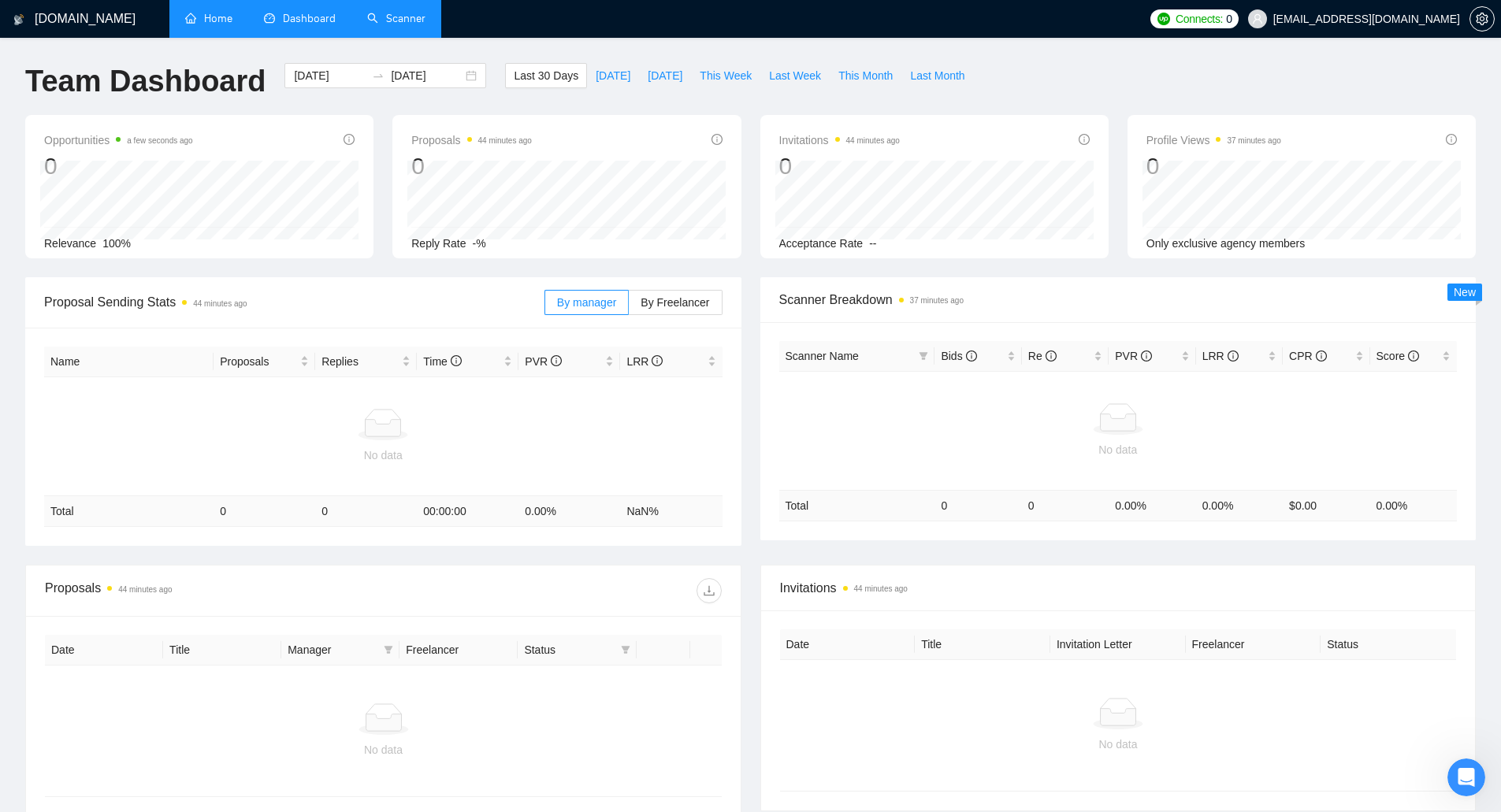
click at [389, 19] on link "Scanner" at bounding box center [396, 19] width 59 height 14
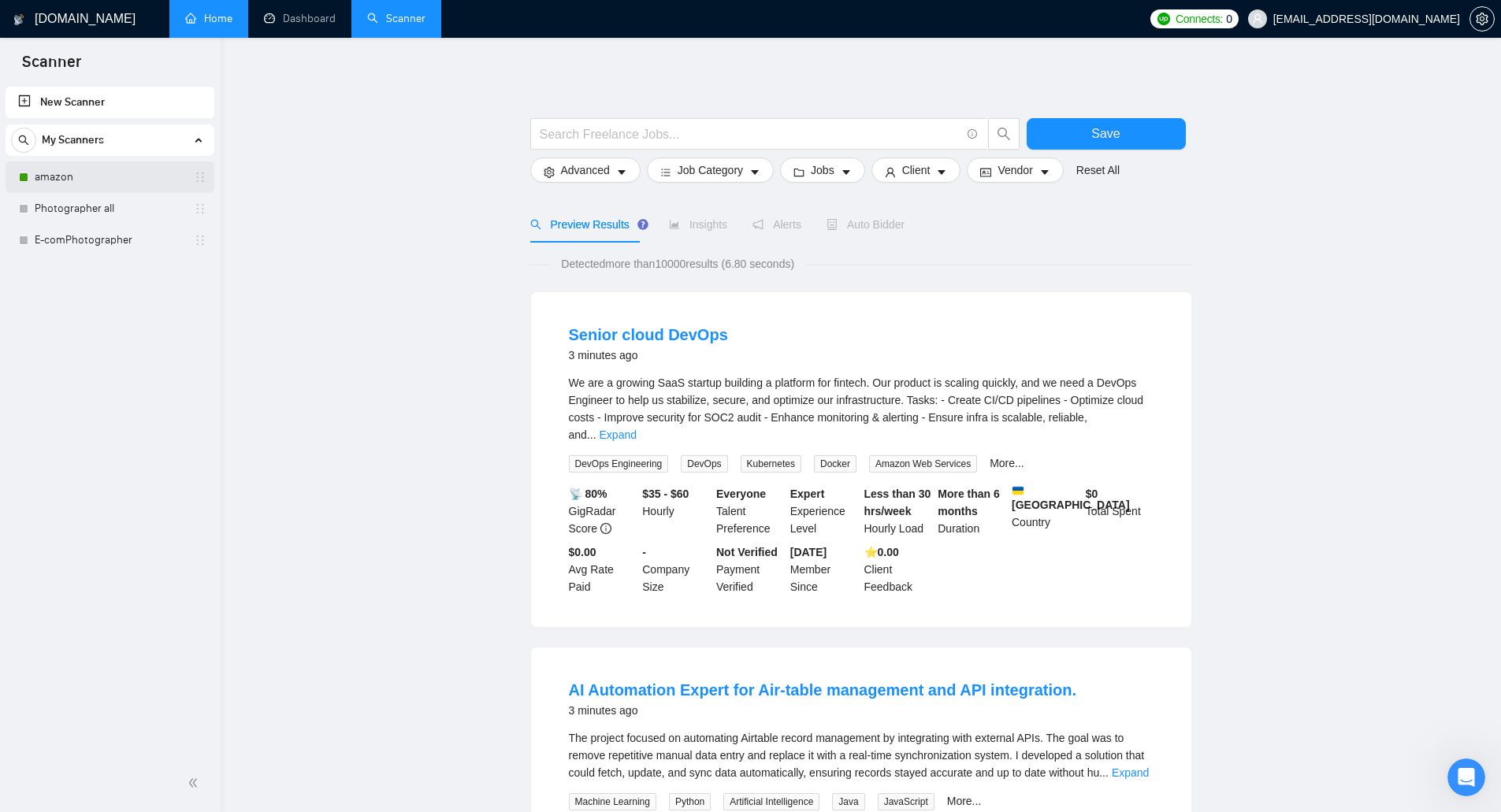
click at [174, 170] on link "amazon" at bounding box center [109, 176] width 150 height 31
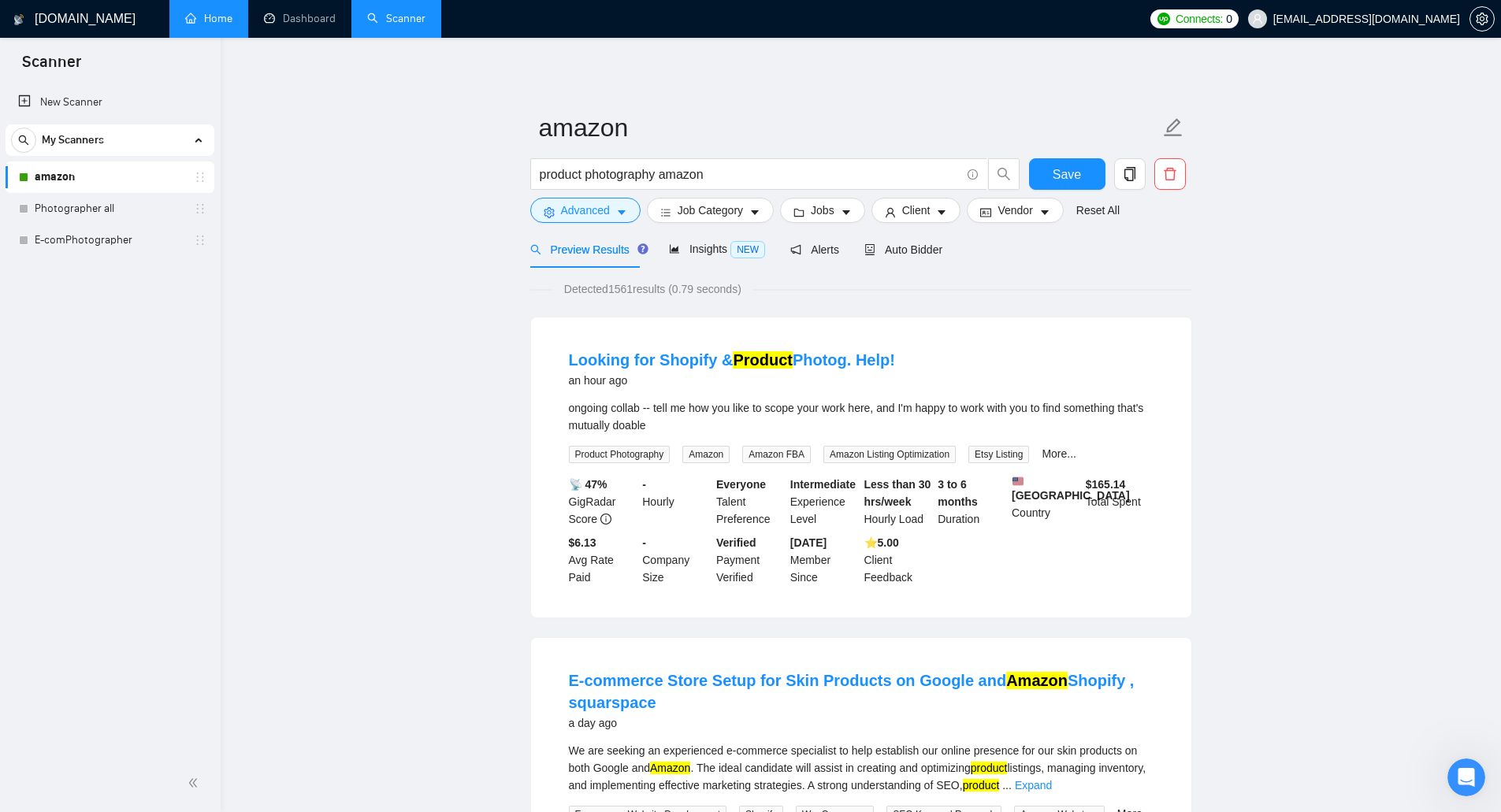
click at [760, 409] on div "ongoing collab -- tell me how you like to scope your work here, and I'm happy t…" at bounding box center [861, 416] width 584 height 35
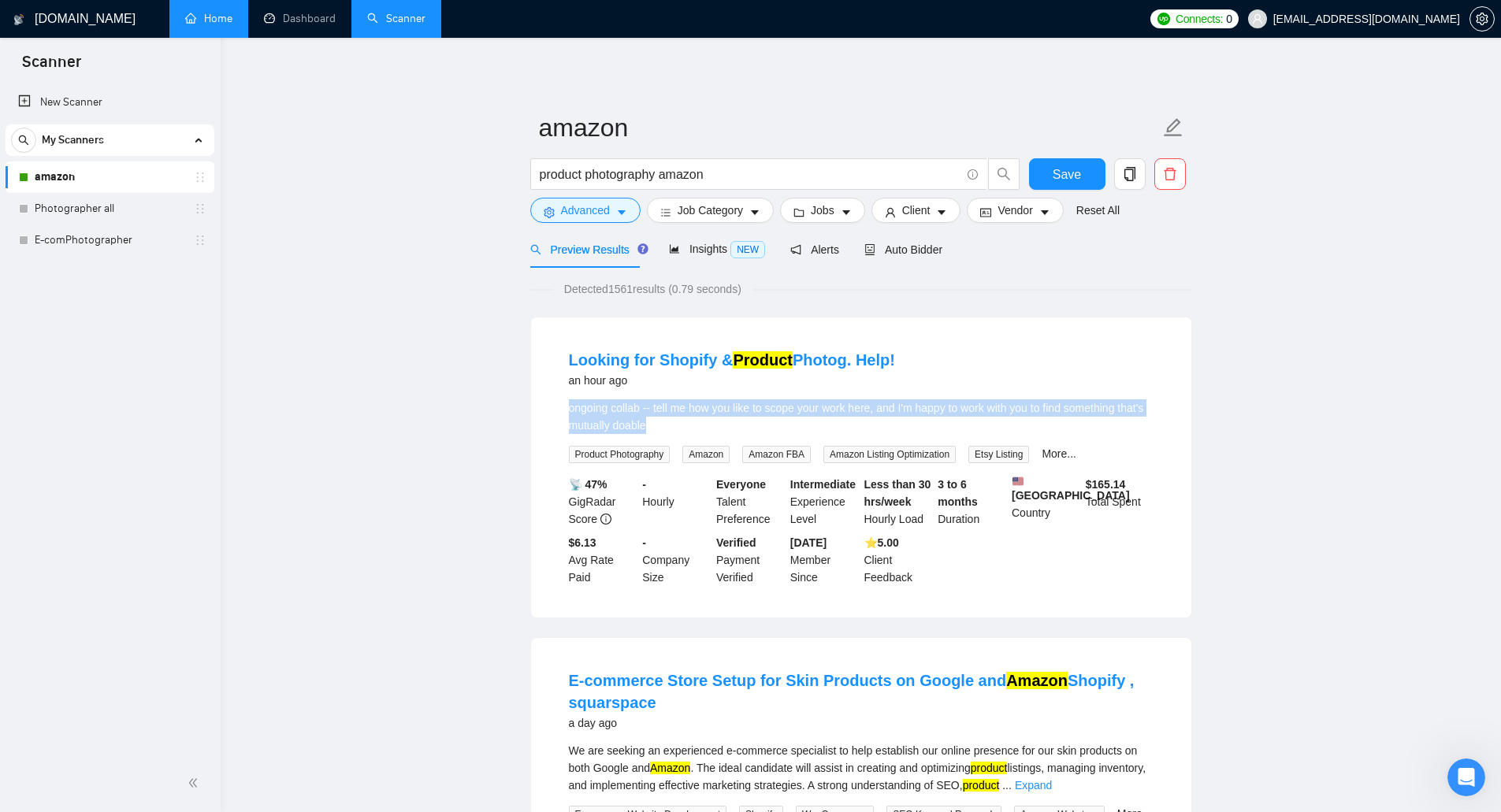
drag, startPoint x: 696, startPoint y: 432, endPoint x: 566, endPoint y: 411, distance: 131.7
click at [566, 411] on li "Looking for Shopify & Product Photog. Help! an hour ago ongoing collab -- tell …" at bounding box center [861, 467] width 622 height 262
click at [663, 414] on div "ongoing collab -- tell me how you like to scope your work here, and I'm happy t…" at bounding box center [861, 416] width 584 height 35
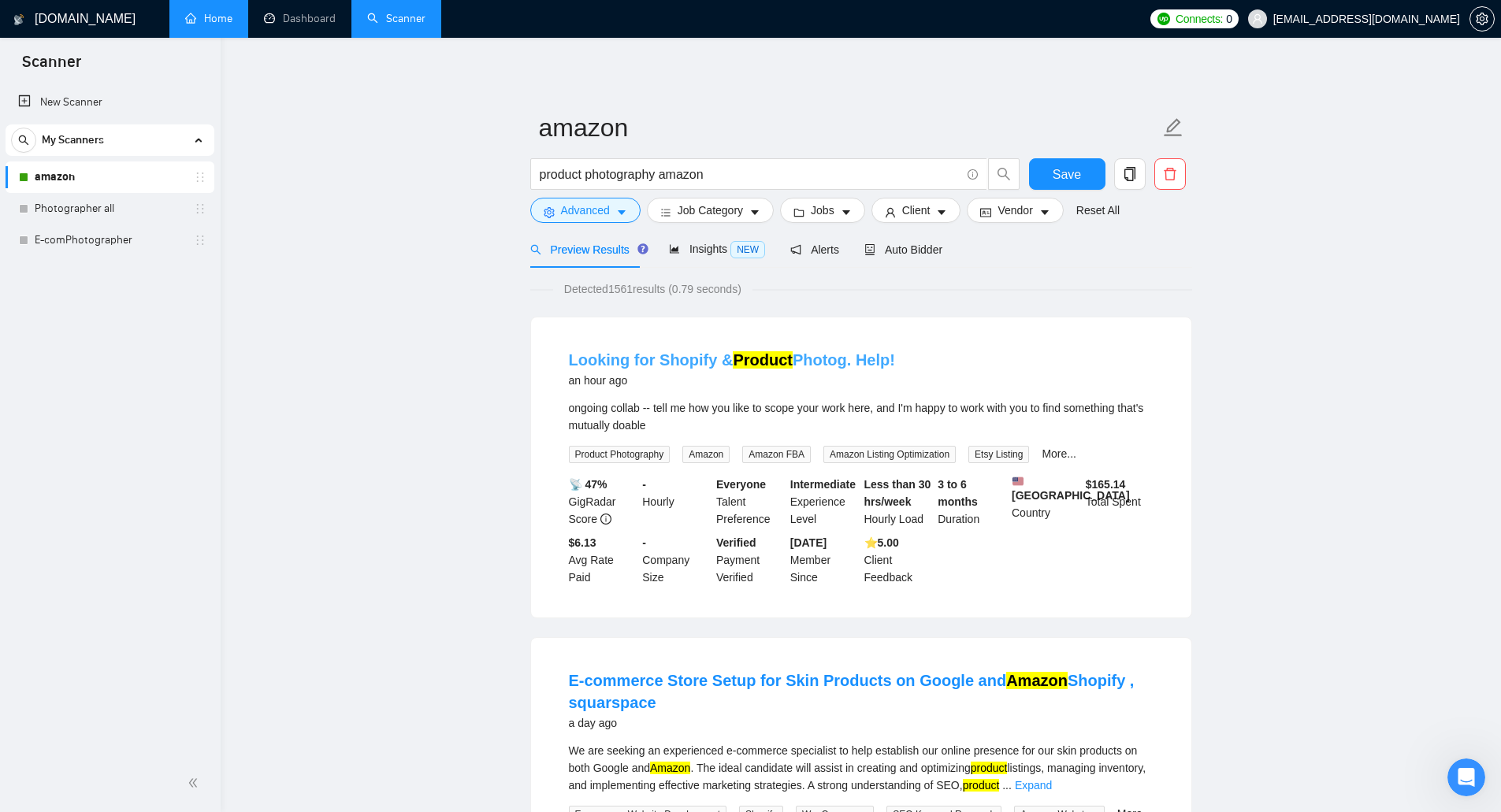
drag, startPoint x: 897, startPoint y: 353, endPoint x: 586, endPoint y: 368, distance: 311.4
click at [578, 364] on div "Looking for Shopify & Product Photog. Help! an hour ago" at bounding box center [861, 370] width 584 height 41
drag, startPoint x: 586, startPoint y: 368, endPoint x: 561, endPoint y: 362, distance: 25.7
click at [550, 361] on li "Looking for Shopify & Product Photog. Help! an hour ago ongoing collab -- tell …" at bounding box center [861, 467] width 622 height 262
click at [572, 357] on link "Looking for Shopify & Product Photog. Help!" at bounding box center [732, 359] width 326 height 17
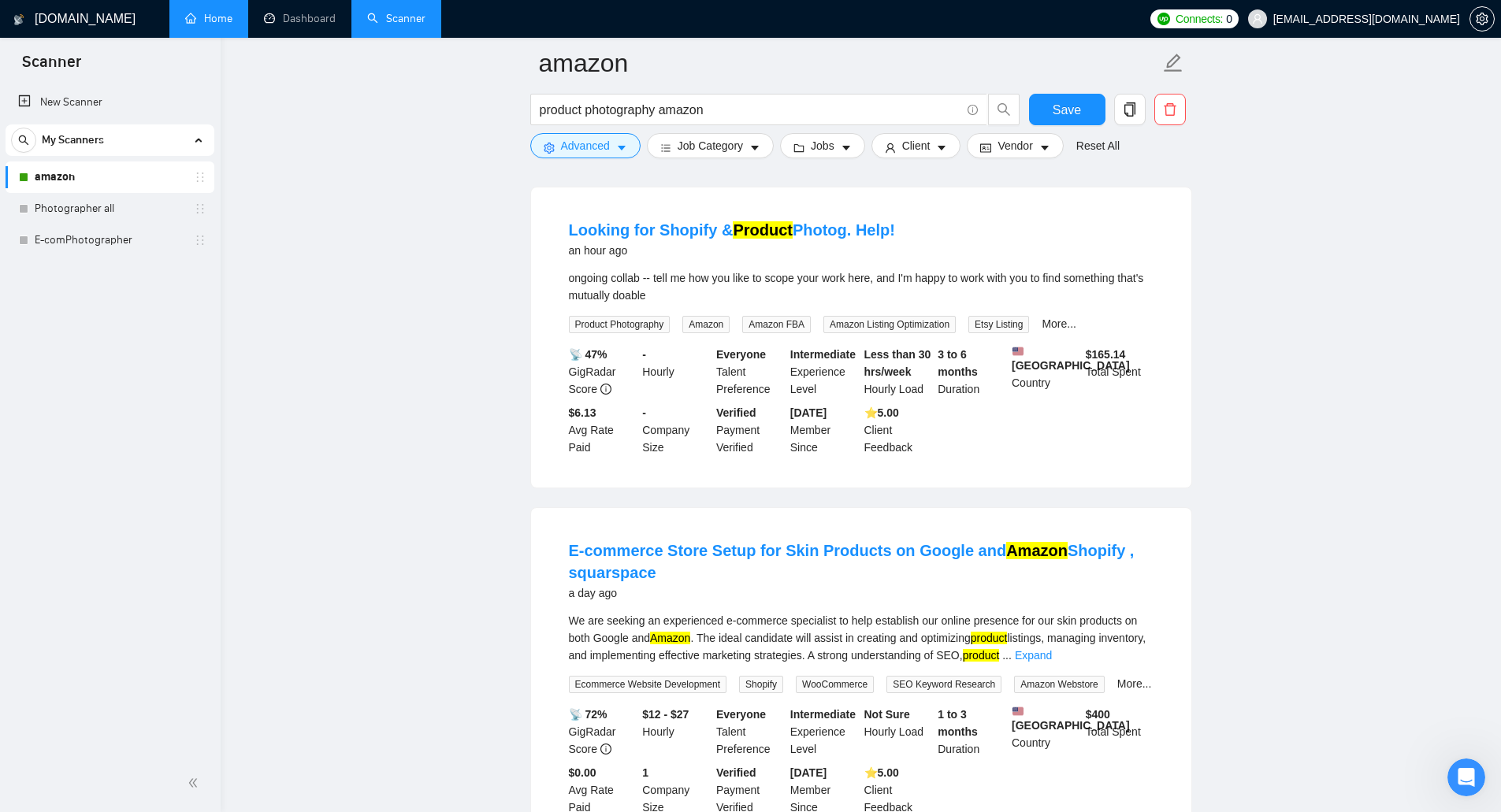
scroll to position [79, 0]
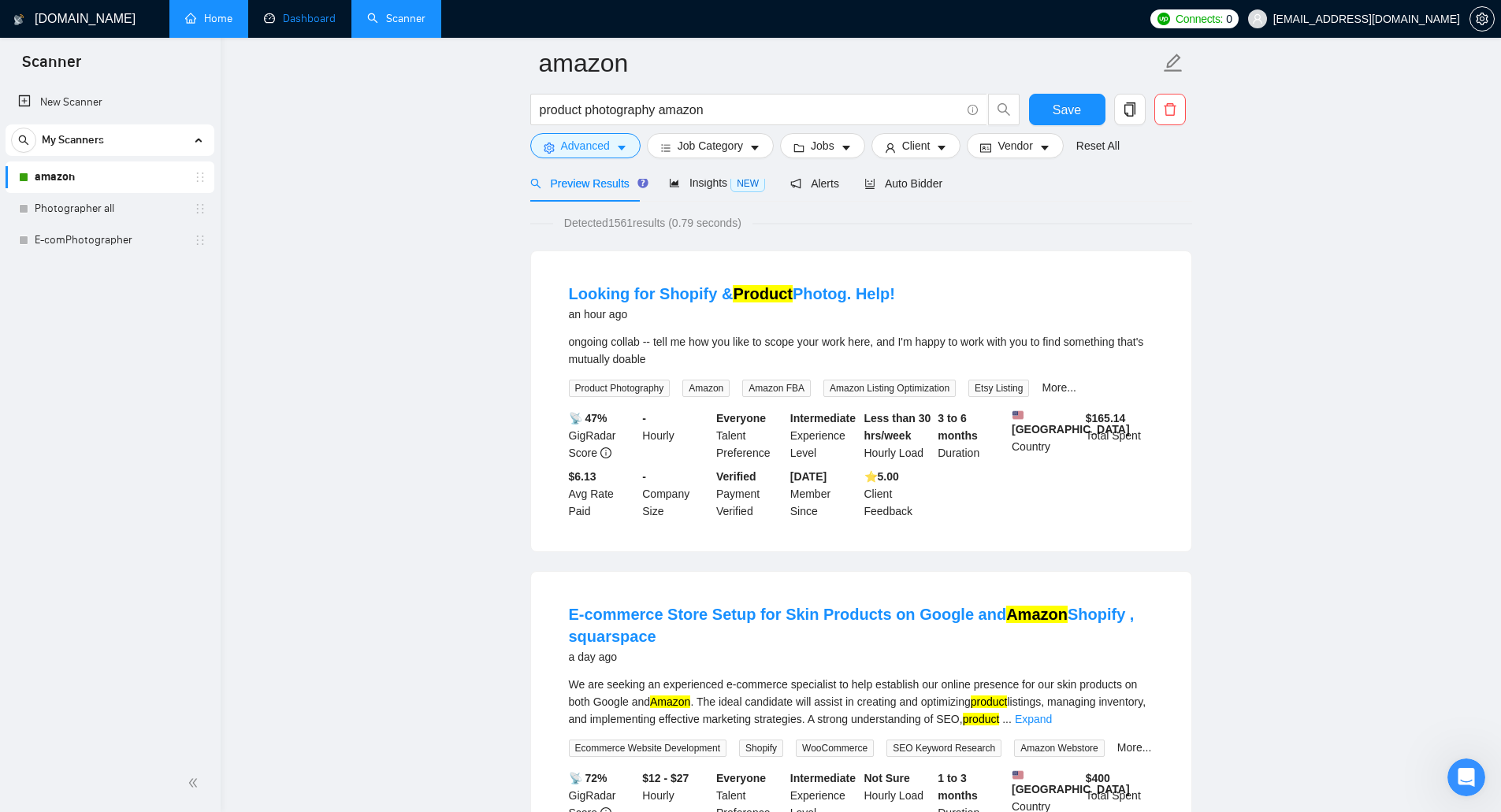
click at [292, 15] on link "Dashboard" at bounding box center [299, 19] width 72 height 14
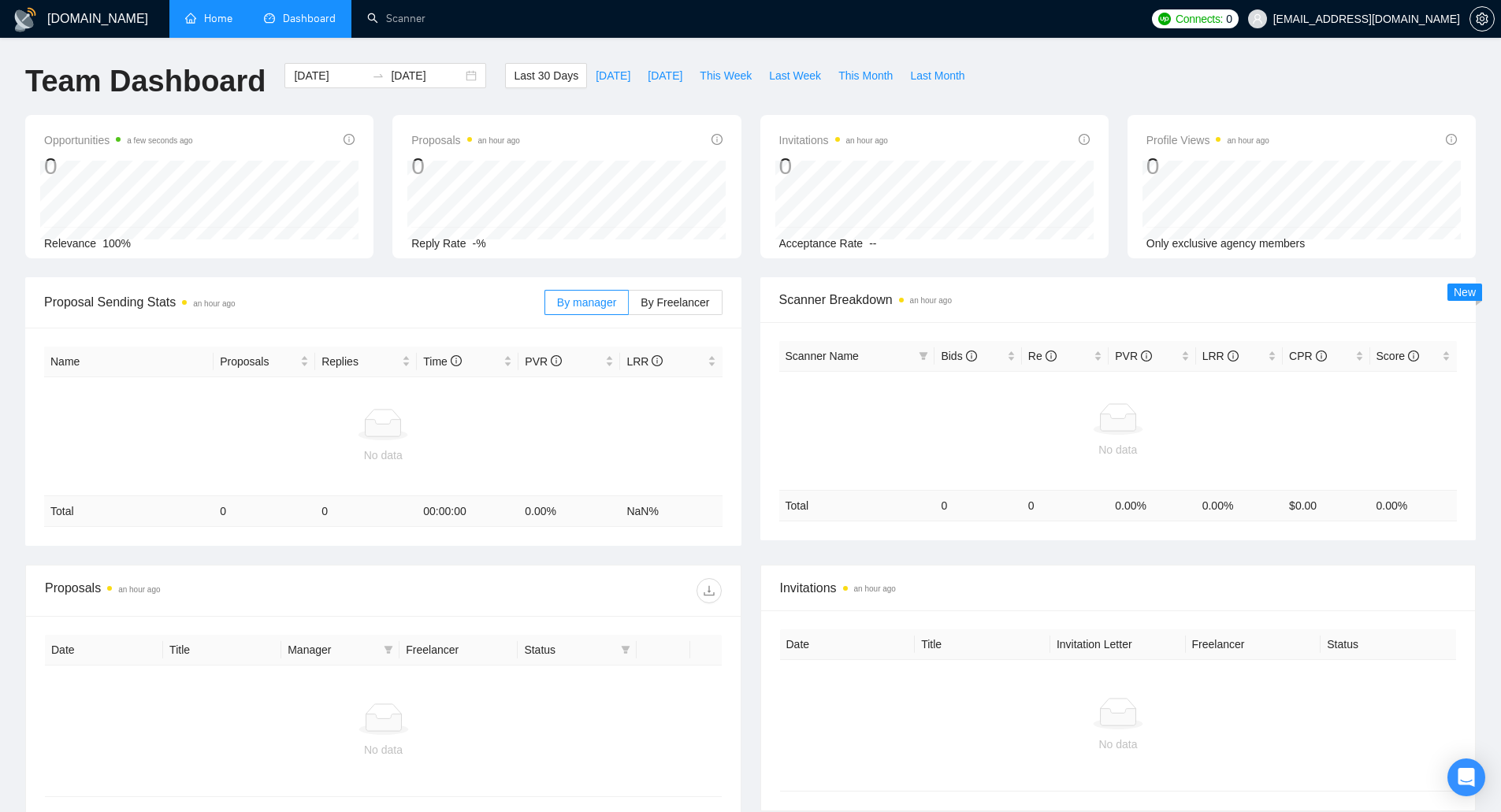
click at [220, 23] on link "Home" at bounding box center [209, 19] width 47 height 14
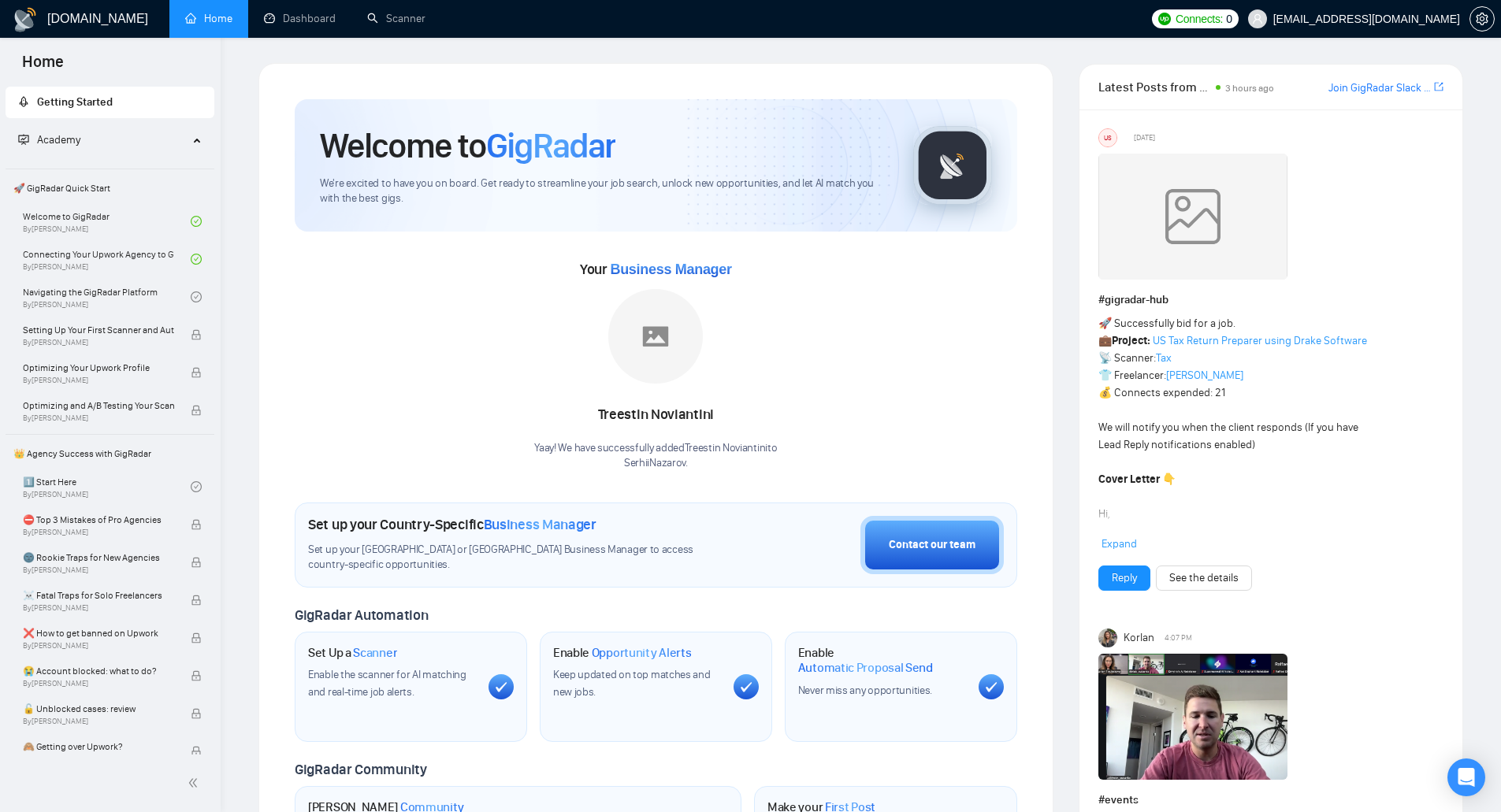
click at [193, 138] on div "Academy" at bounding box center [110, 140] width 209 height 31
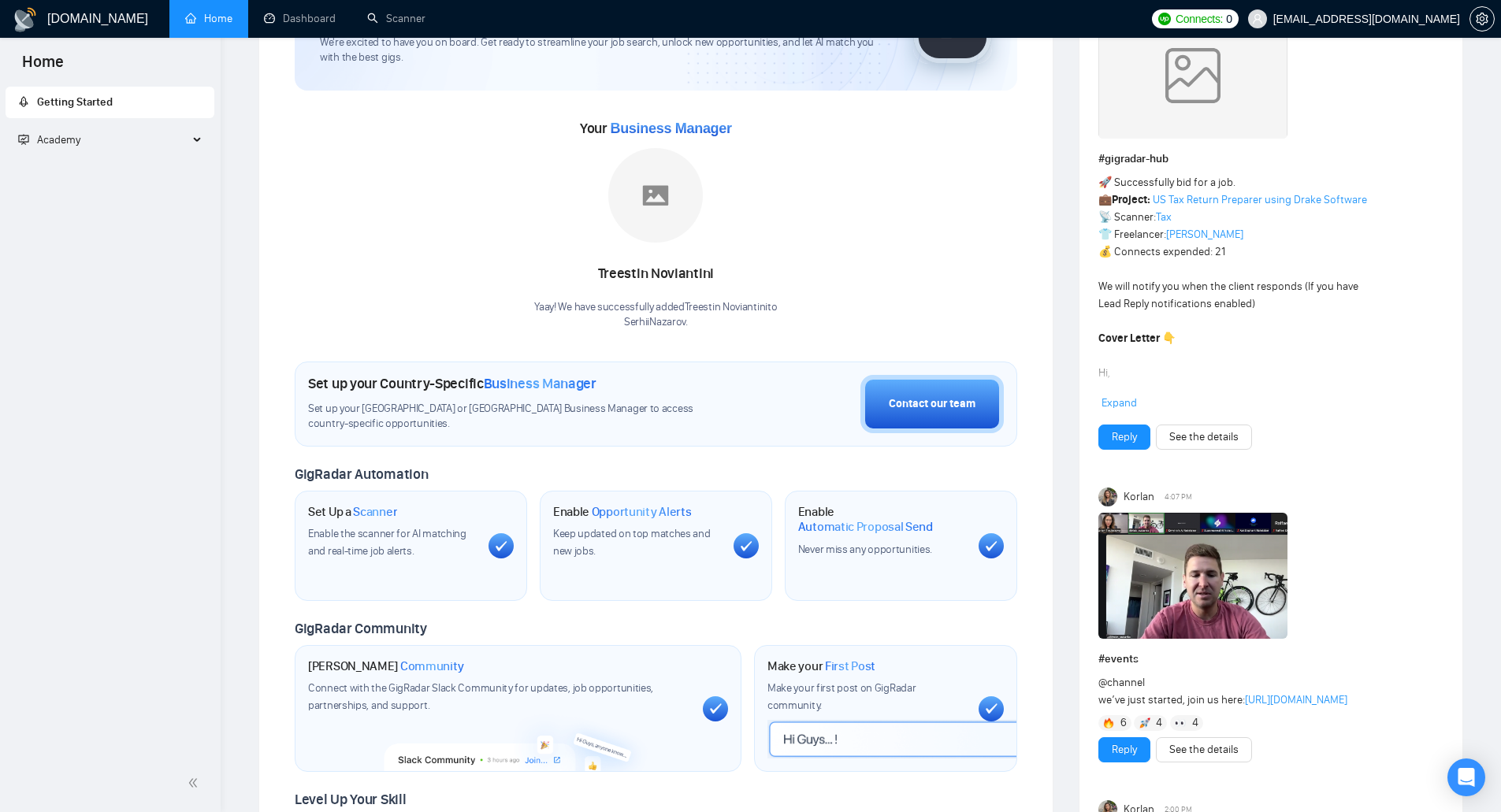
scroll to position [236, 0]
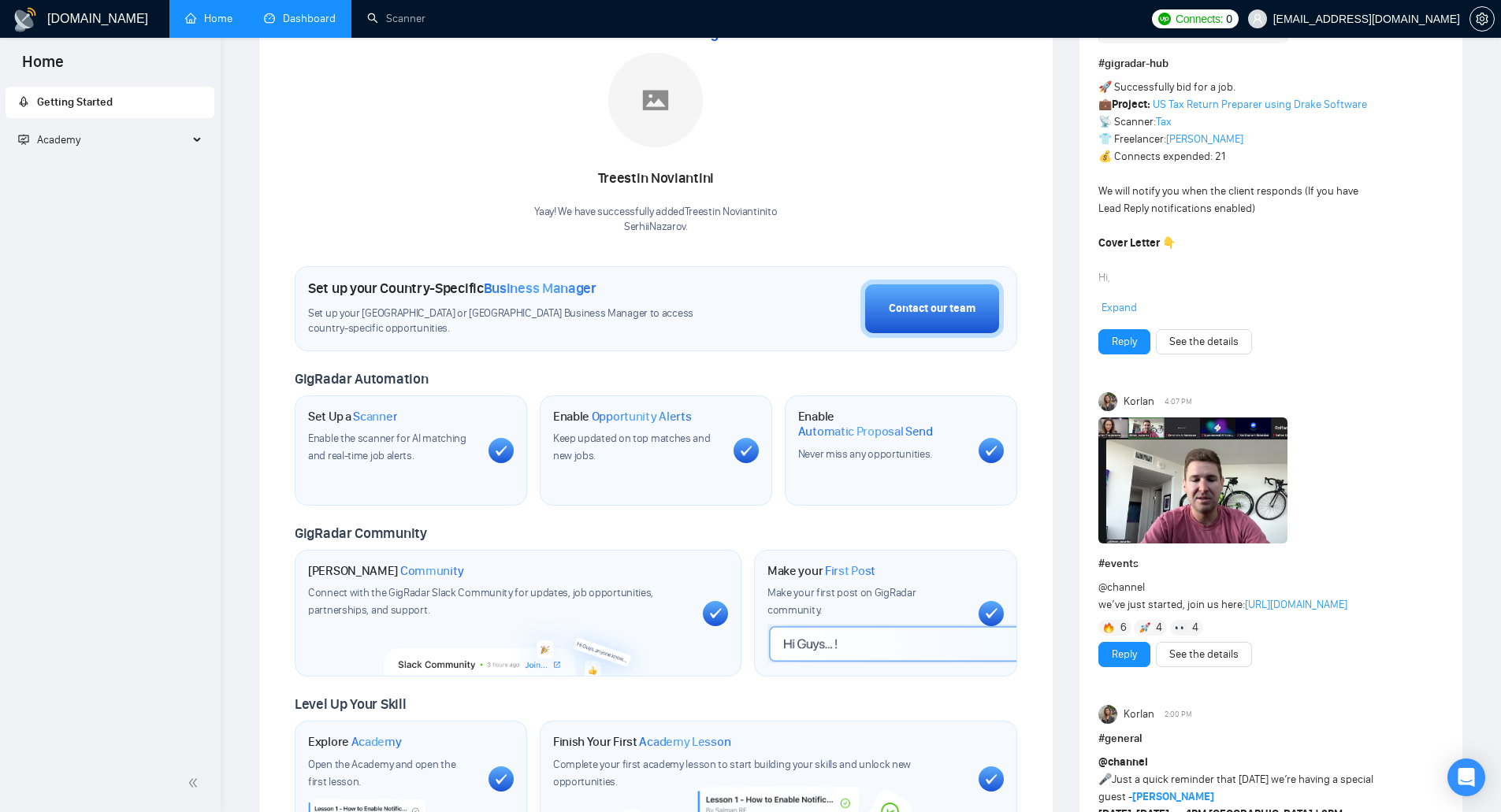
click at [296, 25] on link "Dashboard" at bounding box center [299, 19] width 72 height 14
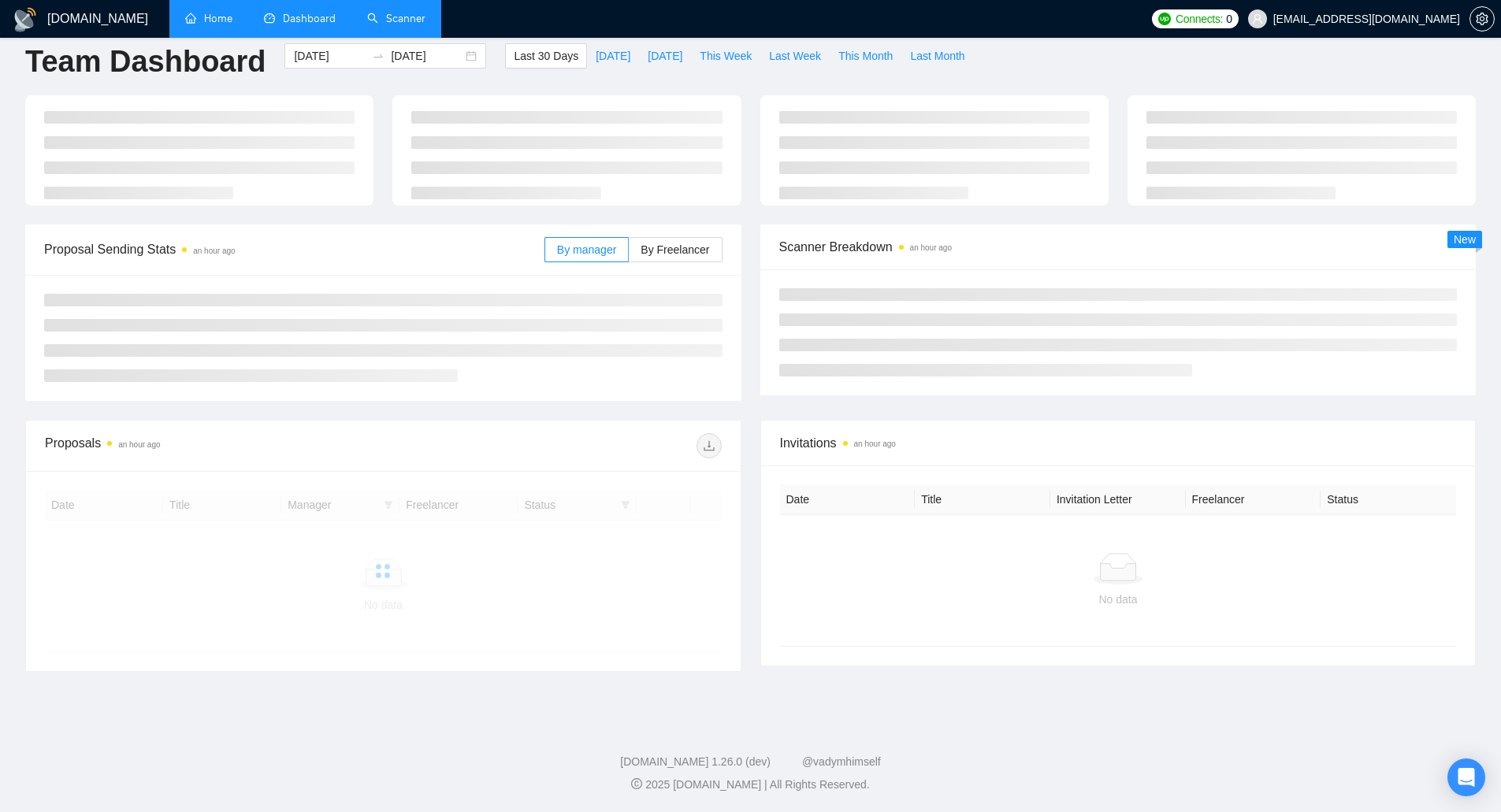
scroll to position [39, 0]
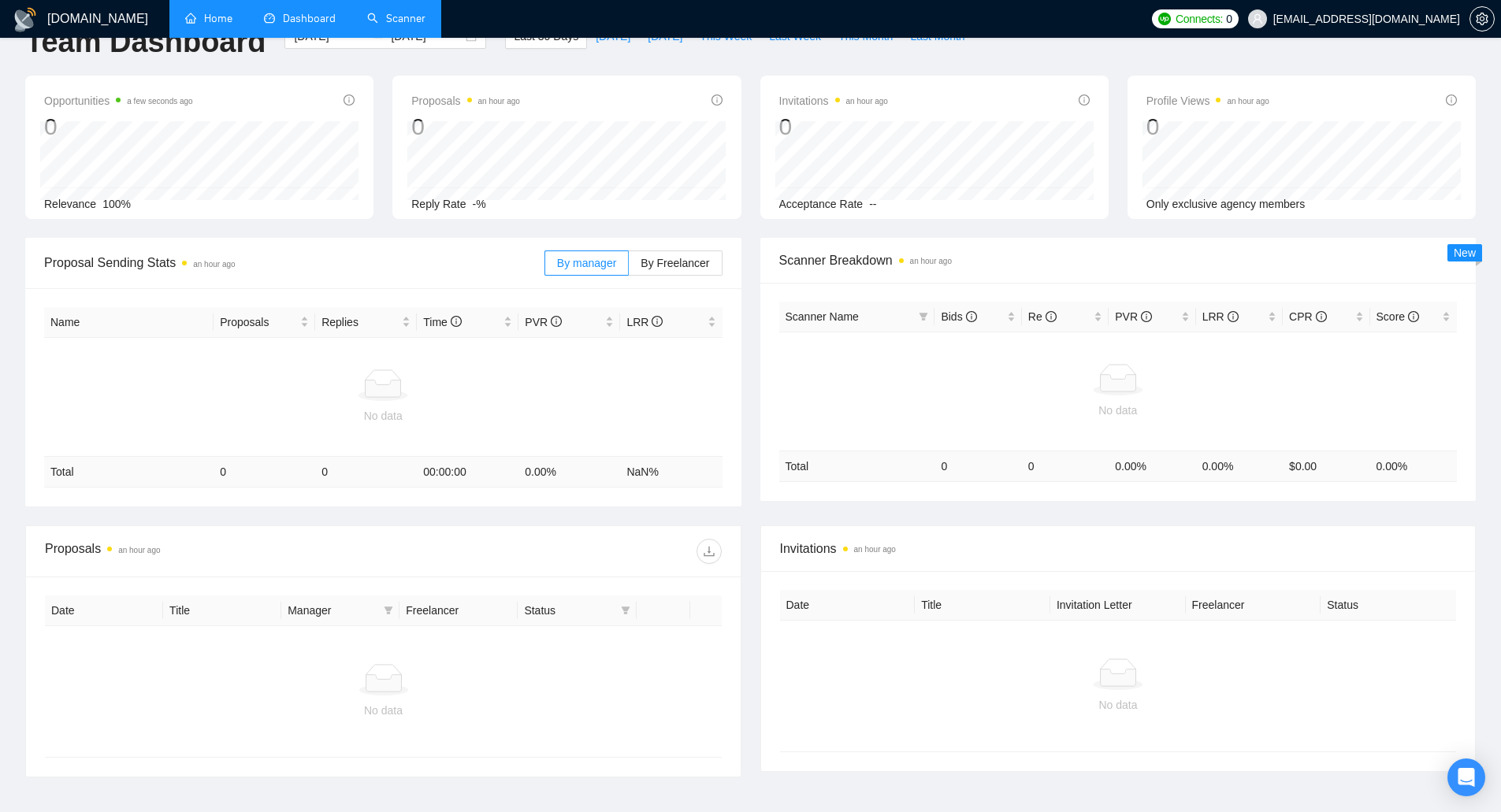
click at [392, 25] on link "Scanner" at bounding box center [396, 19] width 59 height 14
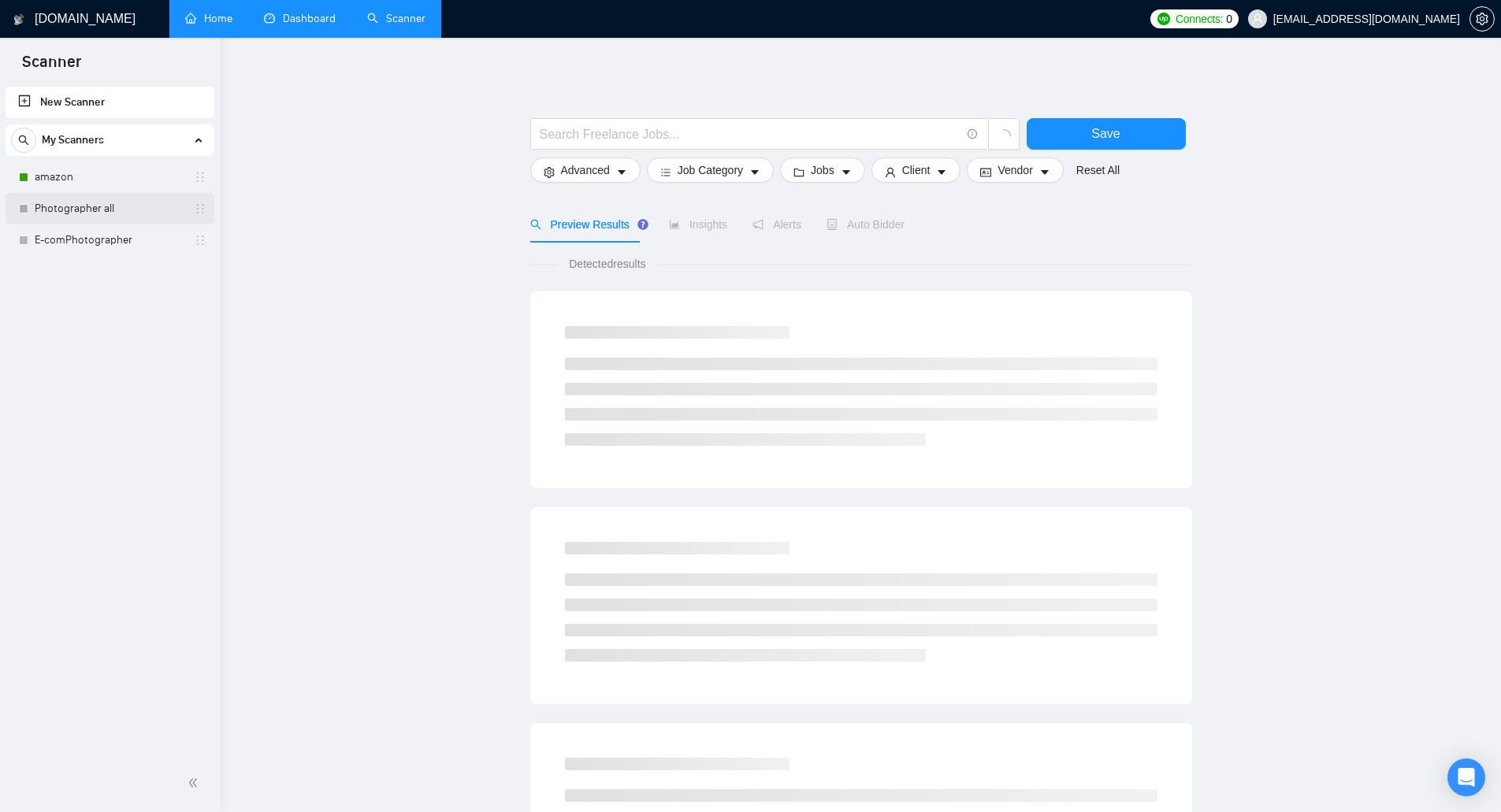
click at [116, 206] on link "Photographer all" at bounding box center [109, 209] width 150 height 31
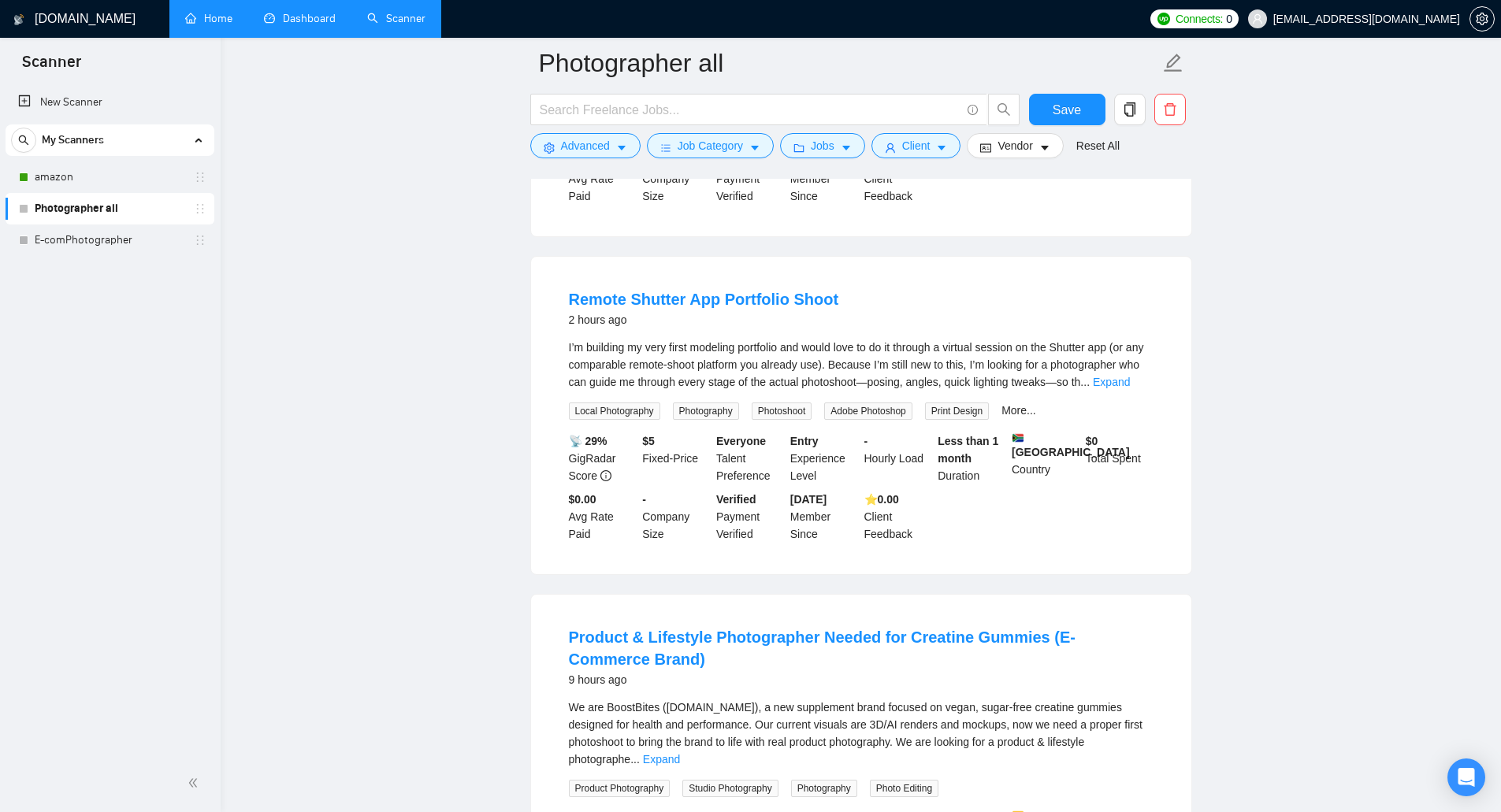
scroll to position [472, 0]
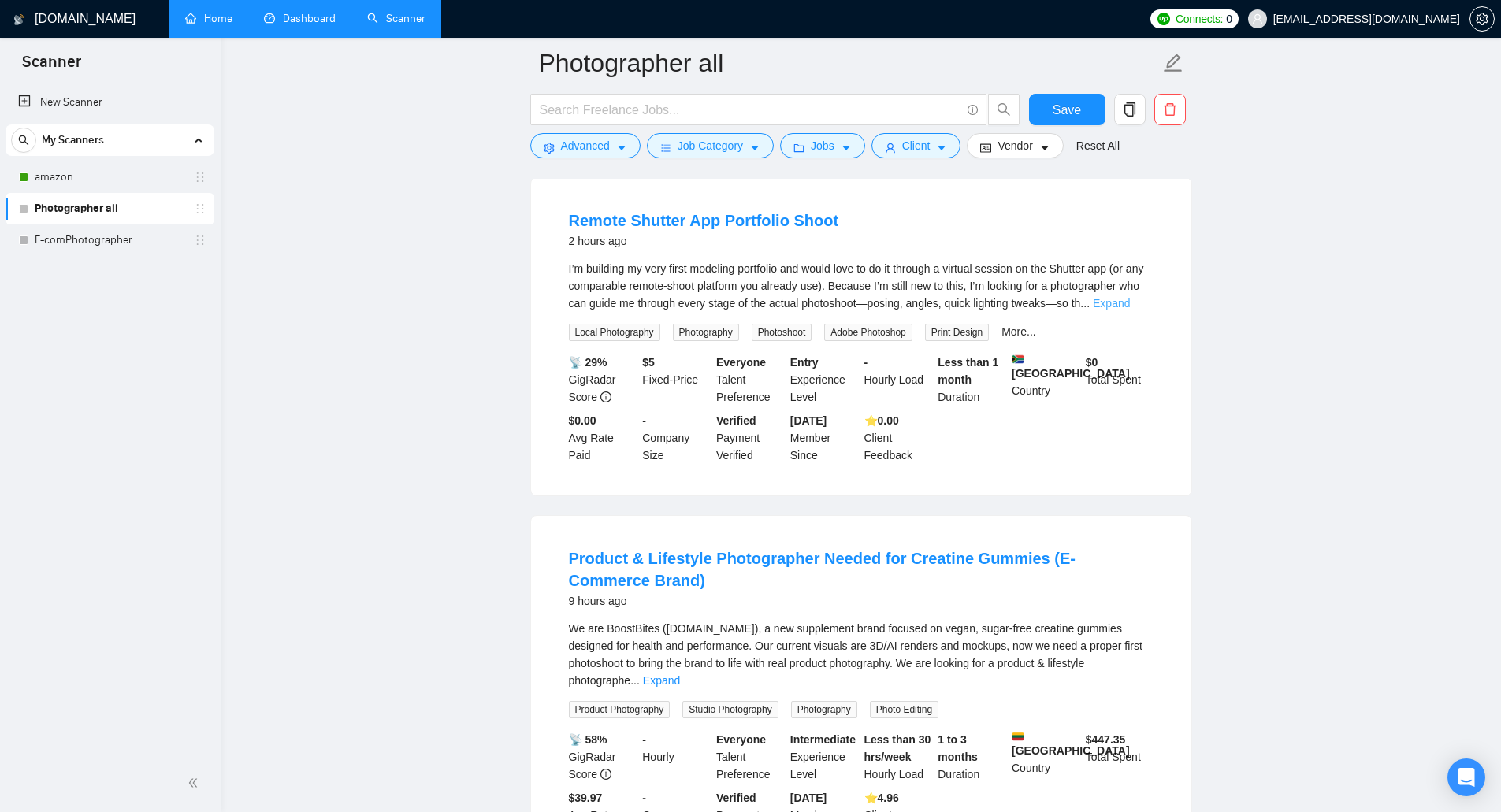
click at [1130, 309] on link "Expand" at bounding box center [1112, 303] width 37 height 13
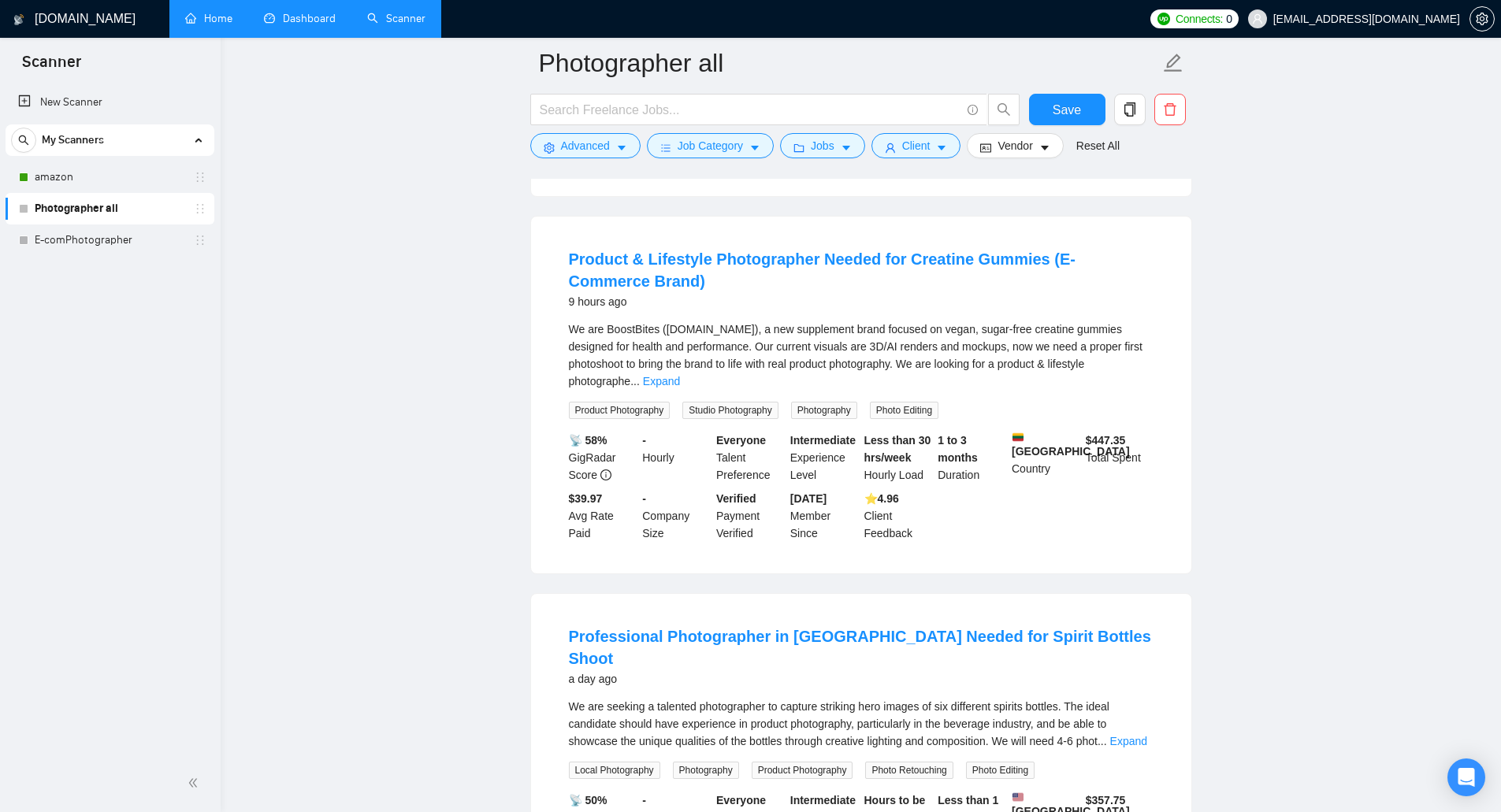
scroll to position [945, 0]
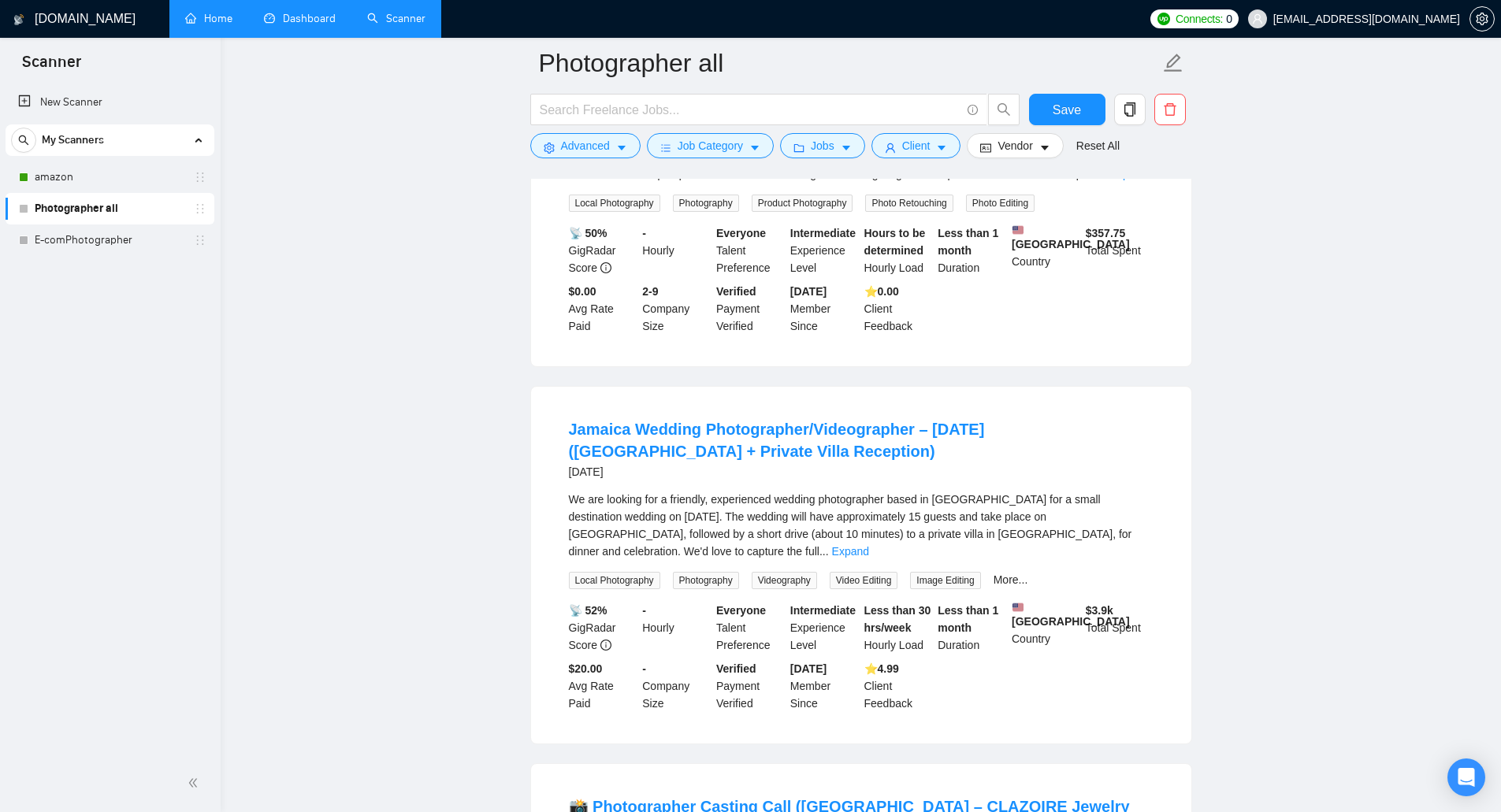
scroll to position [1417, 0]
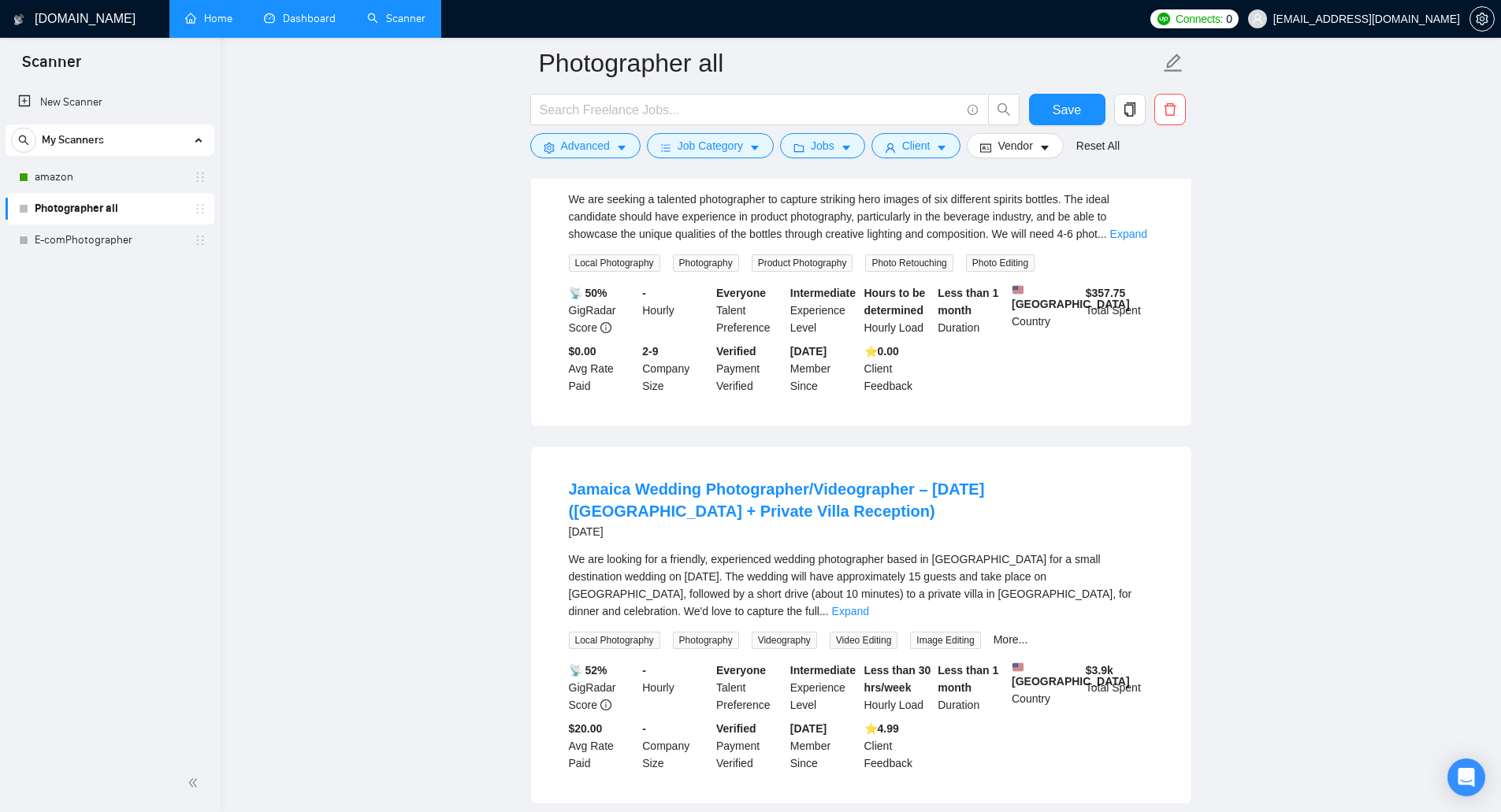
click at [368, 290] on main "Photographer all Save Advanced Job Category Jobs Client Vendor Reset All Previe…" at bounding box center [861, 649] width 1230 height 4007
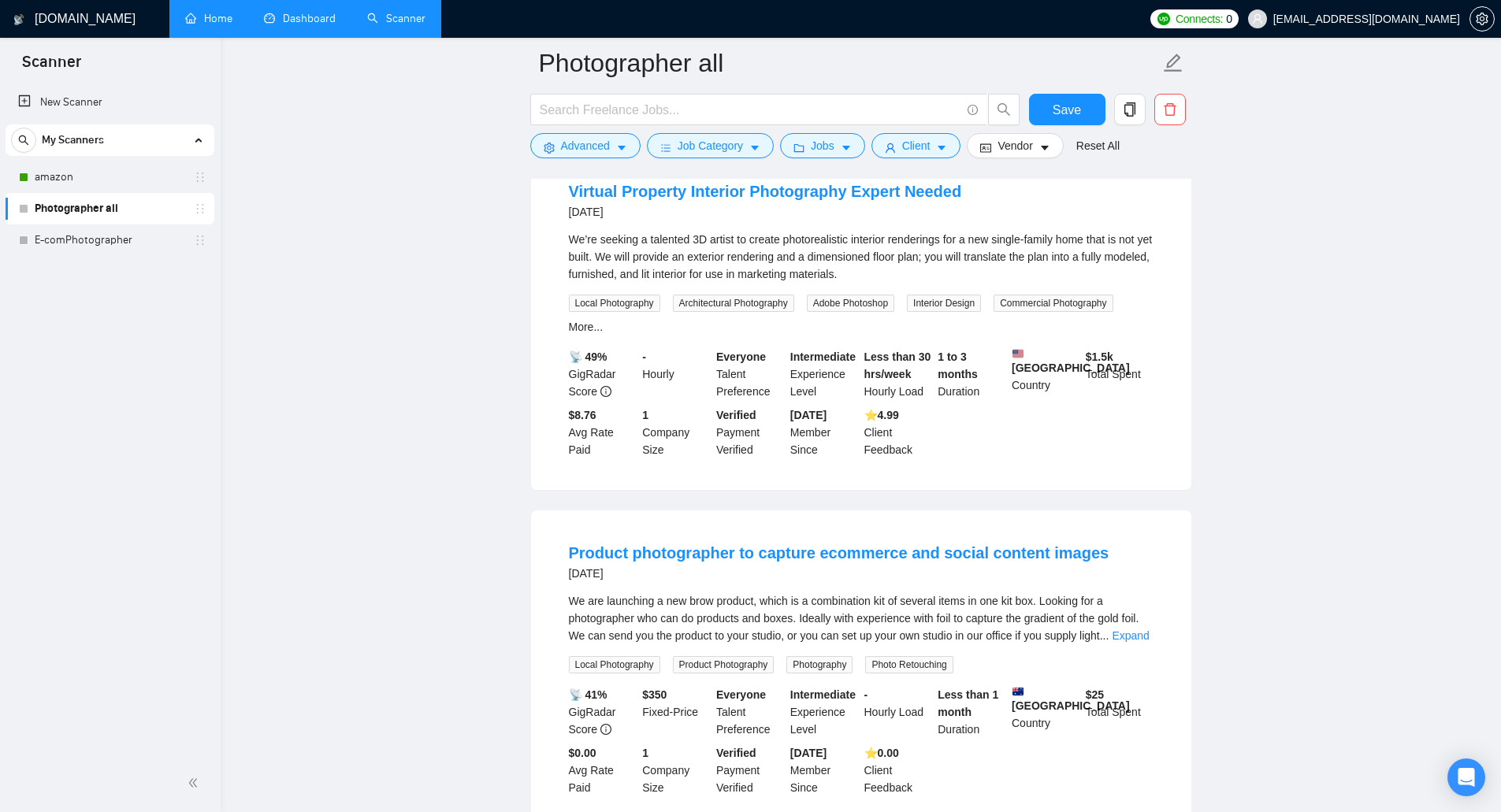
scroll to position [2520, 0]
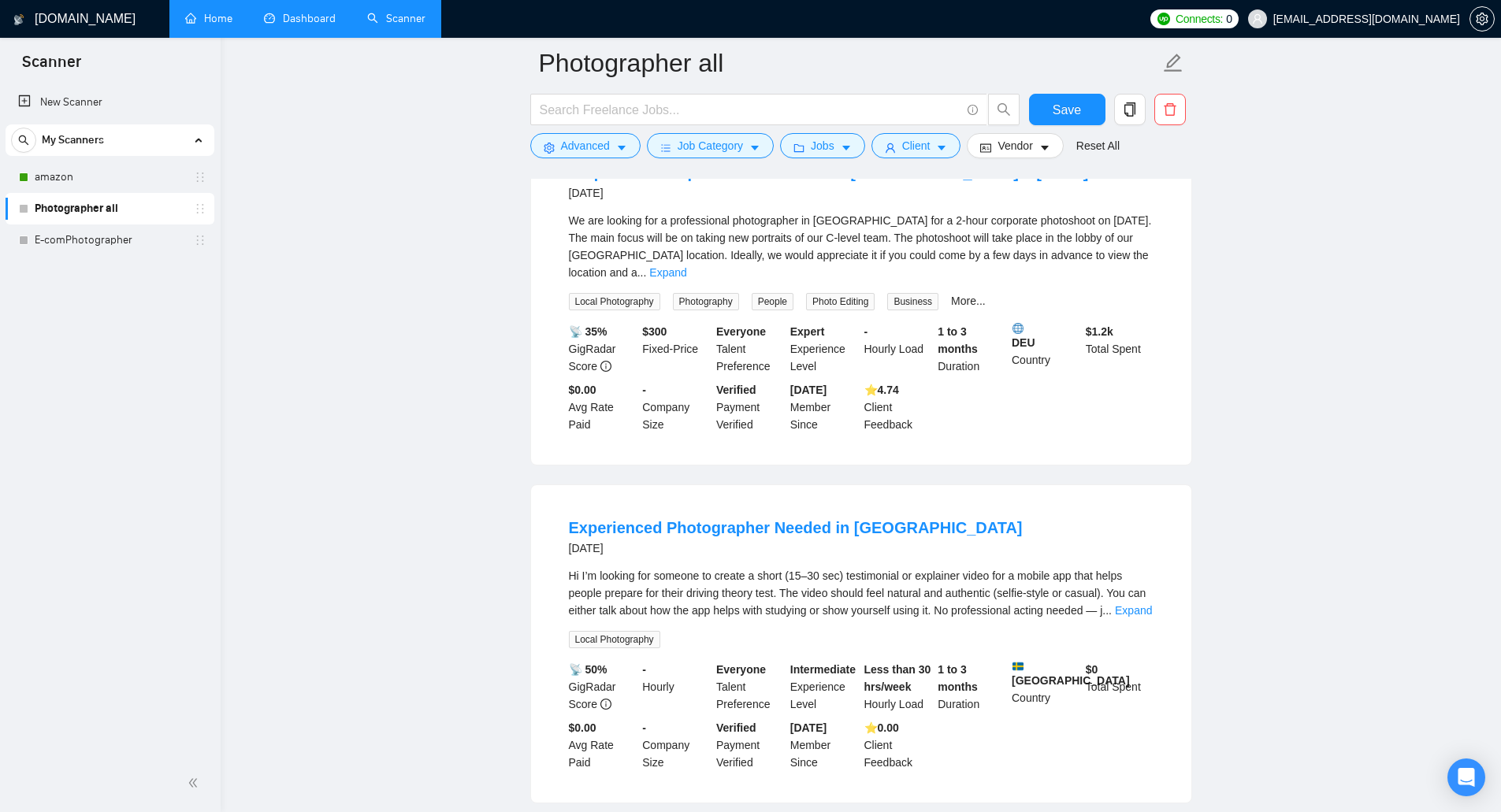
scroll to position [3273, 0]
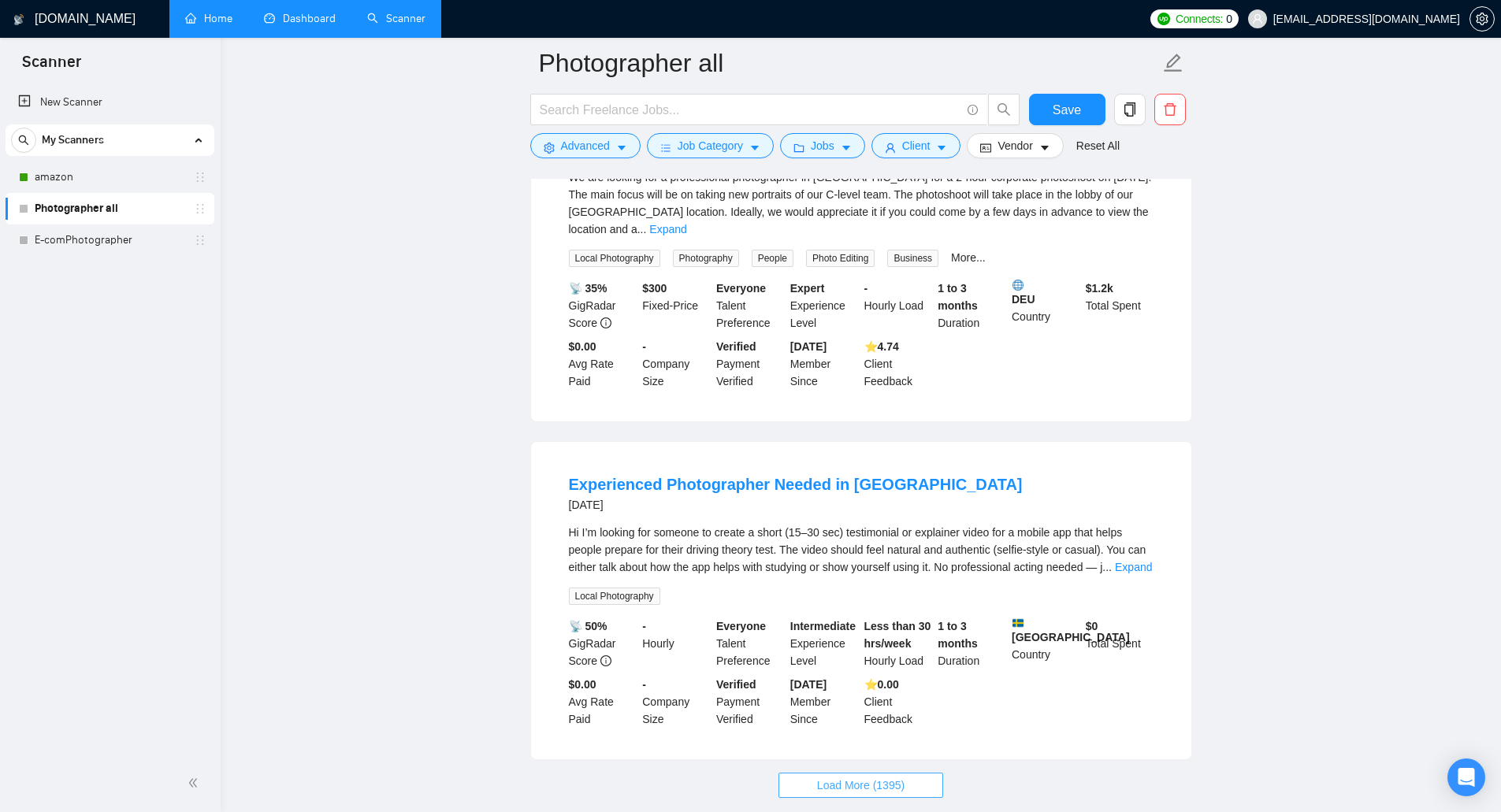
drag, startPoint x: 922, startPoint y: 676, endPoint x: 879, endPoint y: 639, distance: 56.7
click at [922, 772] on button "Load More (1395)" at bounding box center [861, 785] width 165 height 25
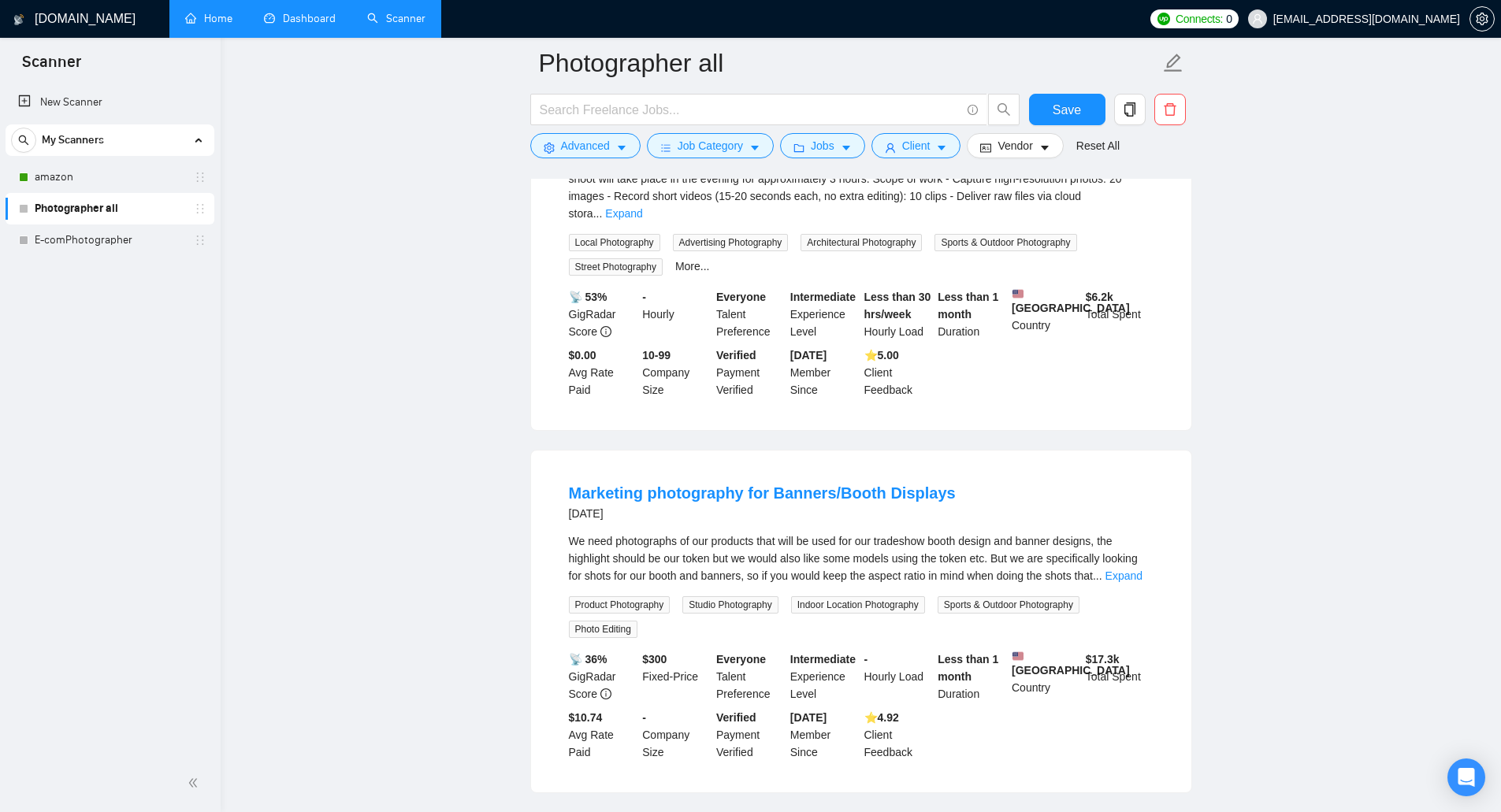
scroll to position [4060, 0]
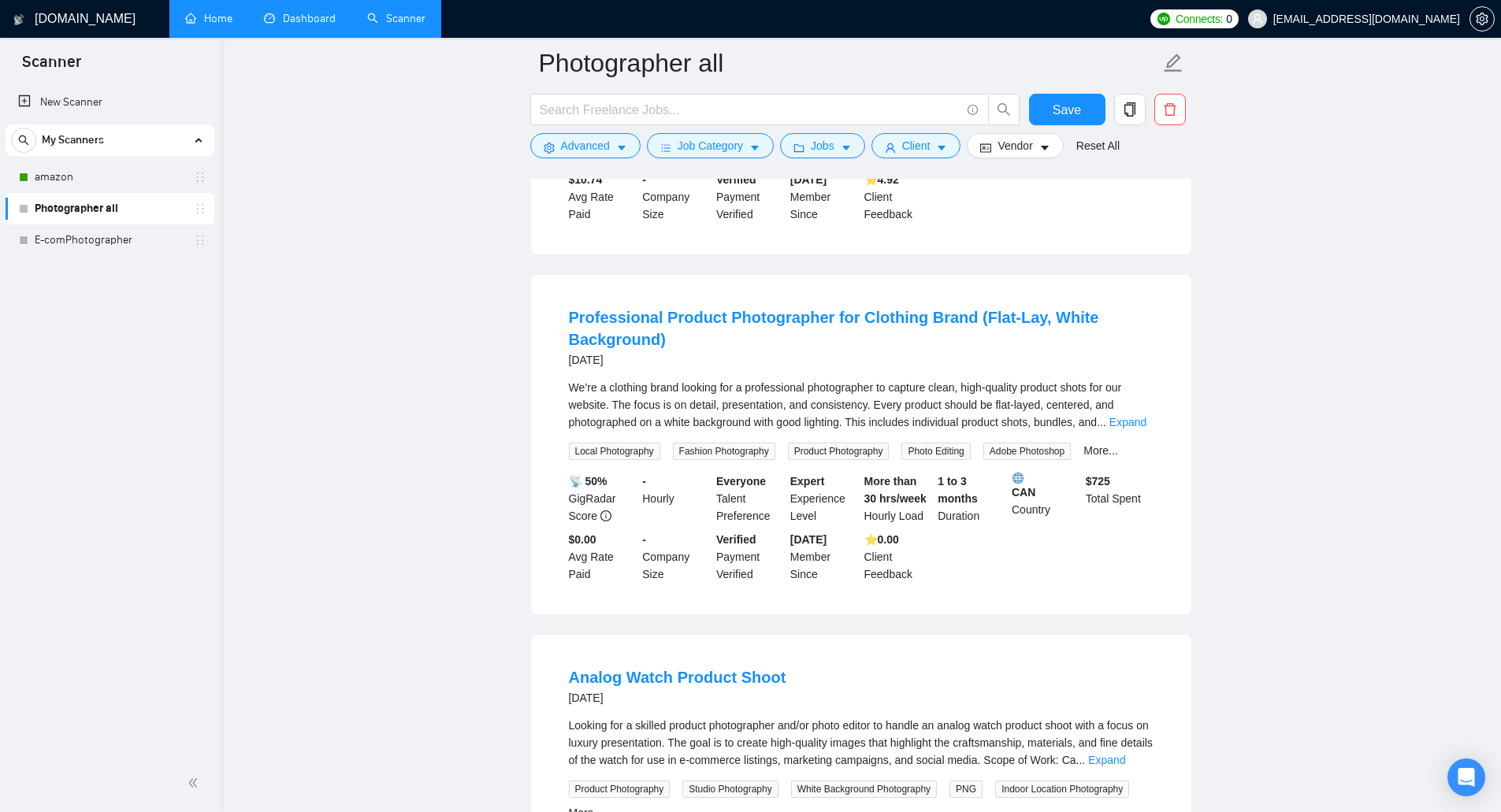
scroll to position [4532, 0]
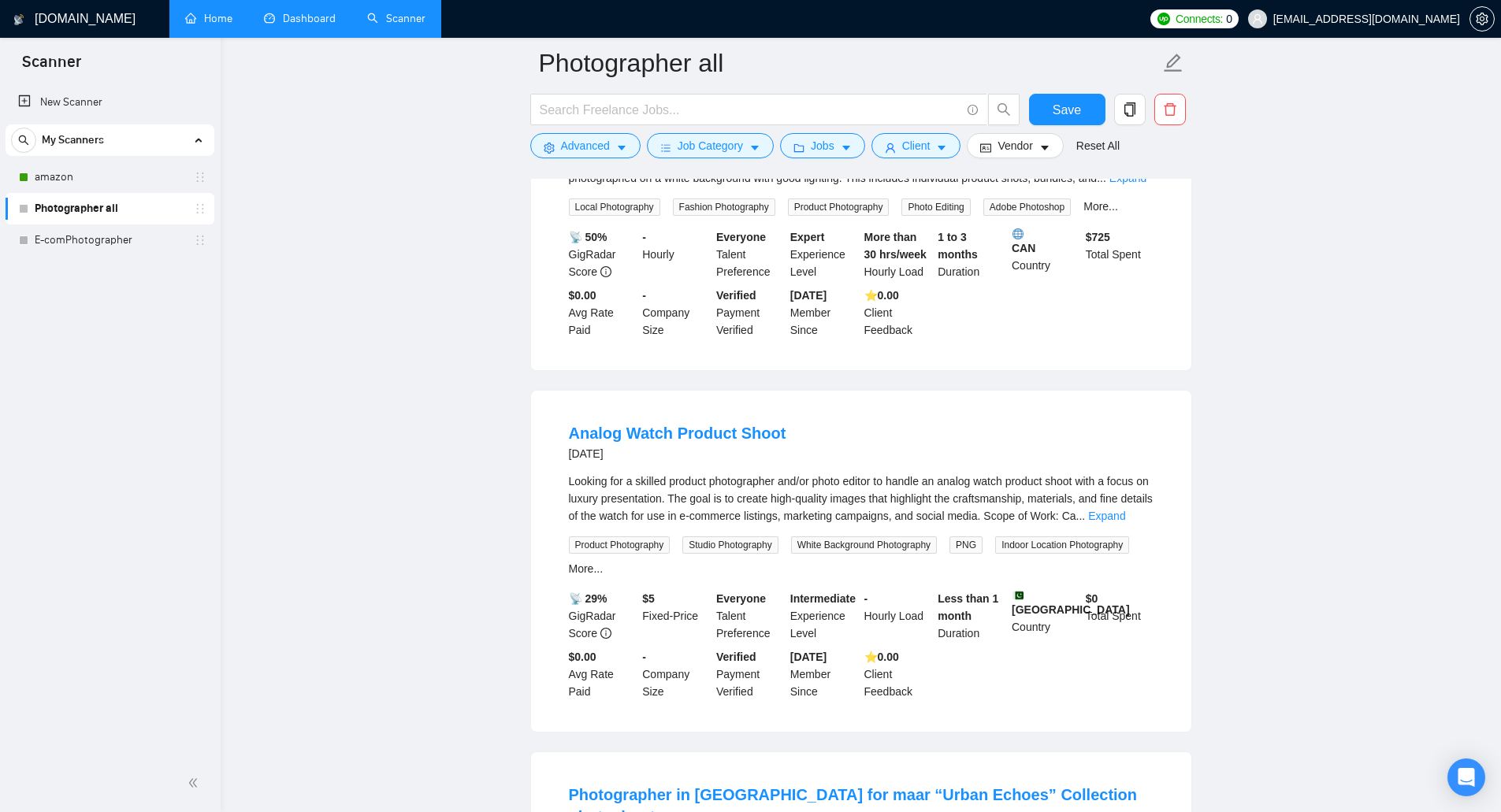
scroll to position [4769, 0]
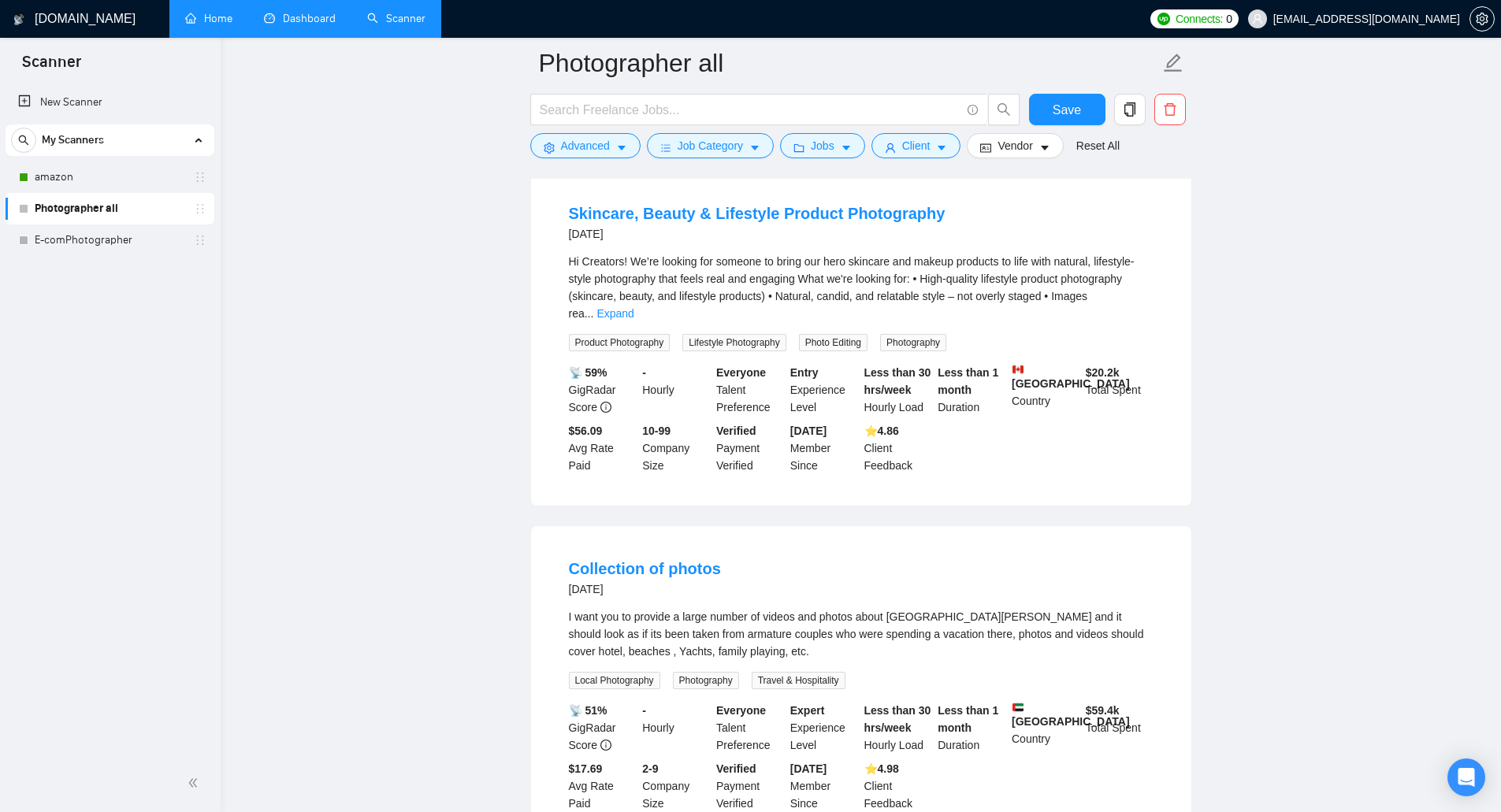
scroll to position [6780, 0]
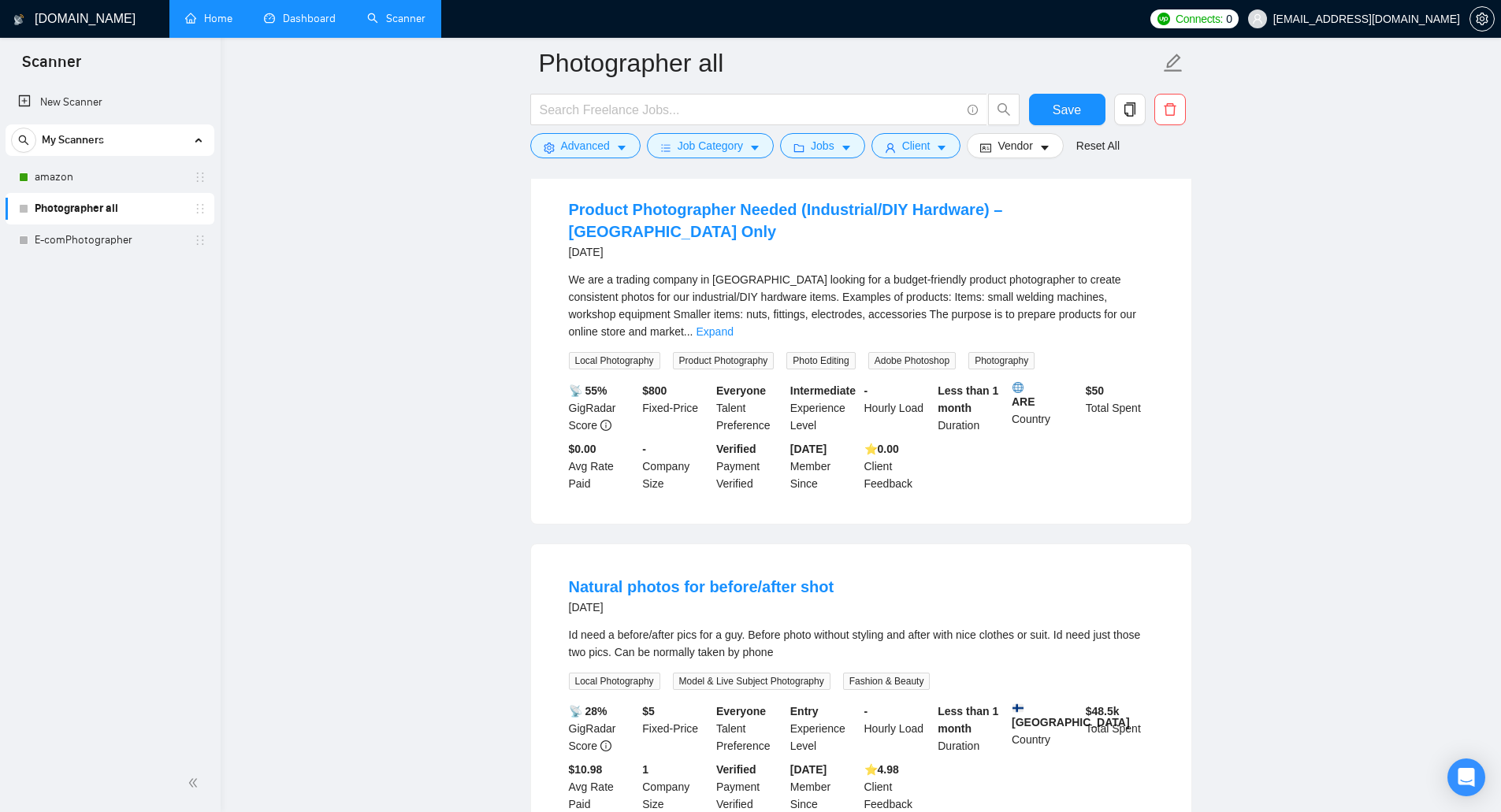
scroll to position [7882, 0]
